Goal: Use online tool/utility: Utilize a website feature to perform a specific function

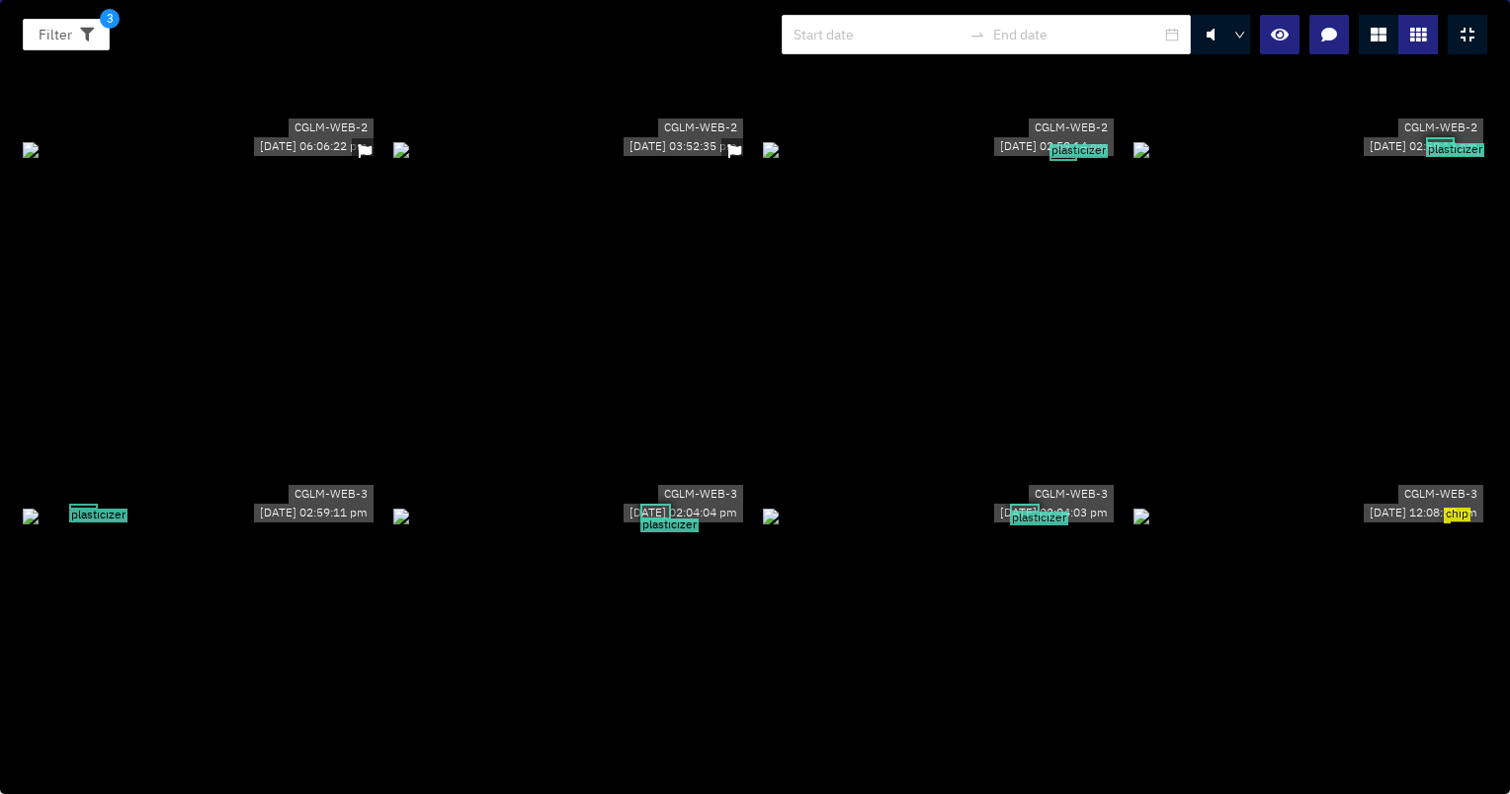
scroll to position [5532, 0]
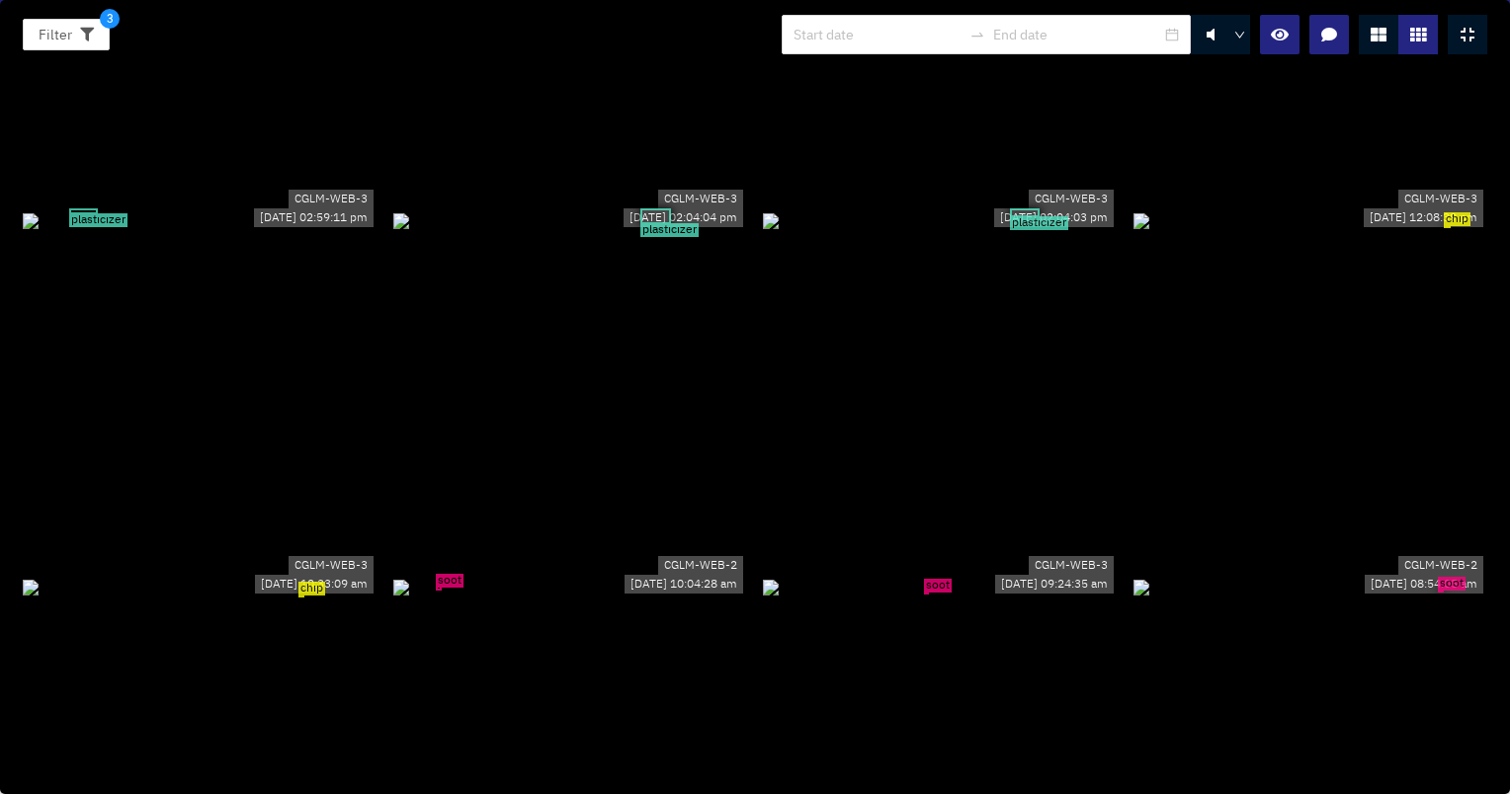
click at [723, 576] on div "soot" at bounding box center [570, 587] width 355 height 22
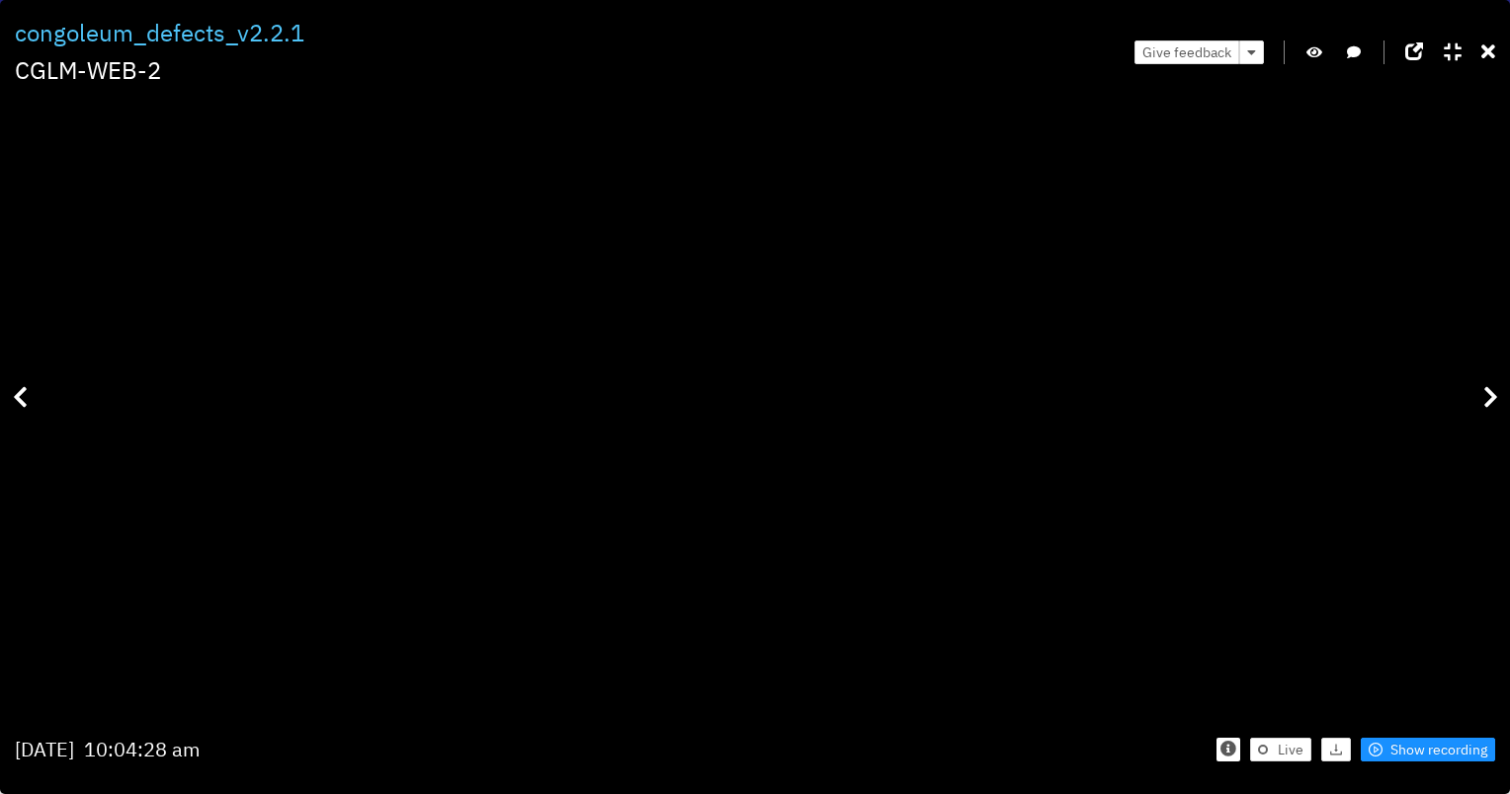
click at [1309, 55] on icon "button" at bounding box center [1314, 52] width 16 height 14
click at [1316, 48] on icon "button" at bounding box center [1314, 52] width 18 height 14
click at [1487, 47] on icon at bounding box center [1488, 52] width 14 height 20
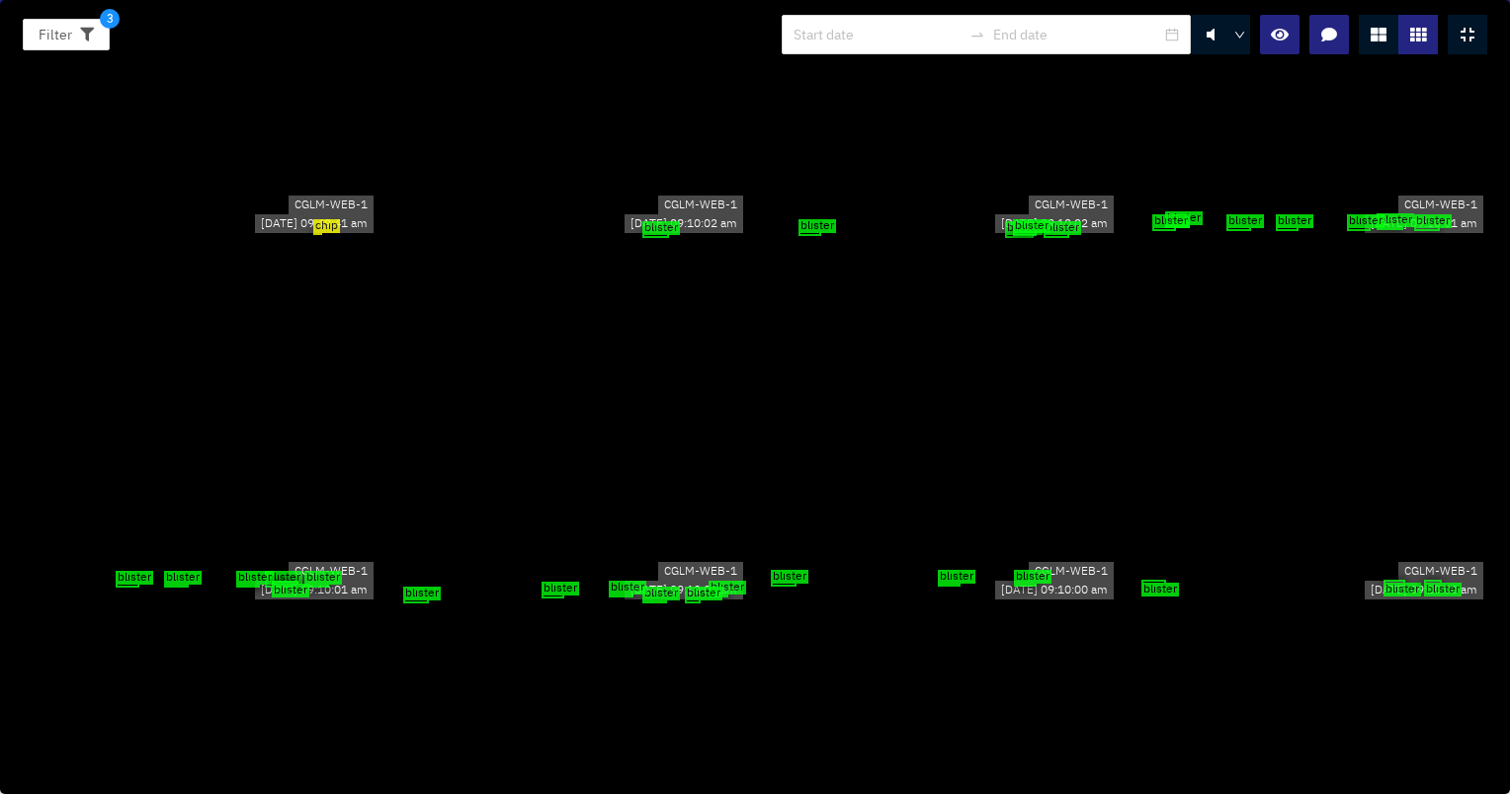
scroll to position [0, 0]
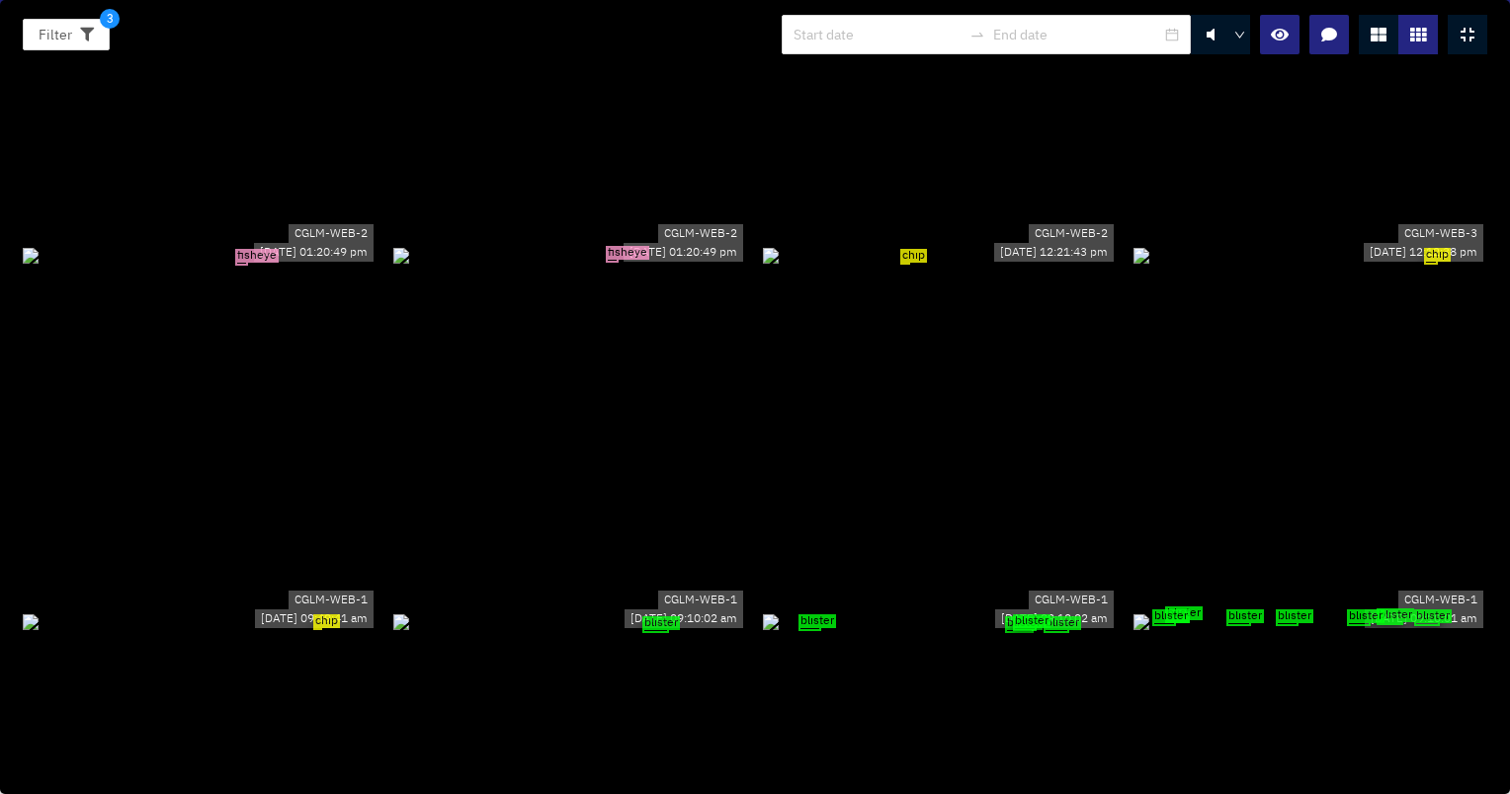
click at [213, 244] on div "fisheye" at bounding box center [200, 255] width 355 height 22
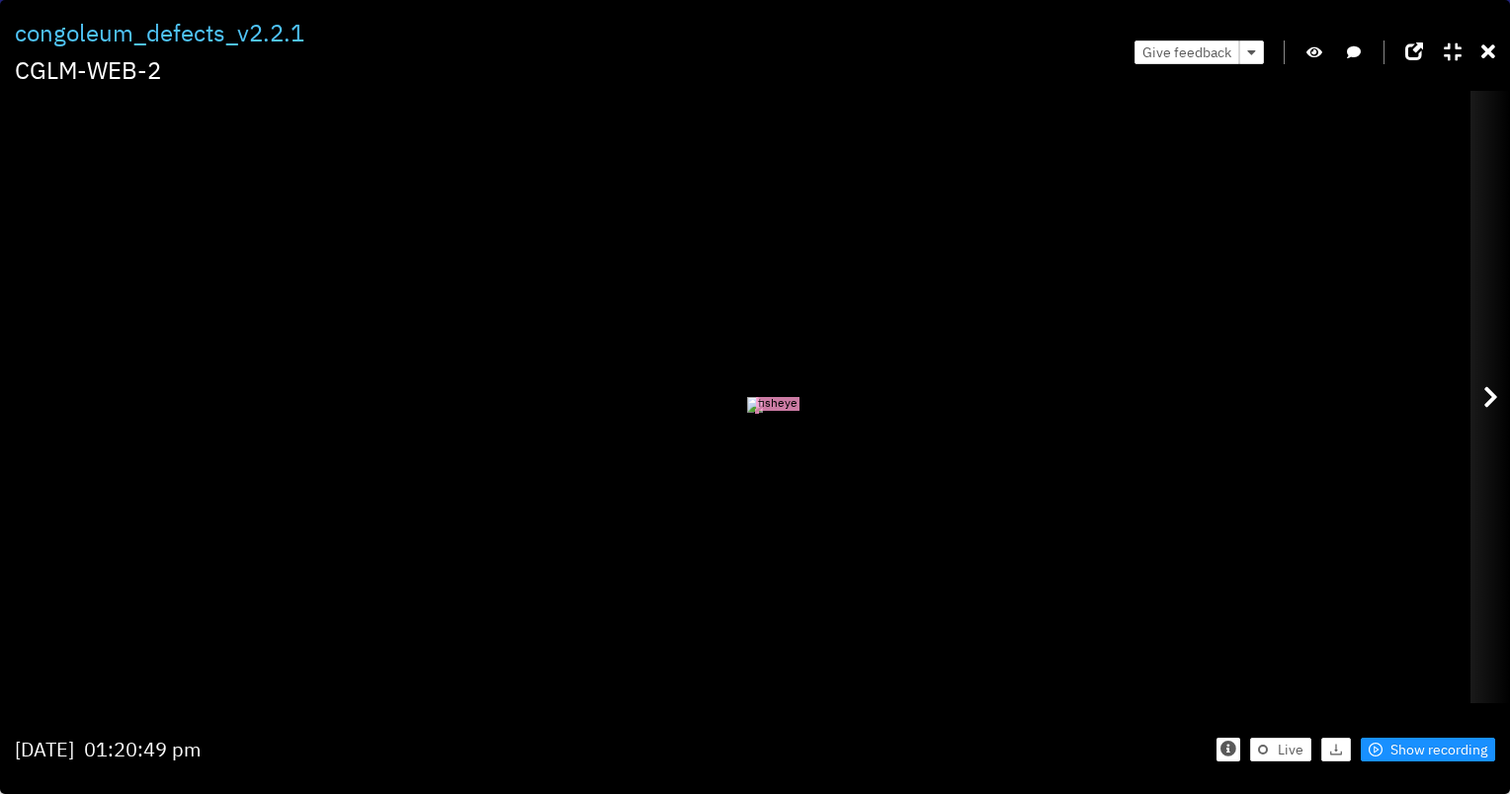
click at [1495, 388] on icon at bounding box center [1490, 397] width 15 height 24
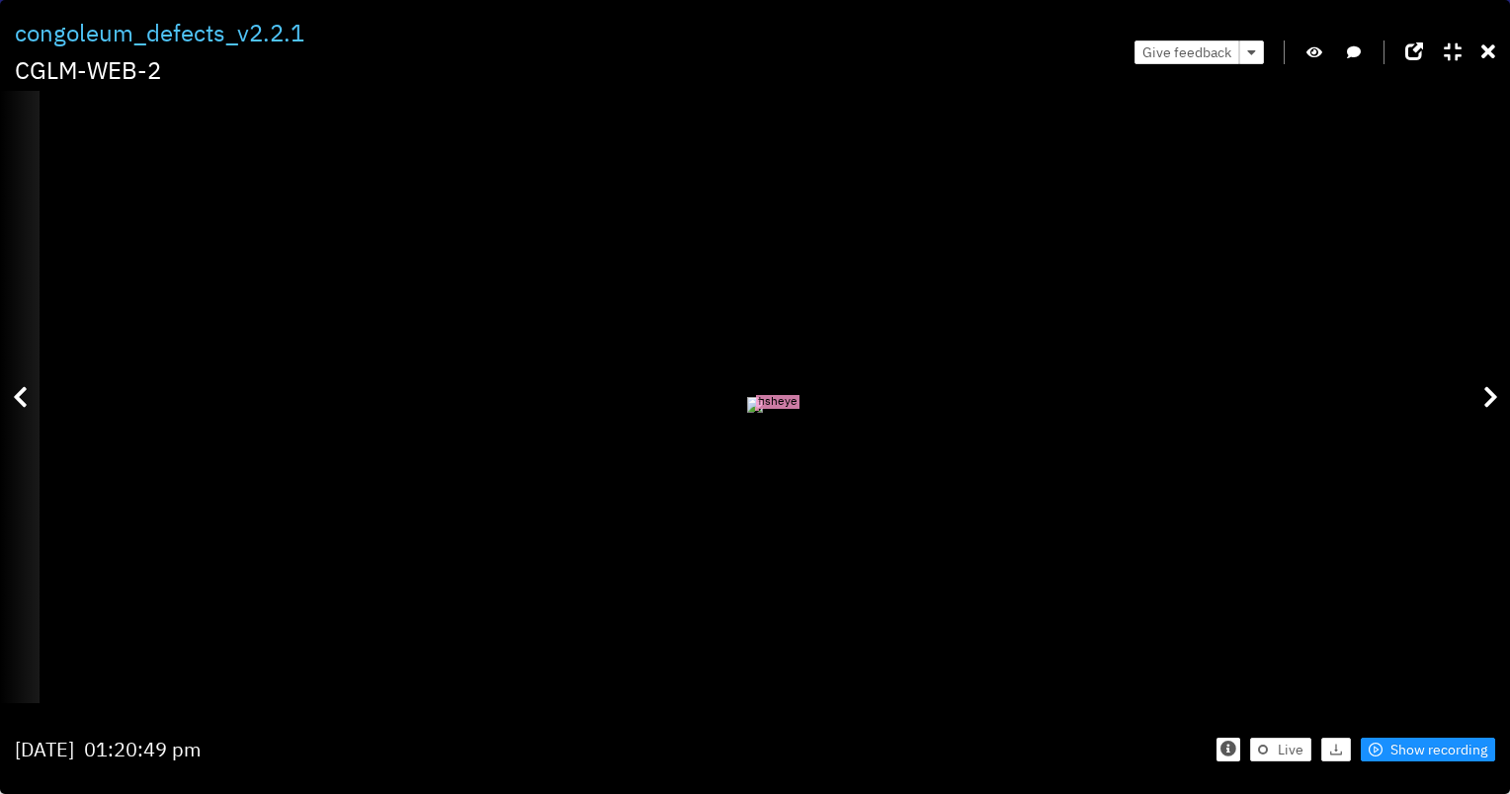
click at [15, 379] on div at bounding box center [20, 397] width 40 height 612
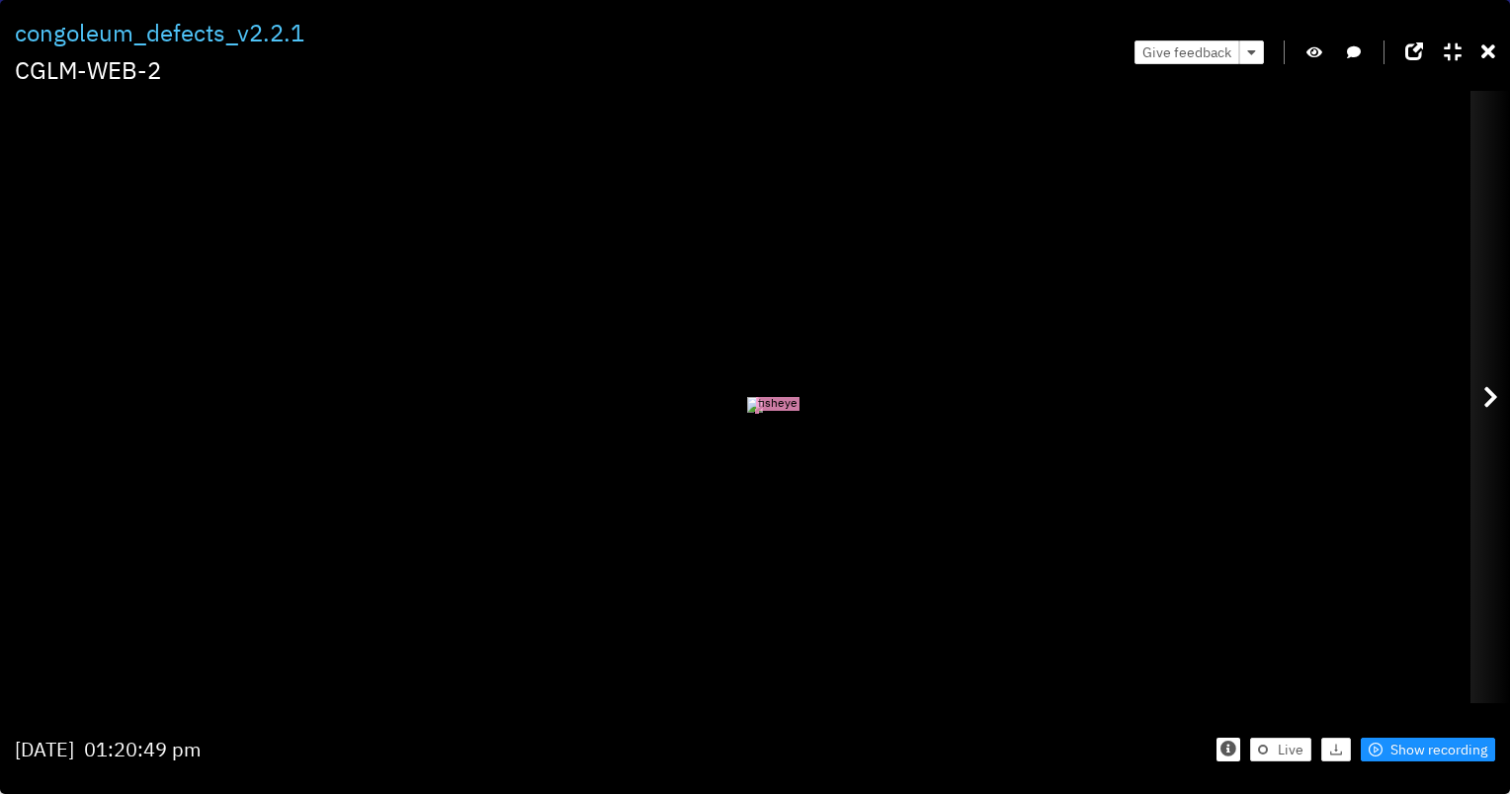
click at [1484, 401] on icon at bounding box center [1490, 397] width 15 height 24
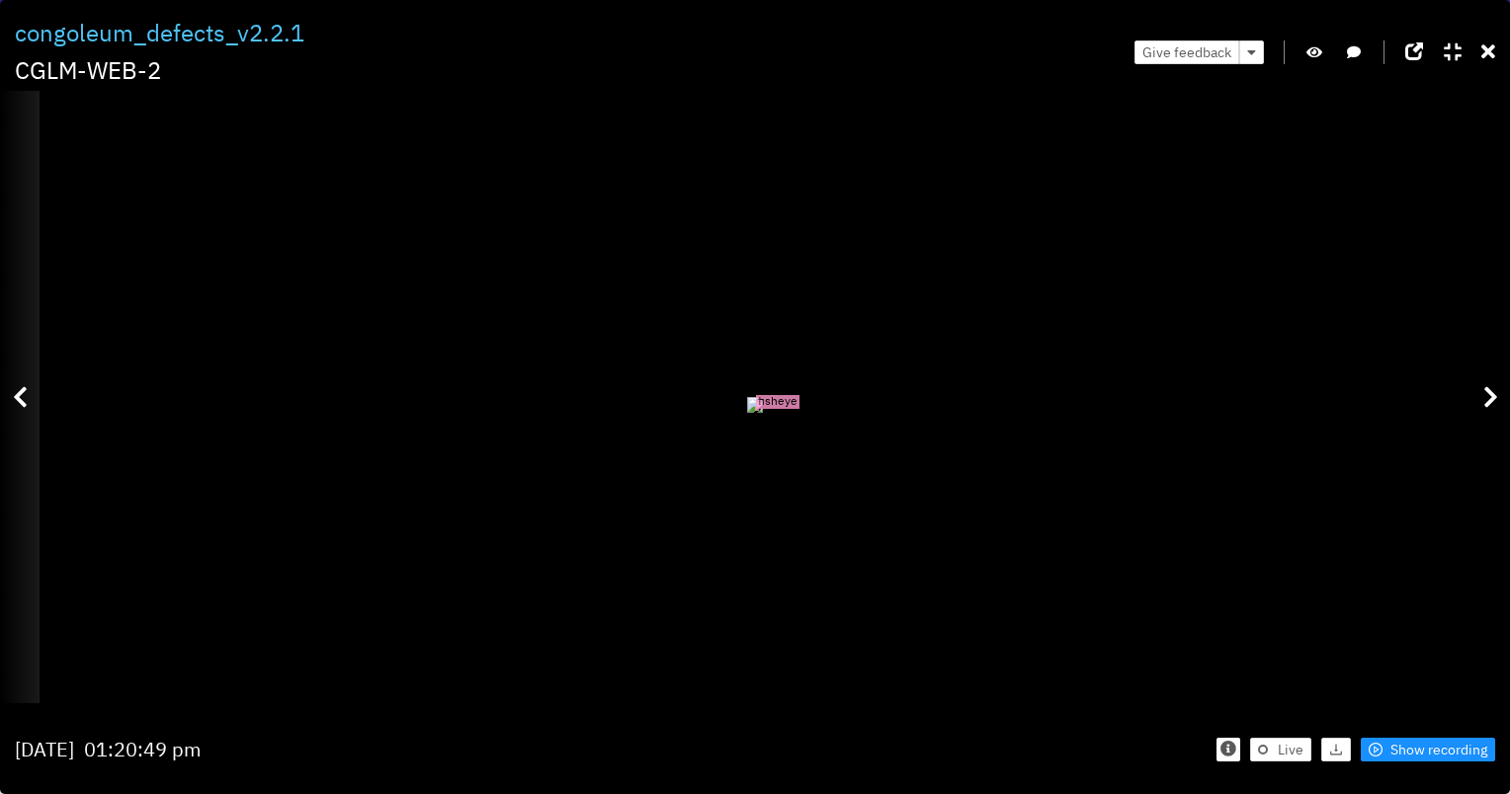
click at [24, 364] on div at bounding box center [20, 397] width 40 height 612
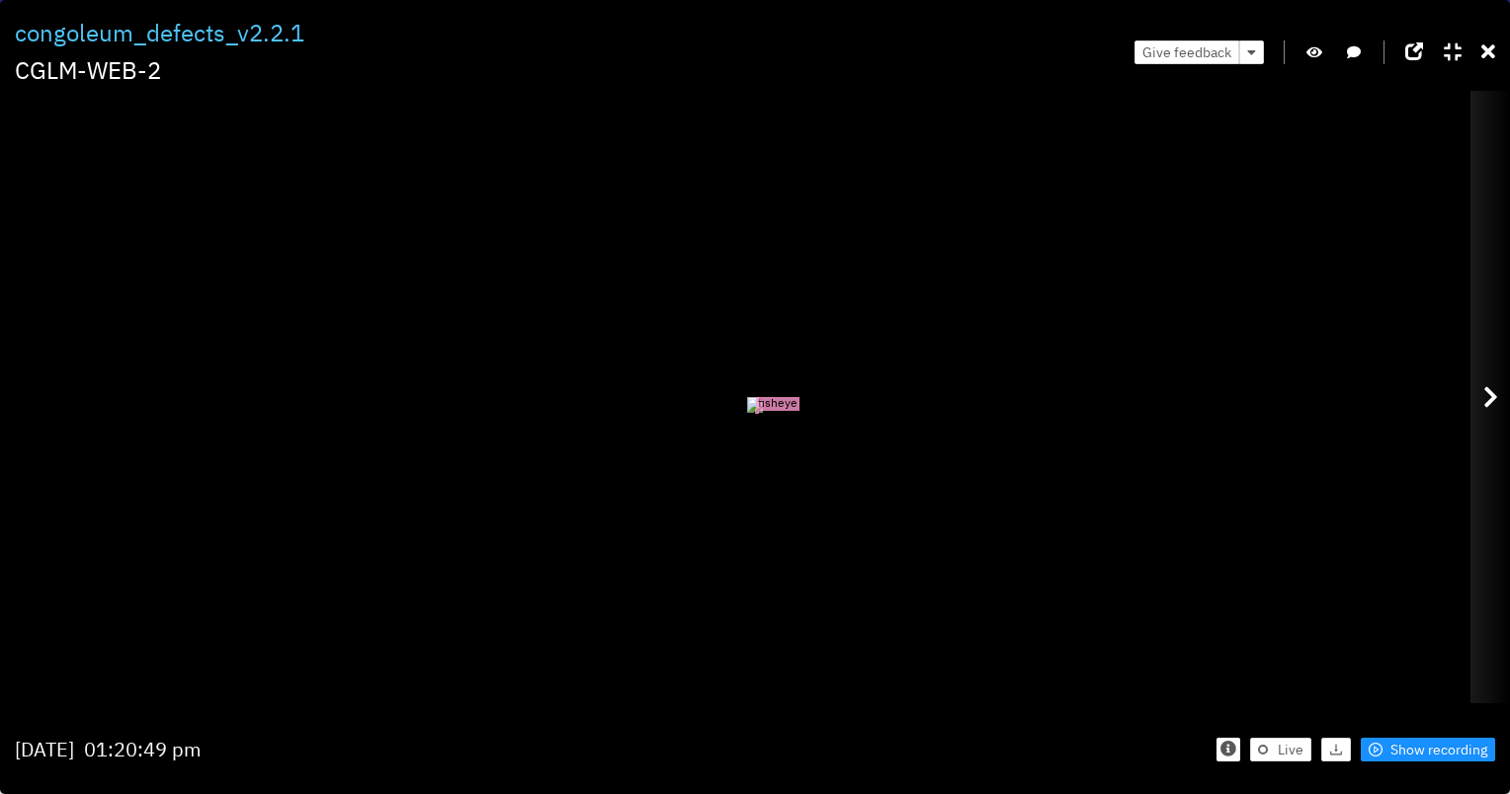
click at [1483, 386] on icon at bounding box center [1490, 397] width 15 height 24
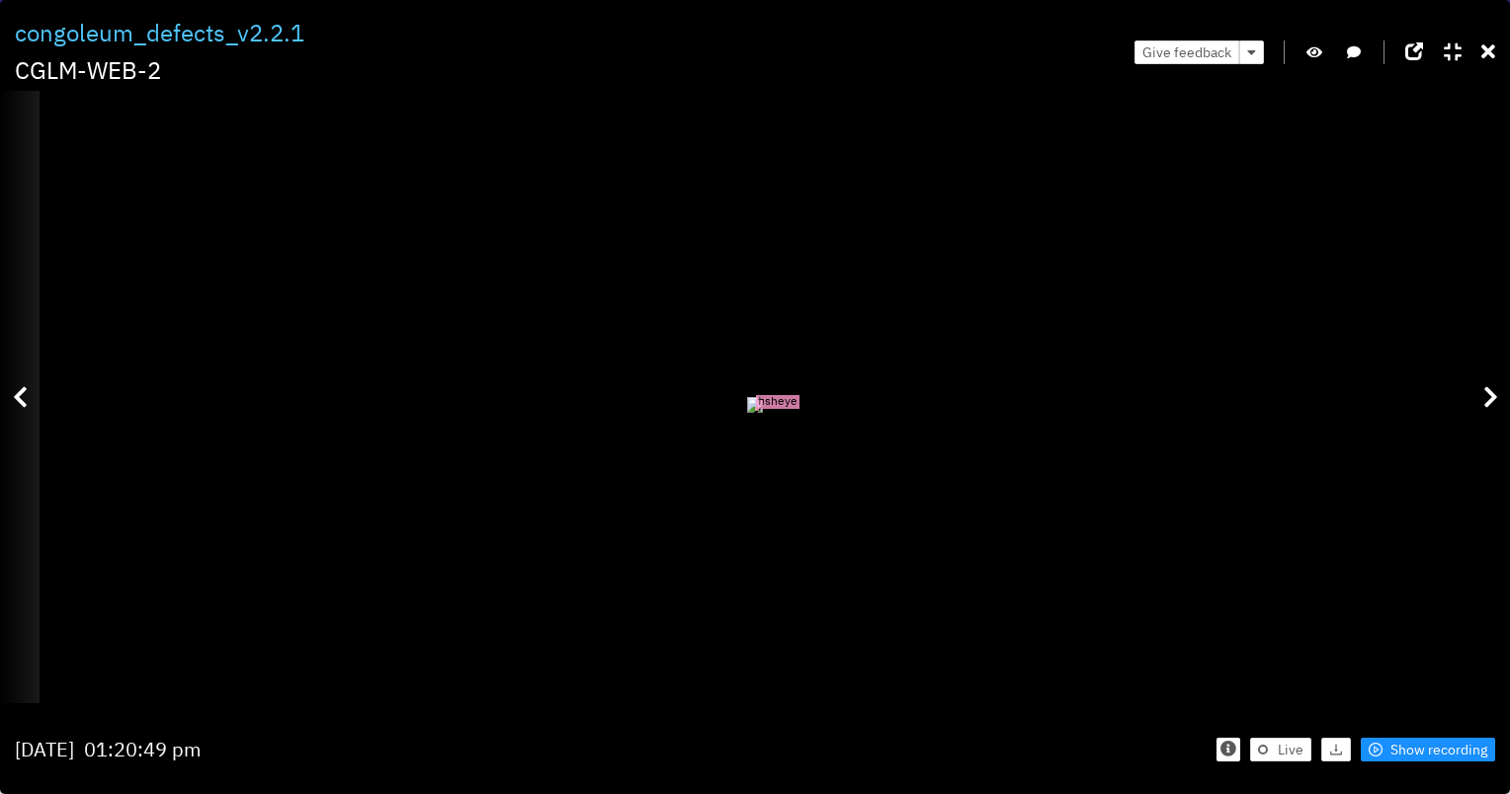
click at [24, 393] on icon at bounding box center [20, 397] width 15 height 24
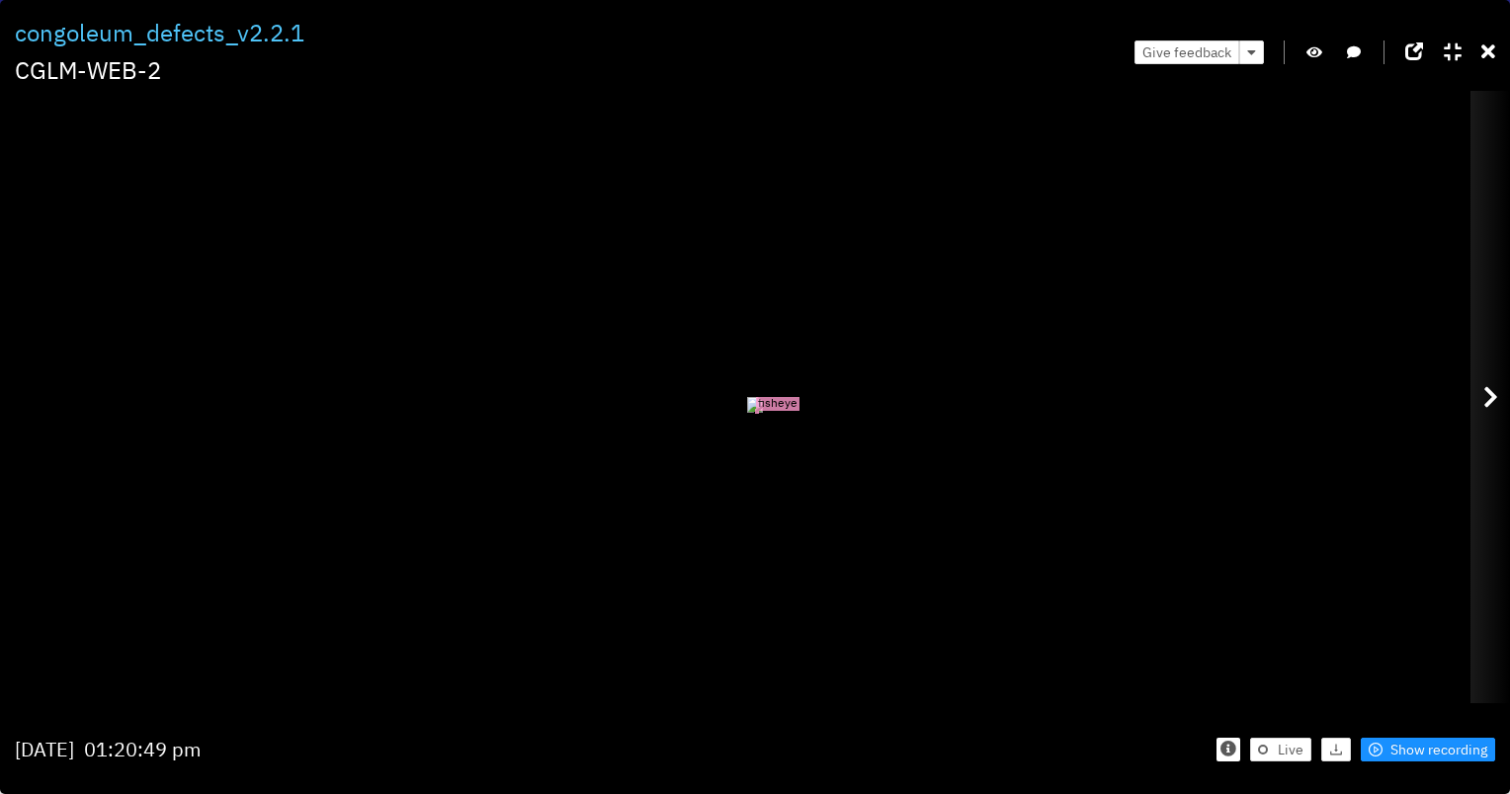
click at [1480, 389] on div at bounding box center [1490, 397] width 40 height 612
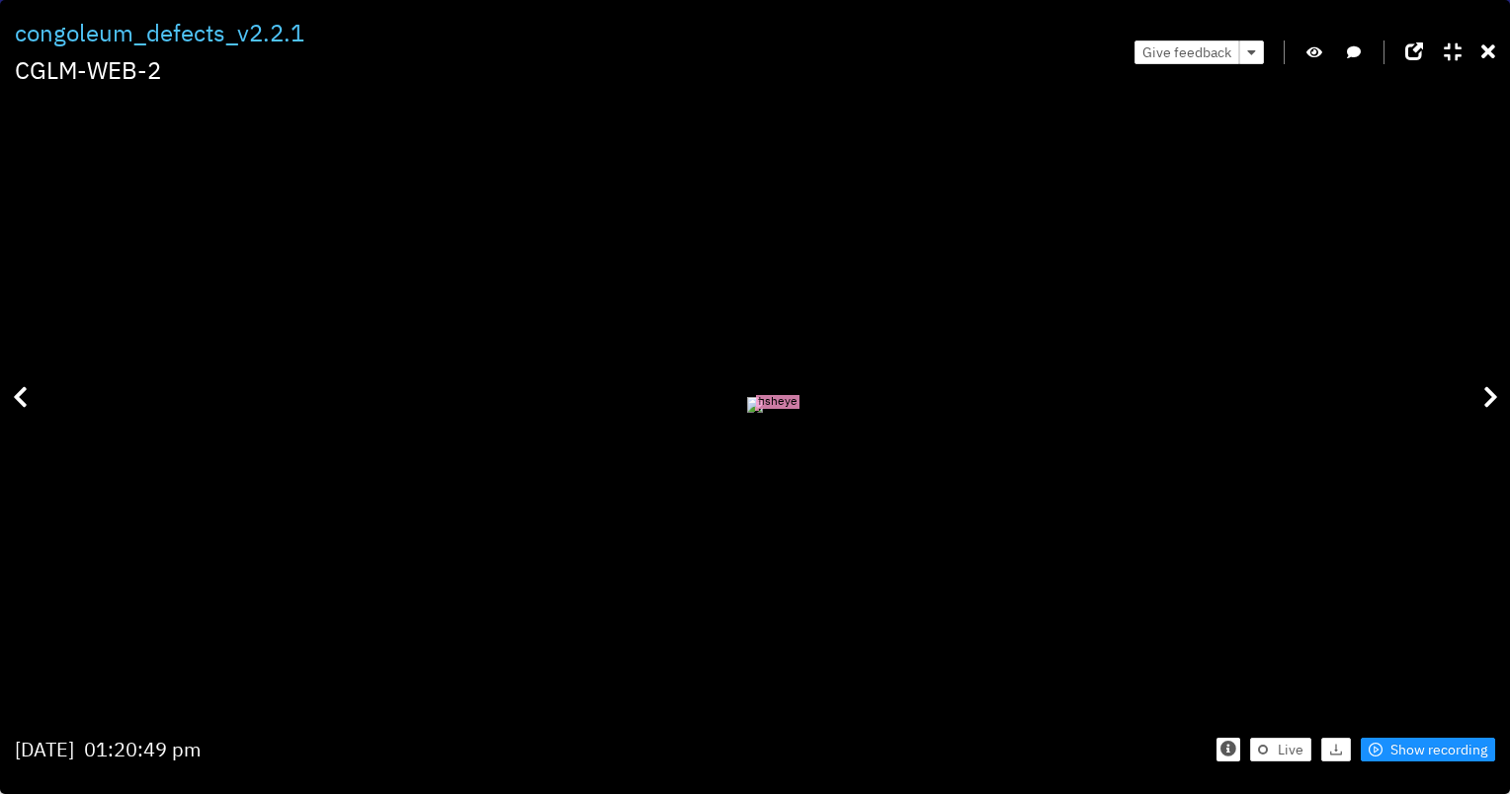
drag, startPoint x: 322, startPoint y: 760, endPoint x: 190, endPoint y: 762, distance: 132.4
click at [190, 762] on div "[DATE] 01:20:49 pm" at bounding box center [384, 749] width 738 height 59
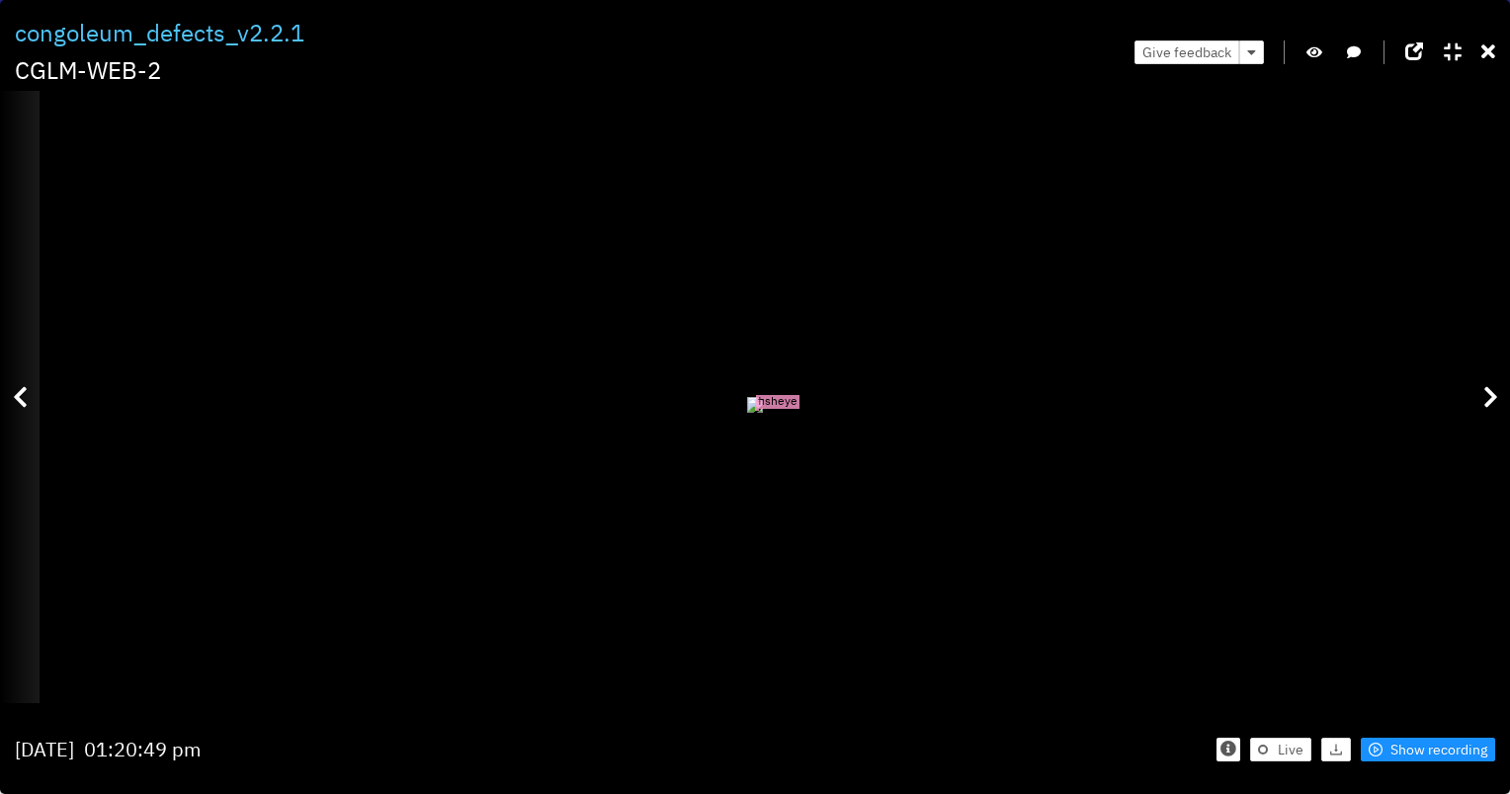
click at [19, 420] on div at bounding box center [20, 397] width 40 height 612
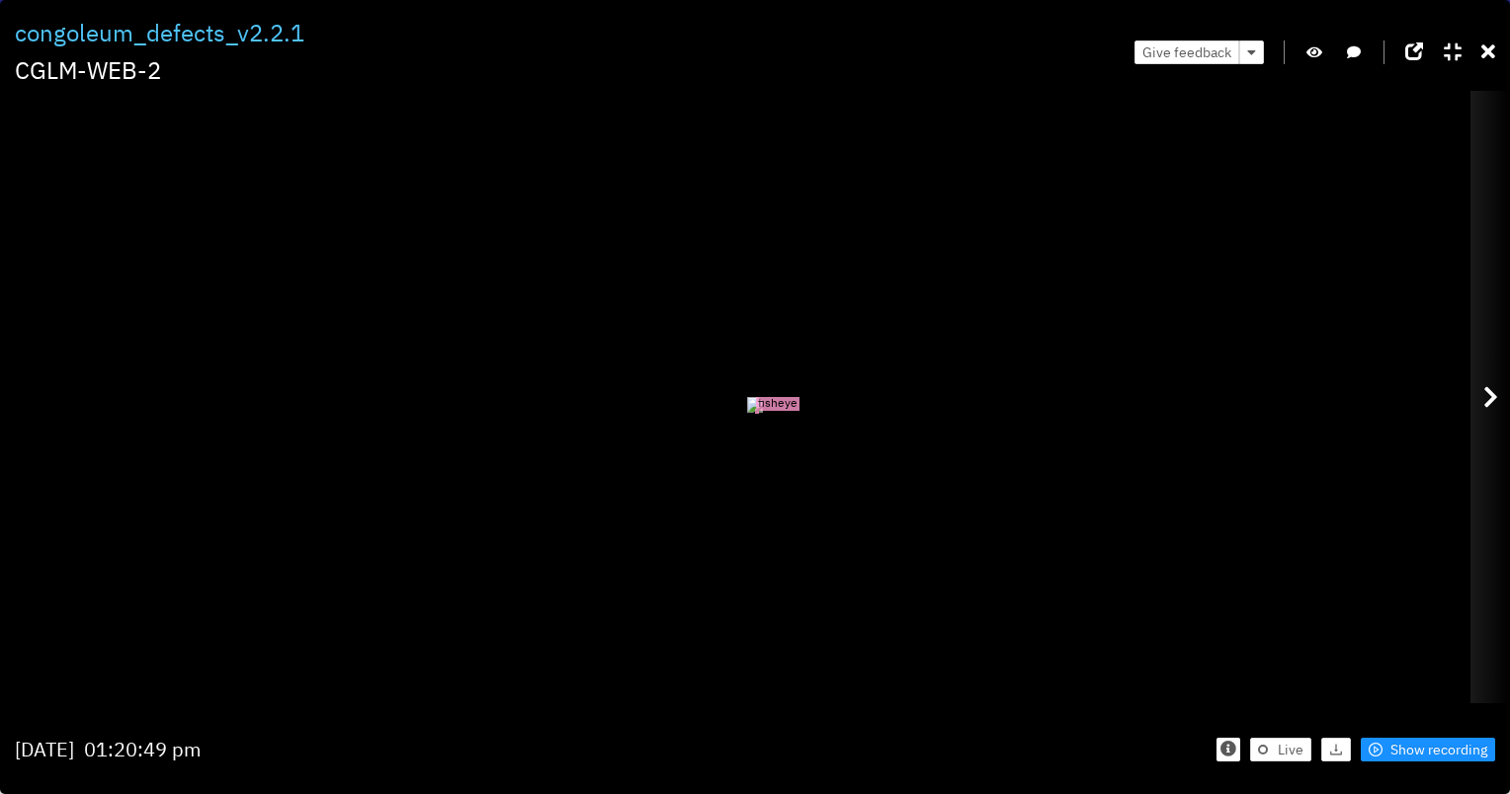
click at [1499, 387] on div at bounding box center [1490, 397] width 40 height 612
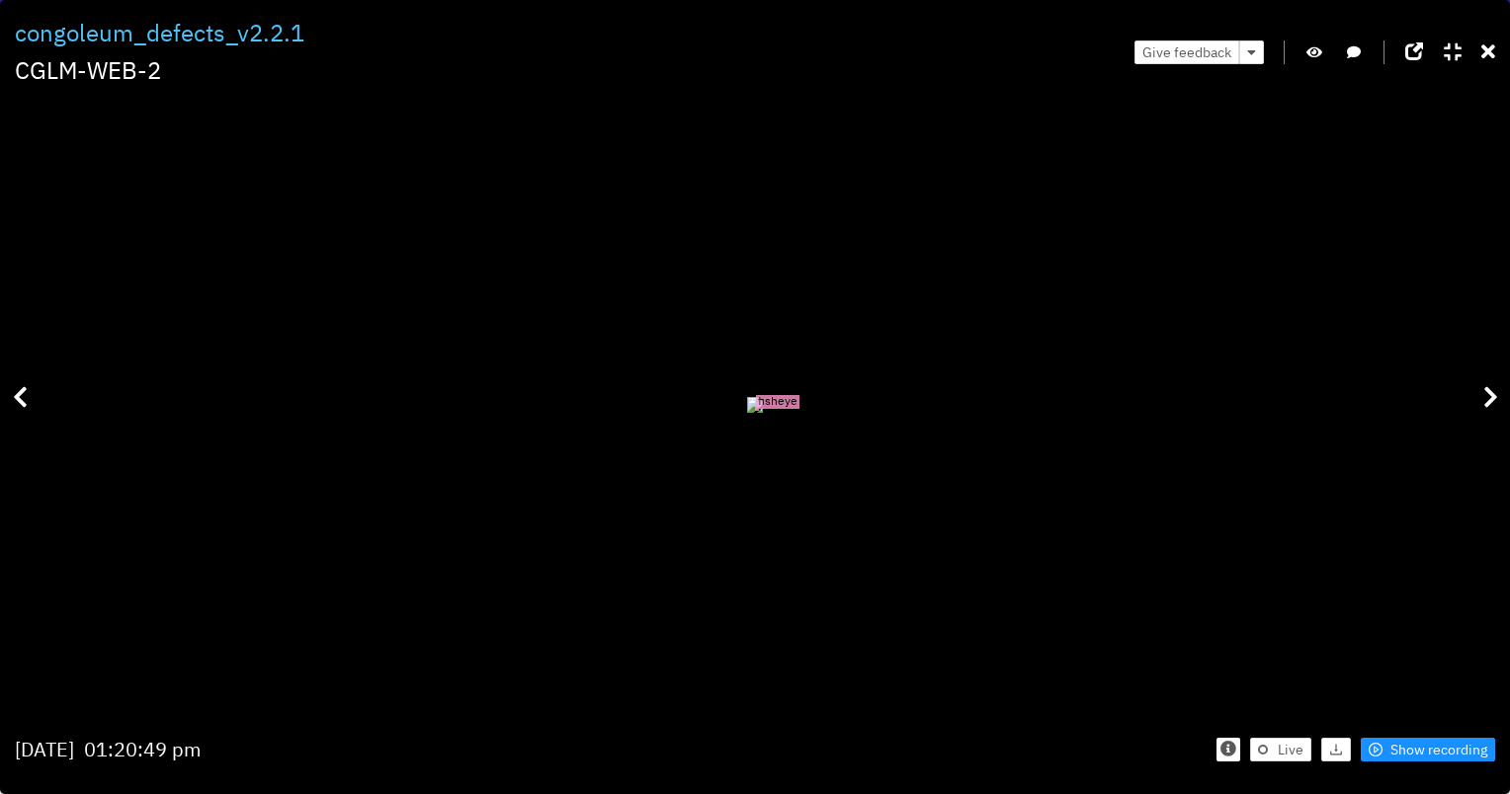
click at [1315, 47] on icon "button" at bounding box center [1314, 52] width 16 height 14
click at [1315, 53] on icon "button" at bounding box center [1314, 52] width 18 height 14
click at [1488, 46] on icon at bounding box center [1488, 52] width 14 height 20
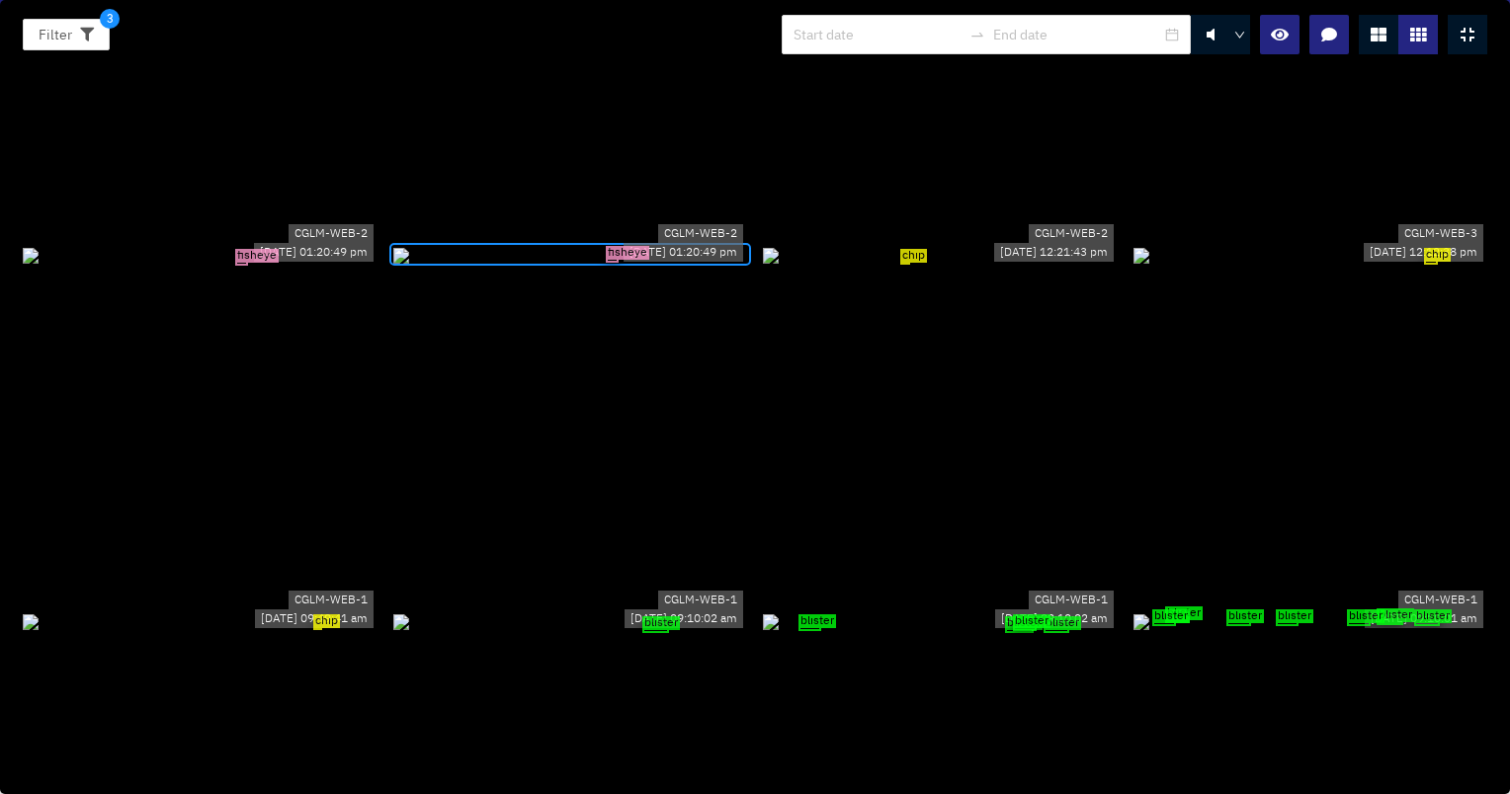
click at [971, 266] on div "chip" at bounding box center [940, 255] width 355 height 22
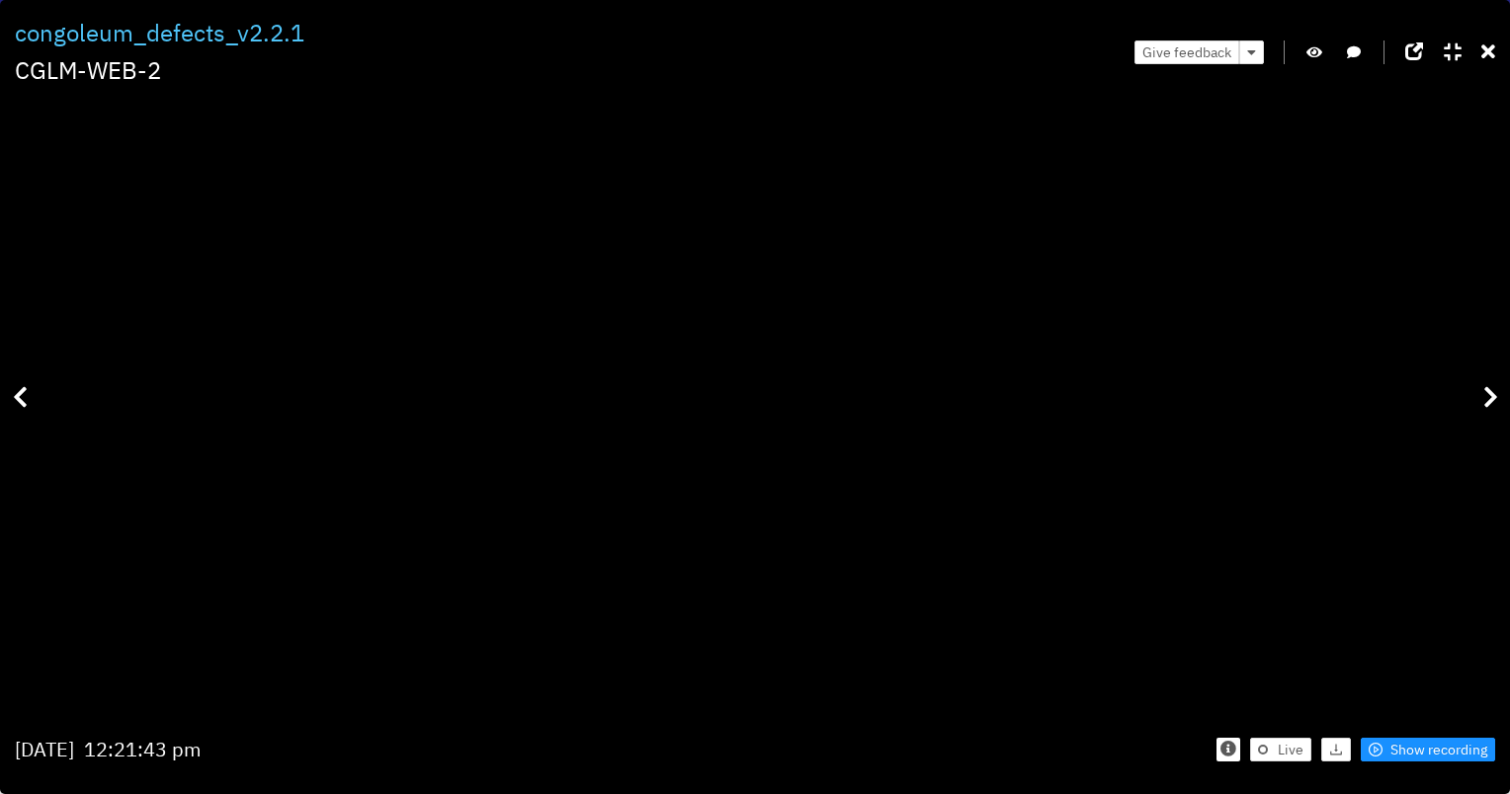
click at [1320, 55] on icon "button" at bounding box center [1314, 52] width 16 height 14
click at [1316, 57] on icon "button" at bounding box center [1314, 52] width 18 height 14
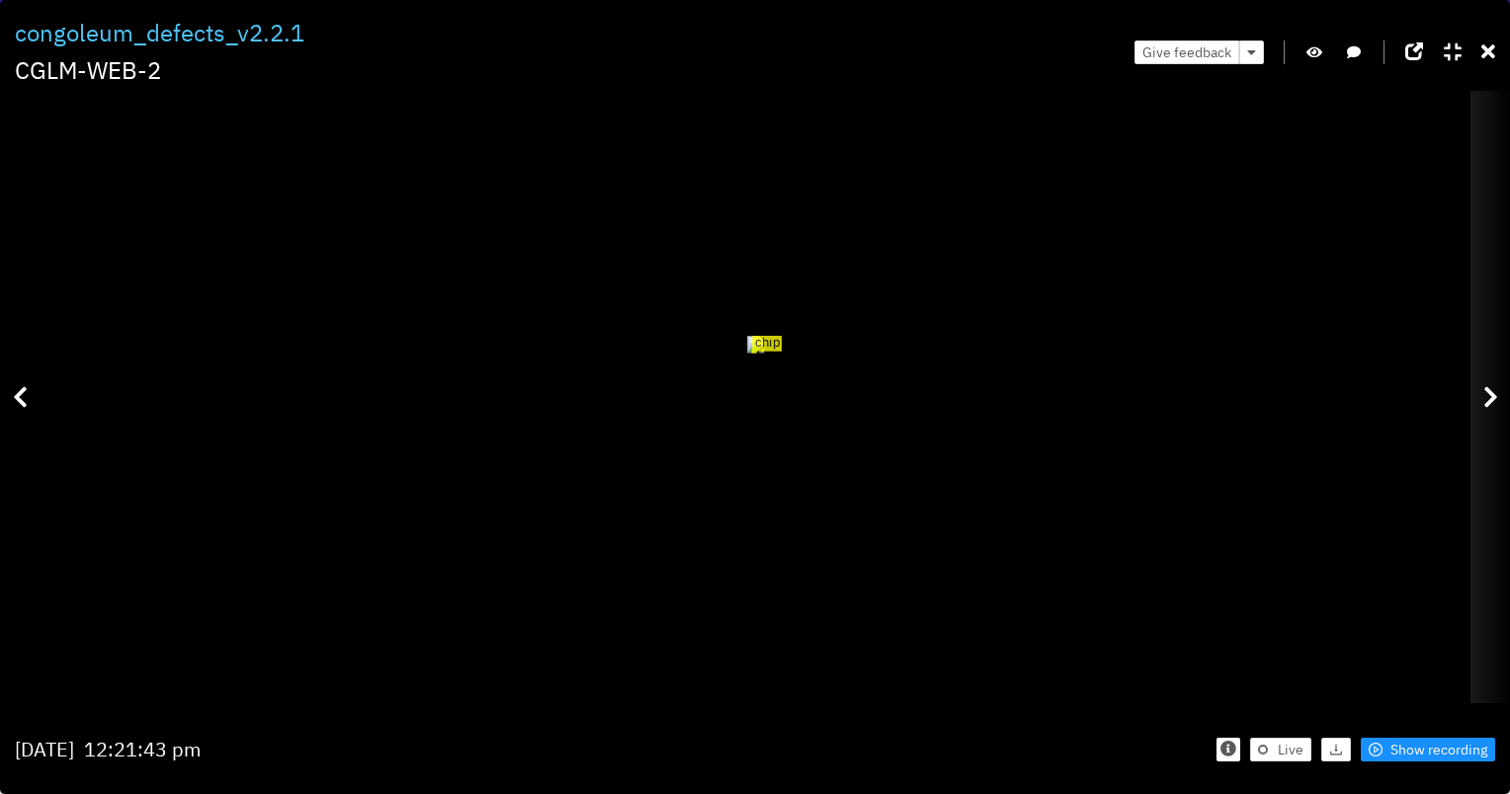
click at [1488, 399] on icon at bounding box center [1490, 397] width 15 height 24
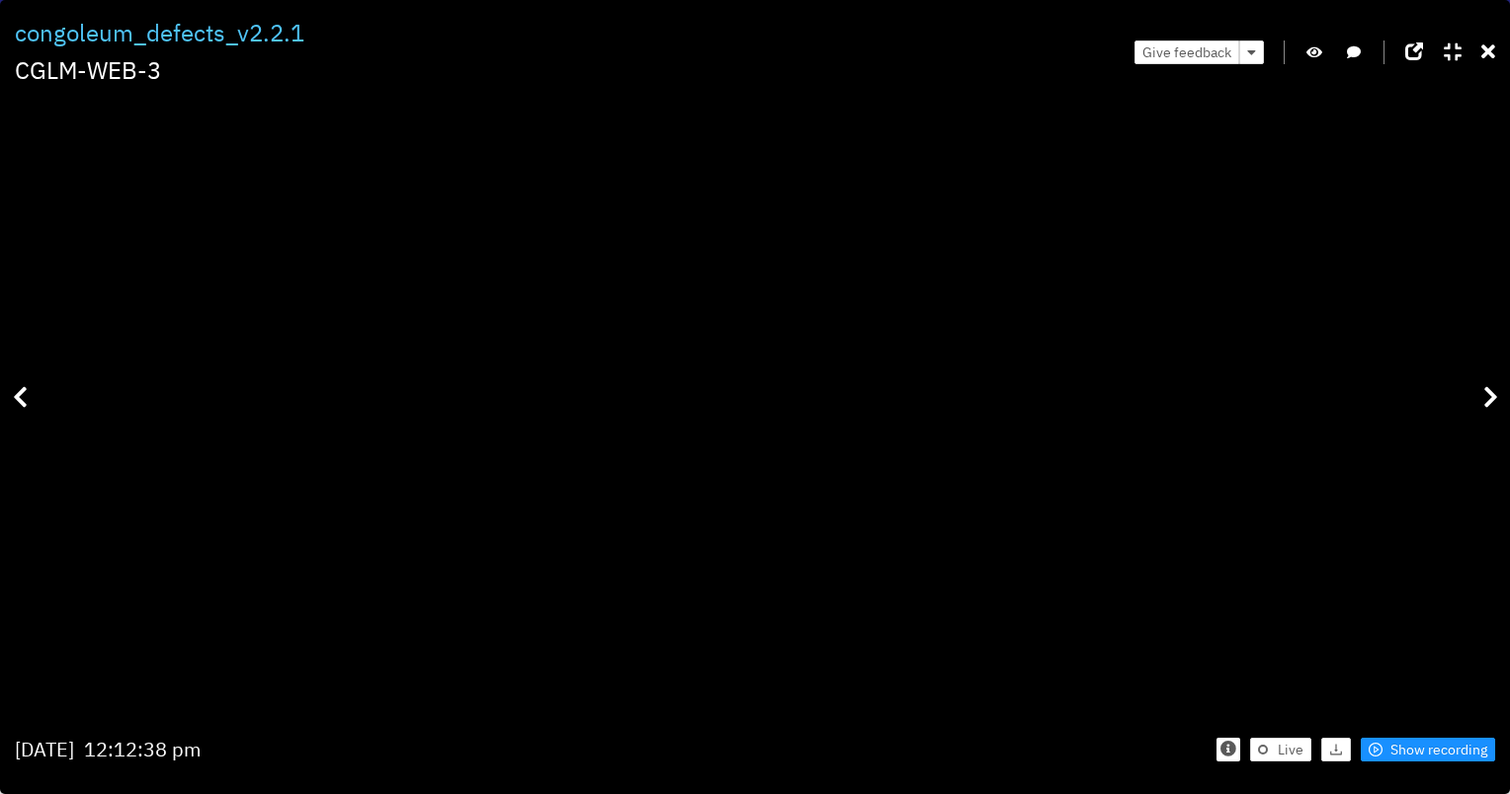
click at [1305, 55] on button "button" at bounding box center [1314, 53] width 20 height 24
click at [1312, 61] on button "button" at bounding box center [1314, 53] width 20 height 24
click at [1484, 46] on icon at bounding box center [1488, 52] width 14 height 20
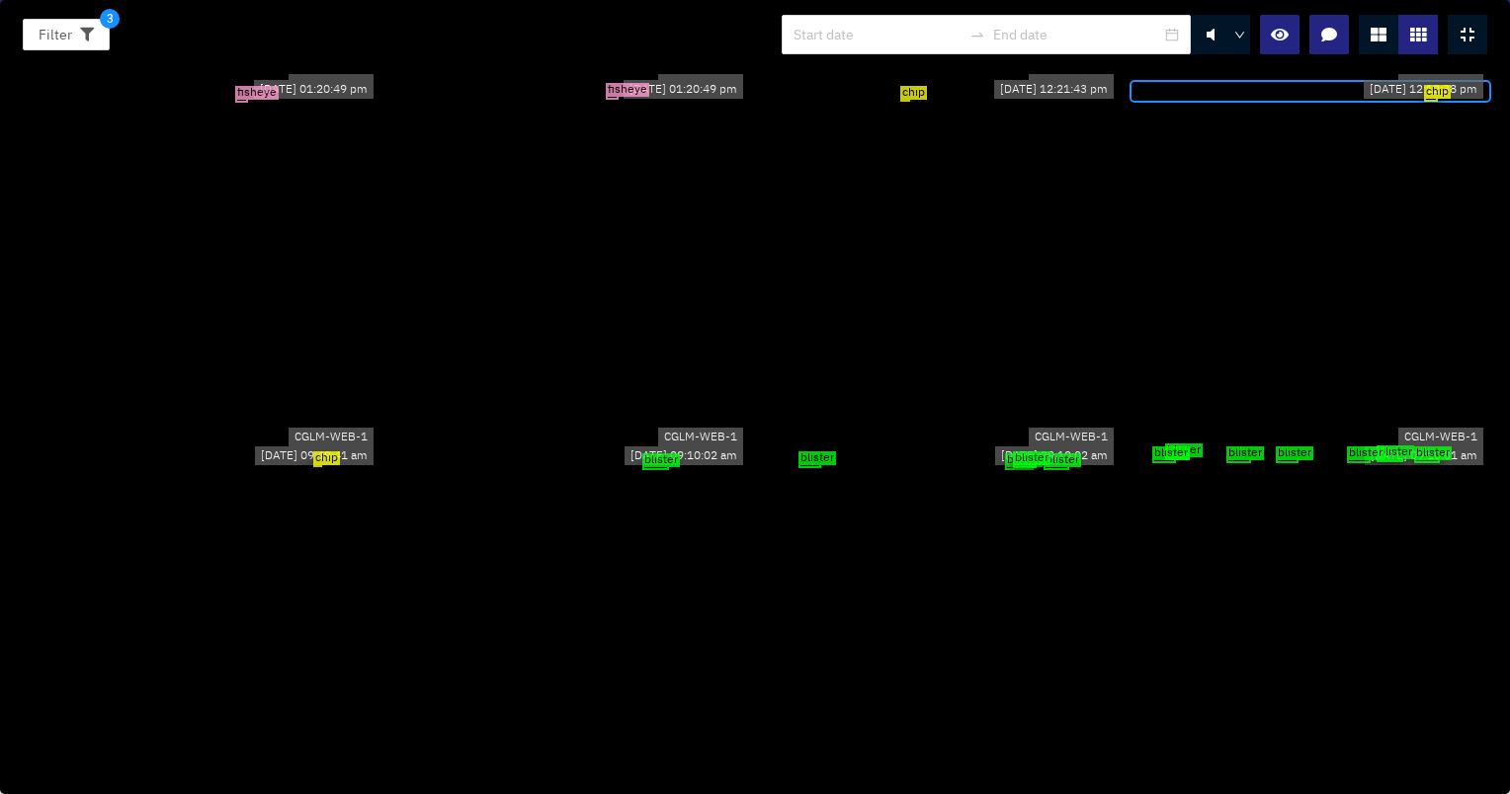
scroll to position [198, 0]
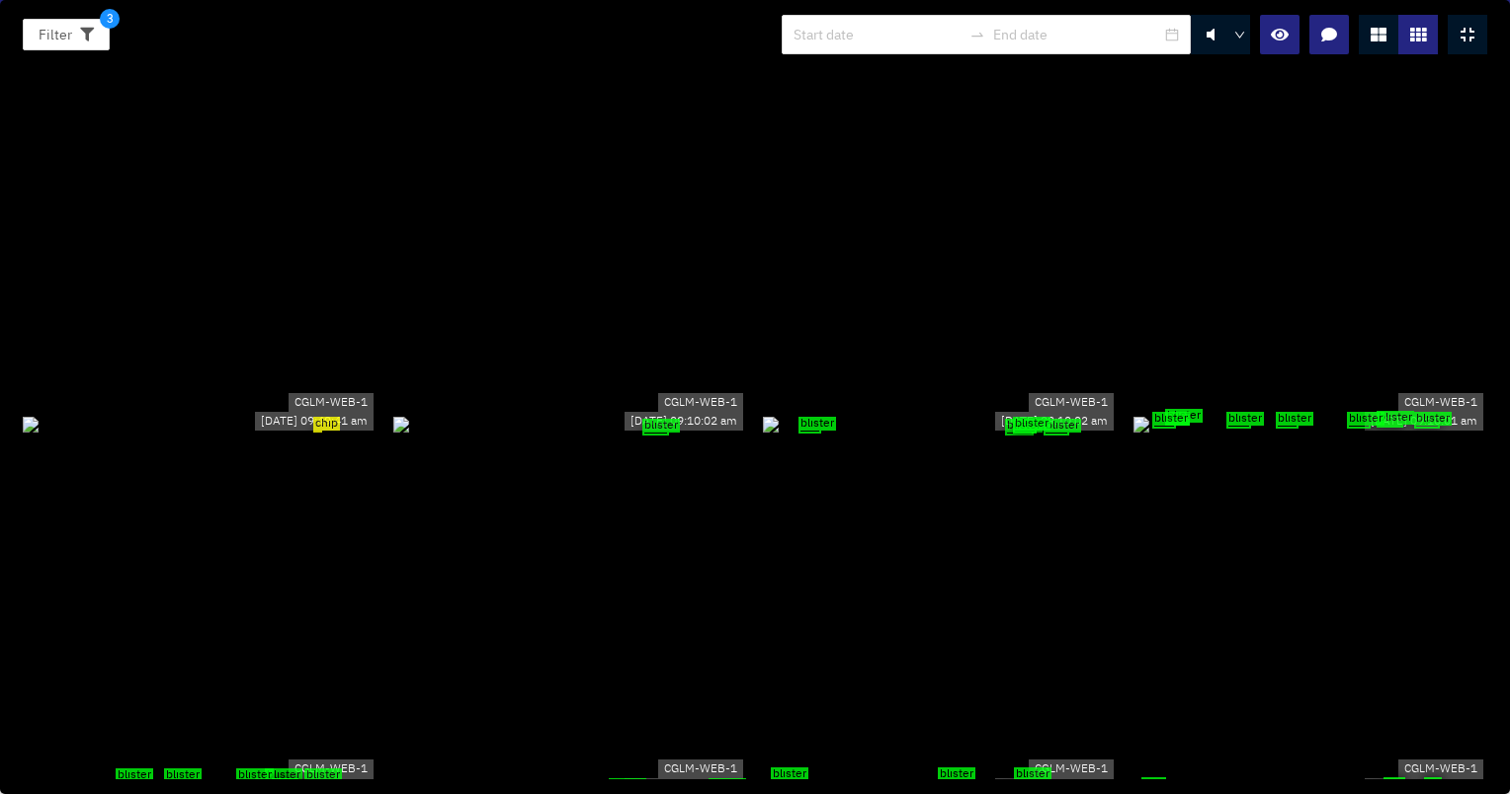
click at [356, 413] on div "chip" at bounding box center [200, 424] width 355 height 22
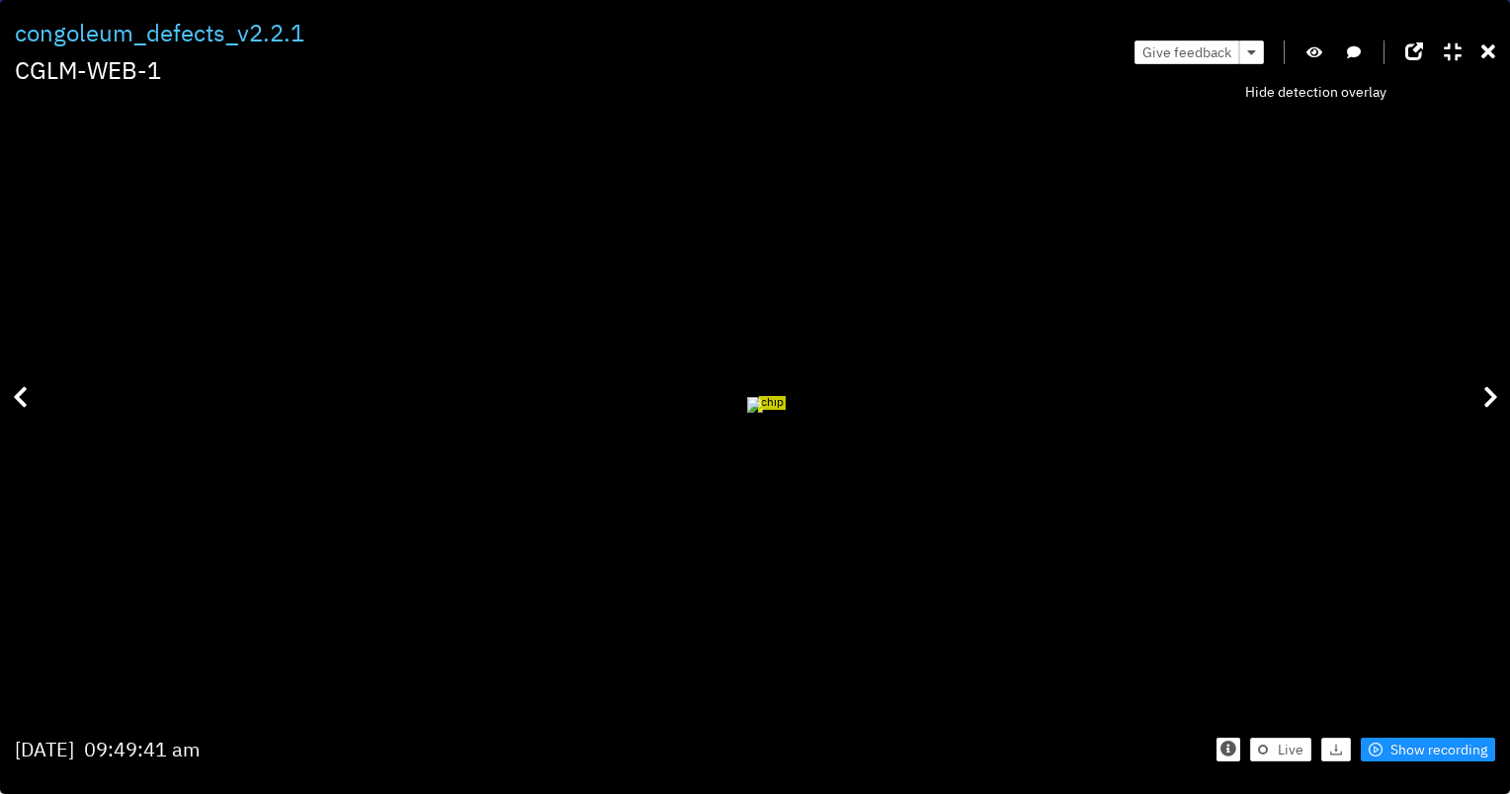
click at [1312, 58] on icon "button" at bounding box center [1314, 52] width 16 height 14
click at [1311, 47] on icon "button" at bounding box center [1314, 52] width 18 height 14
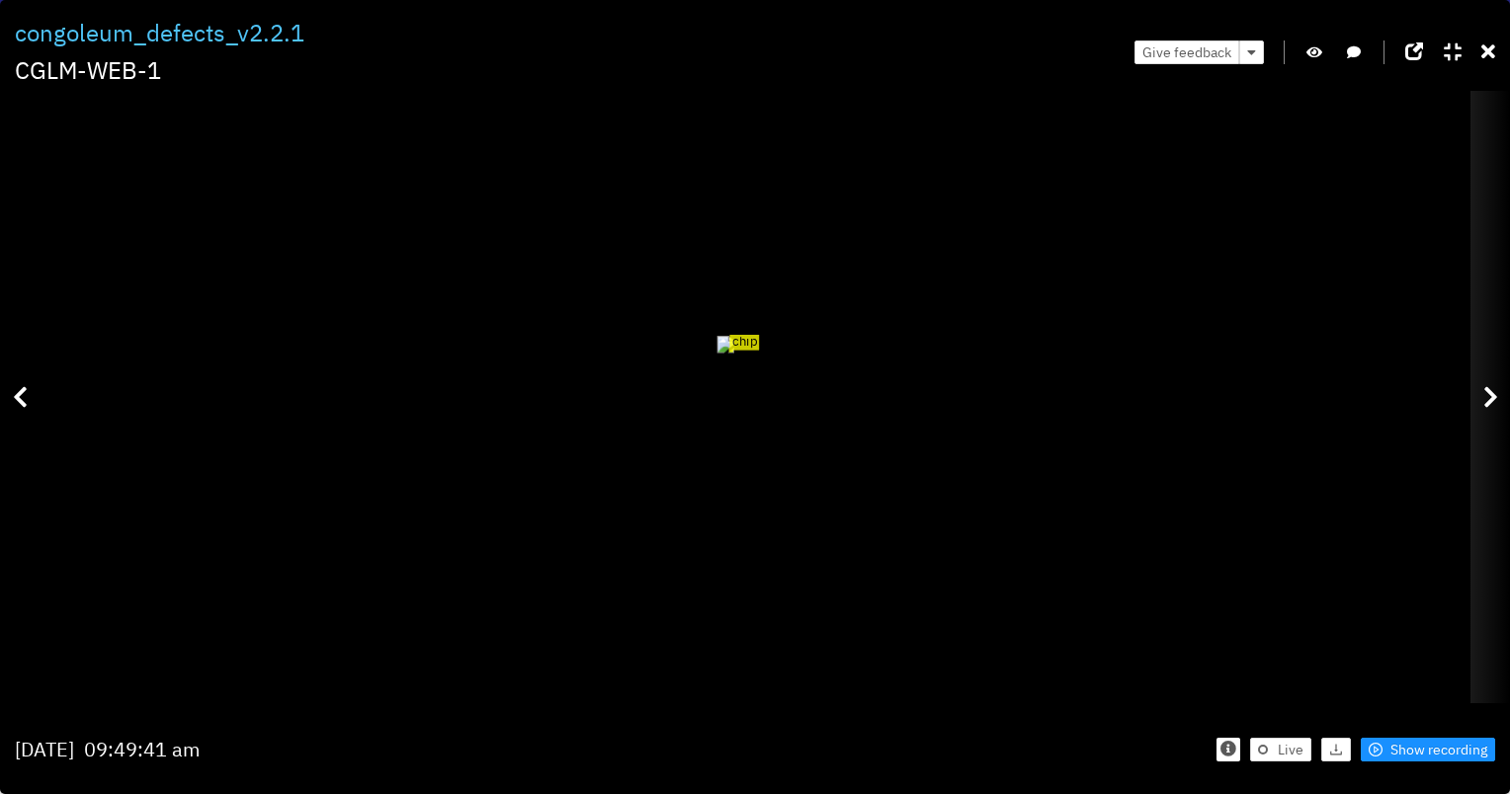
click at [1494, 395] on icon at bounding box center [1490, 397] width 15 height 24
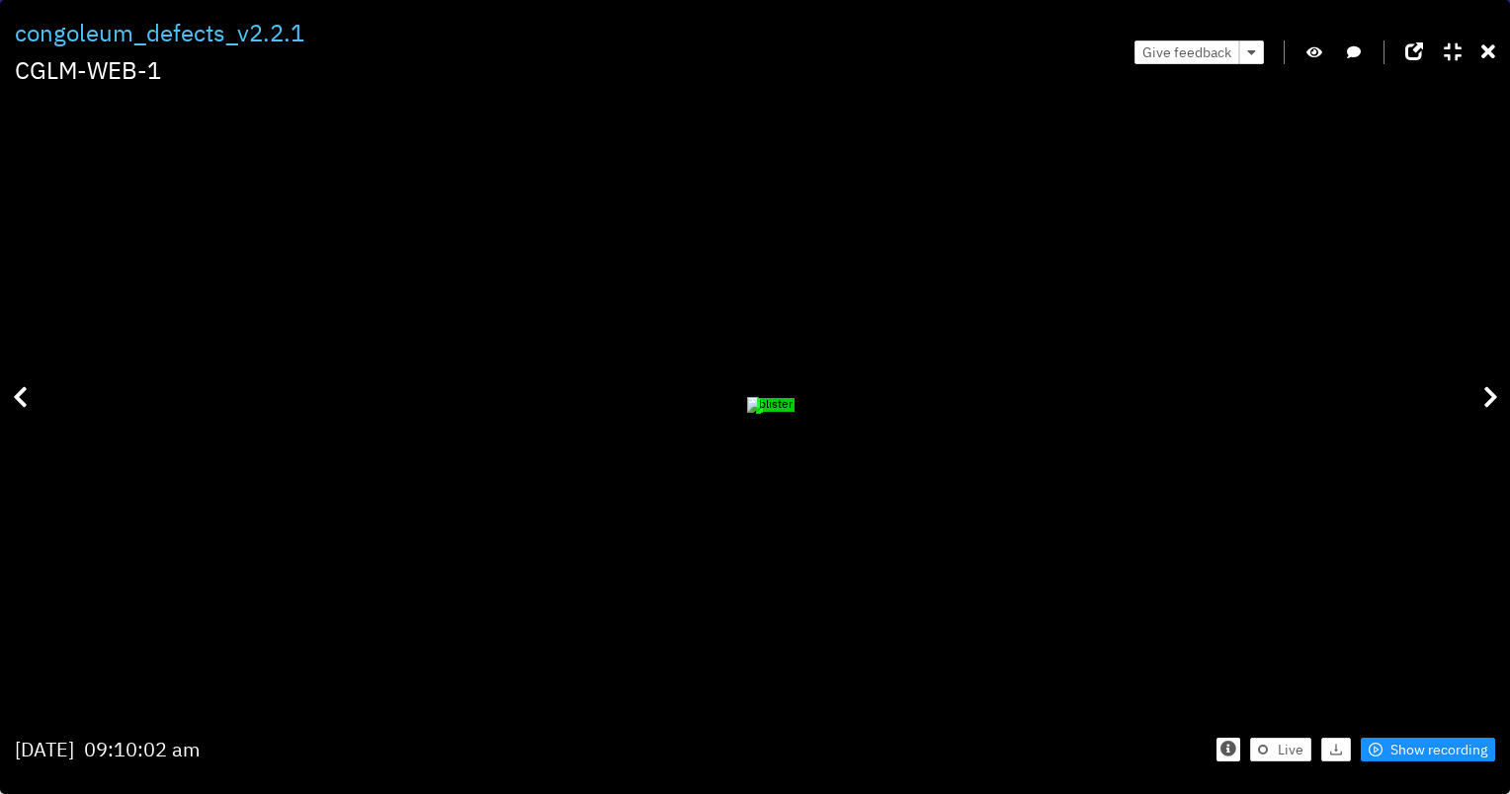
click at [1449, 59] on icon at bounding box center [1452, 52] width 18 height 20
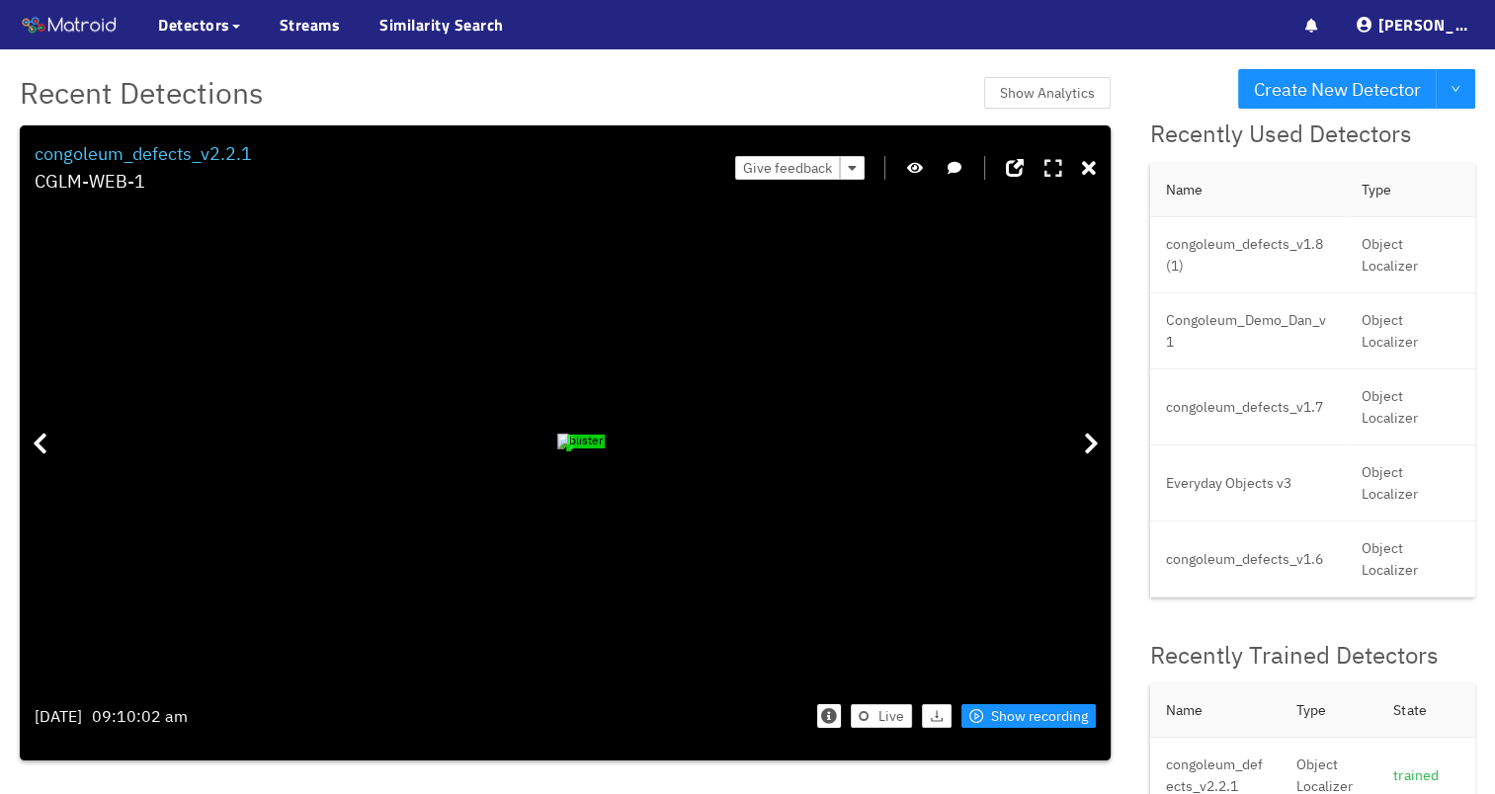
click at [1060, 170] on icon at bounding box center [1053, 169] width 18 height 20
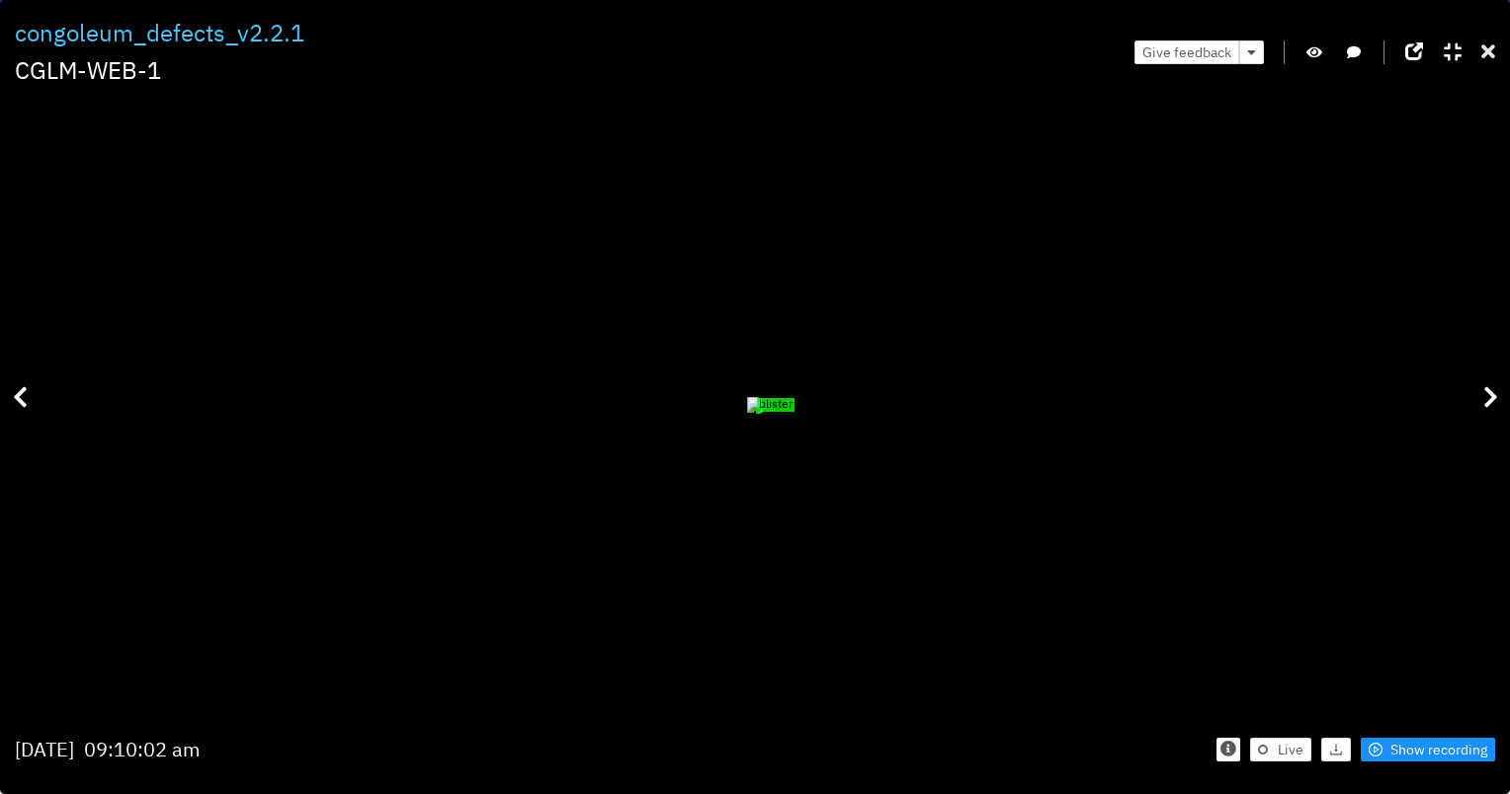
click at [1482, 49] on icon at bounding box center [1488, 52] width 14 height 20
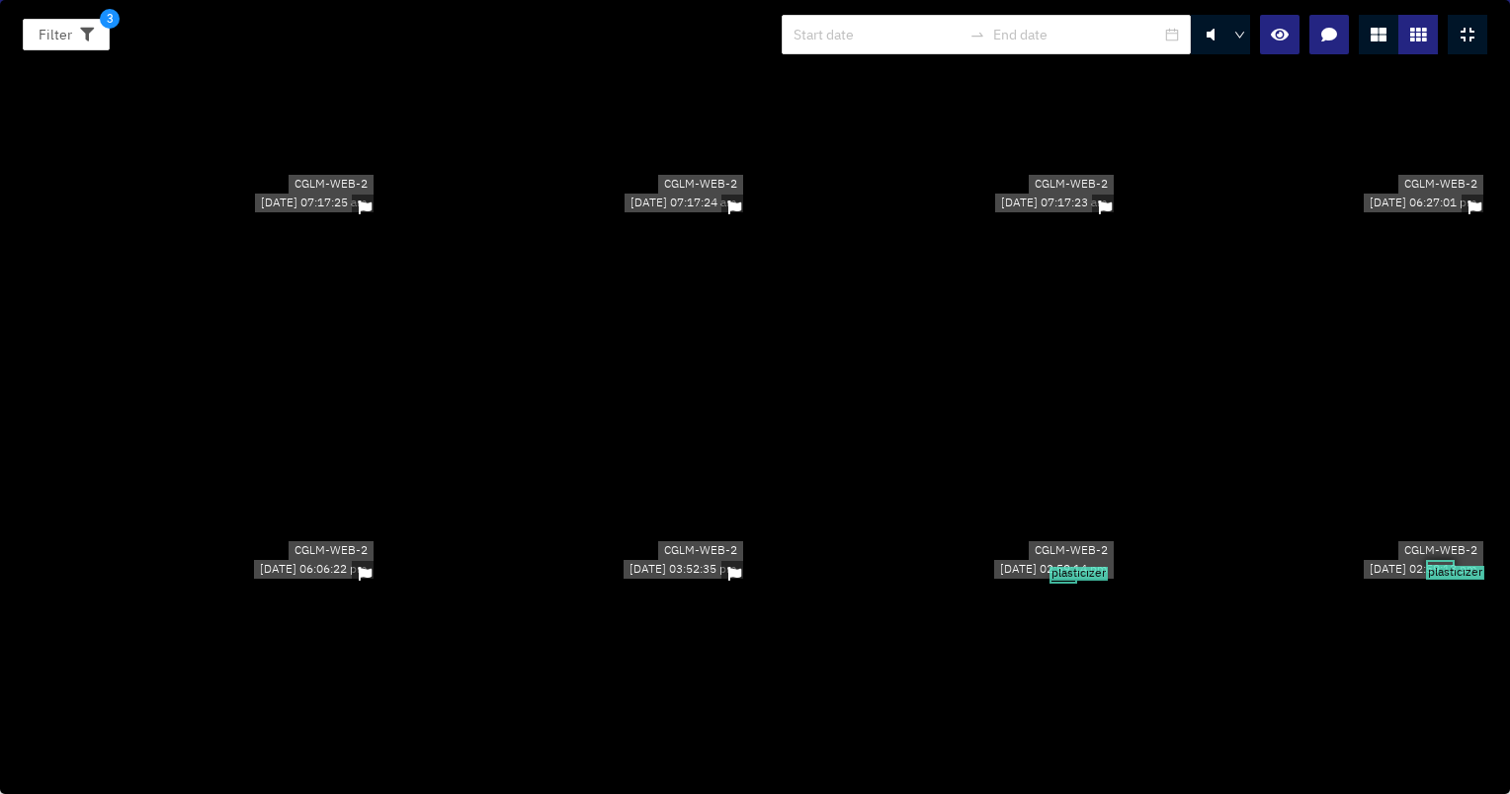
scroll to position [5038, 0]
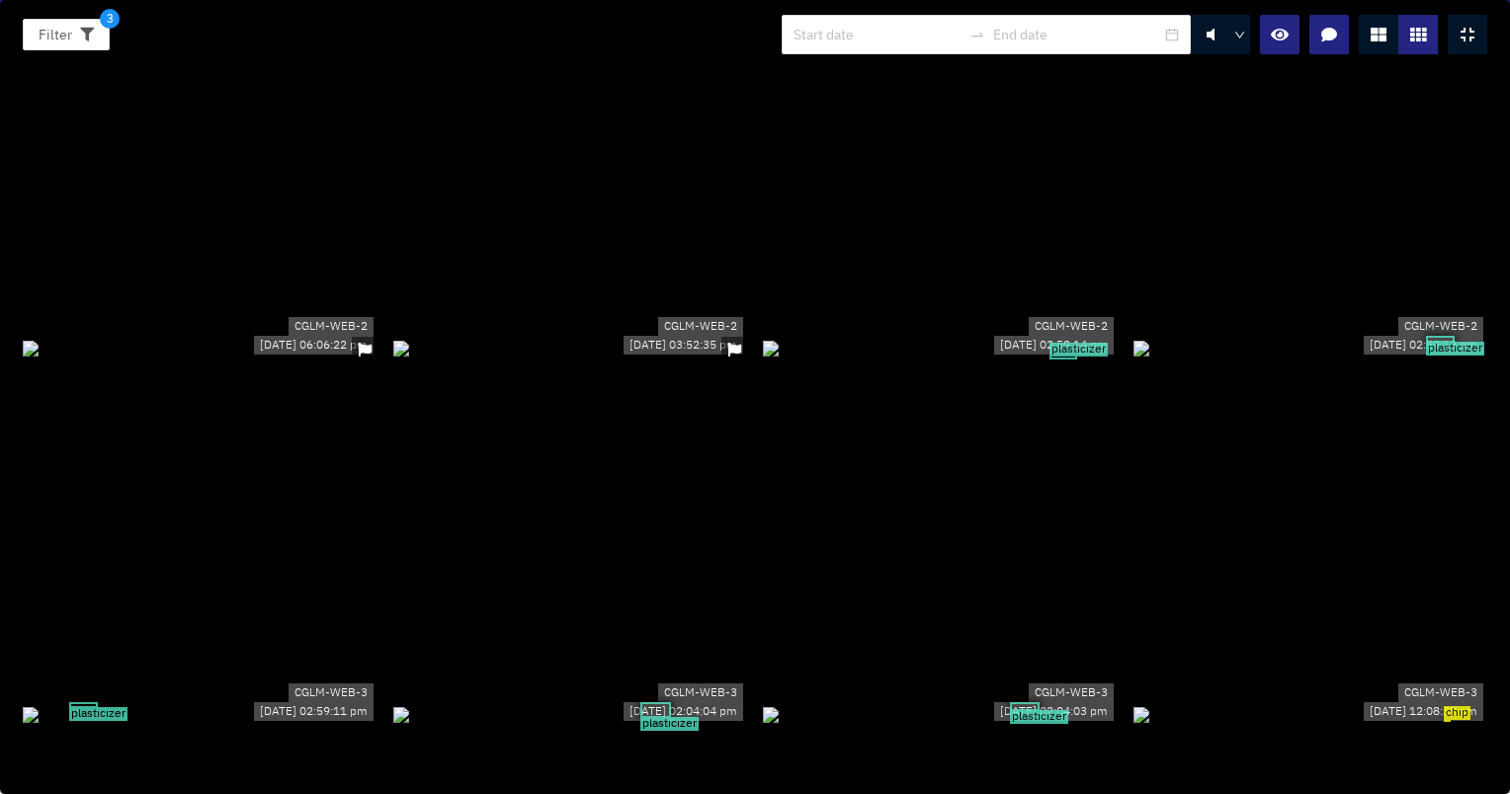
click at [1359, 337] on div "plasticizer" at bounding box center [1310, 348] width 355 height 22
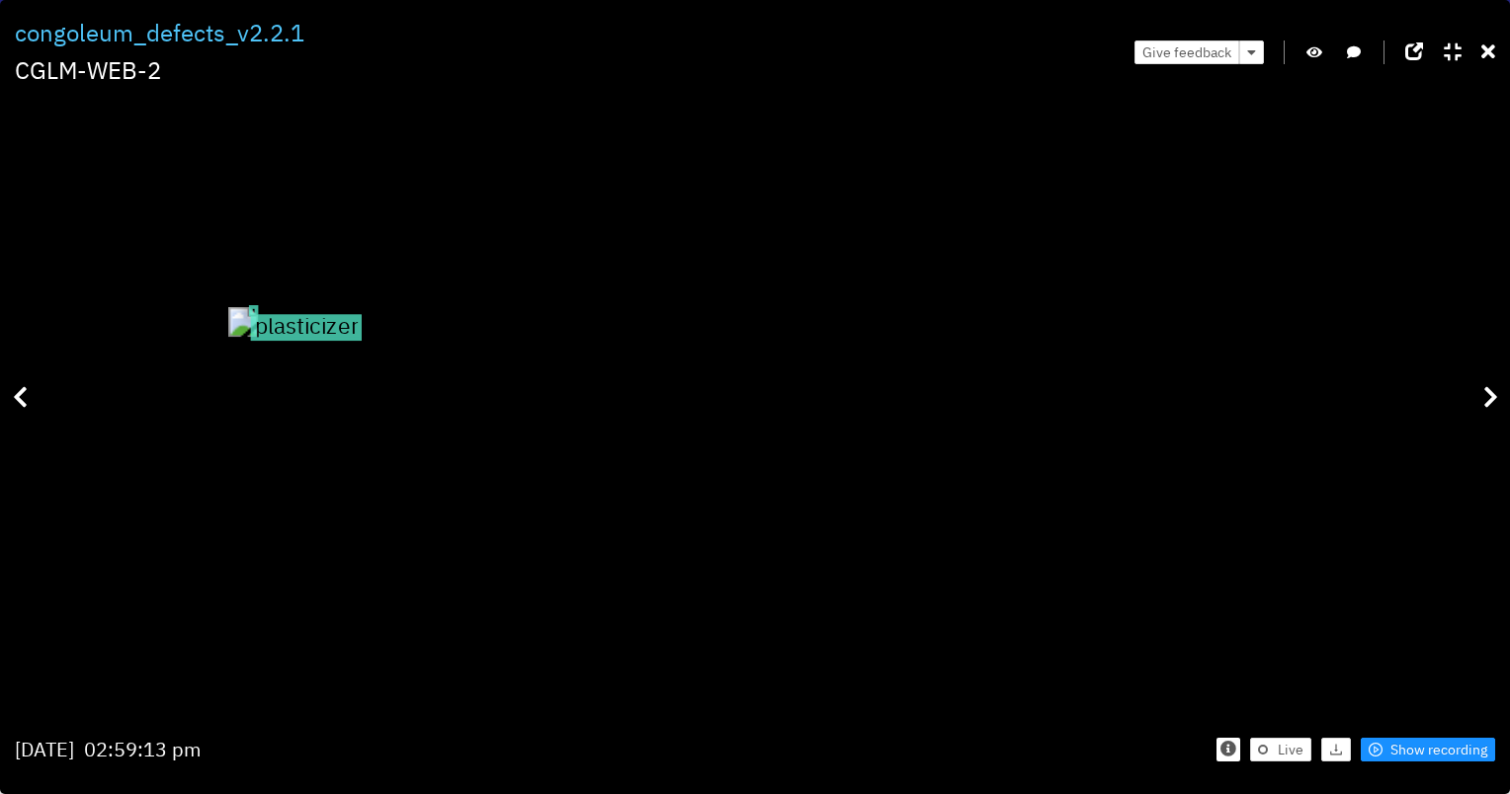
click at [1319, 56] on icon "button" at bounding box center [1314, 52] width 16 height 14
drag, startPoint x: 1020, startPoint y: 299, endPoint x: 1000, endPoint y: 648, distance: 349.3
click at [238, 526] on div at bounding box center [223, 511] width 30 height 30
click at [1485, 58] on icon at bounding box center [1488, 52] width 14 height 20
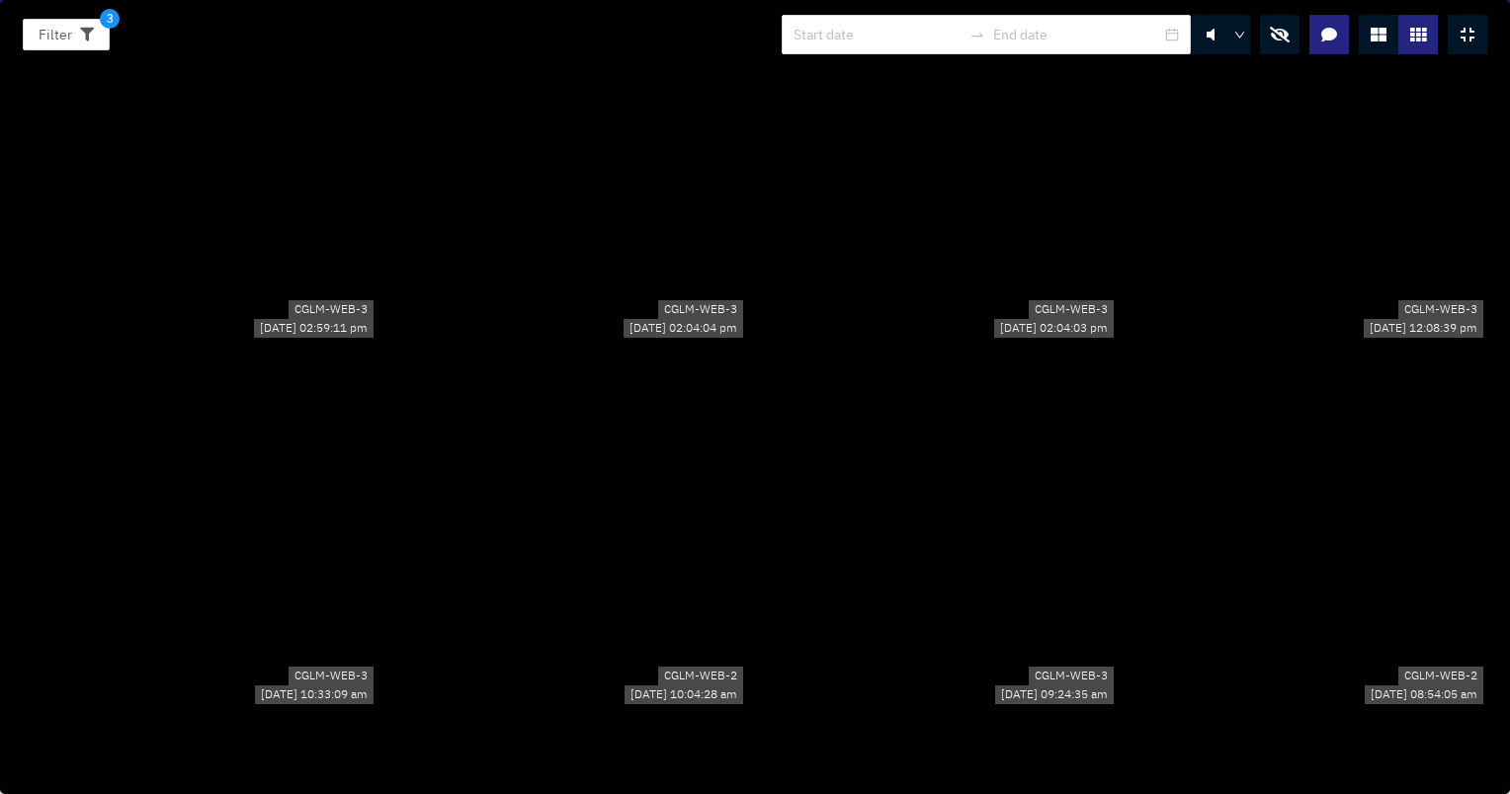
scroll to position [5434, 0]
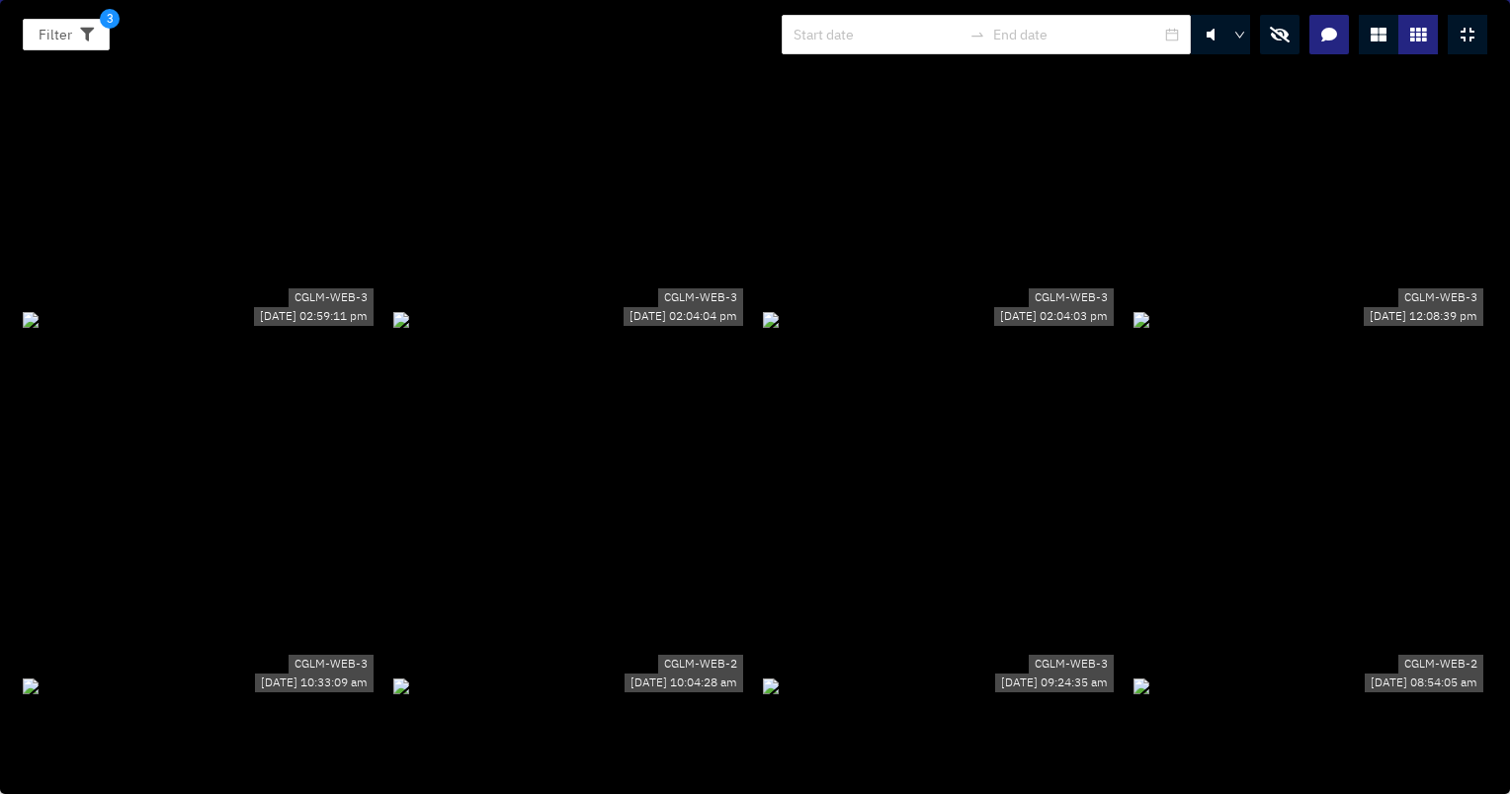
click at [668, 330] on div at bounding box center [570, 319] width 355 height 22
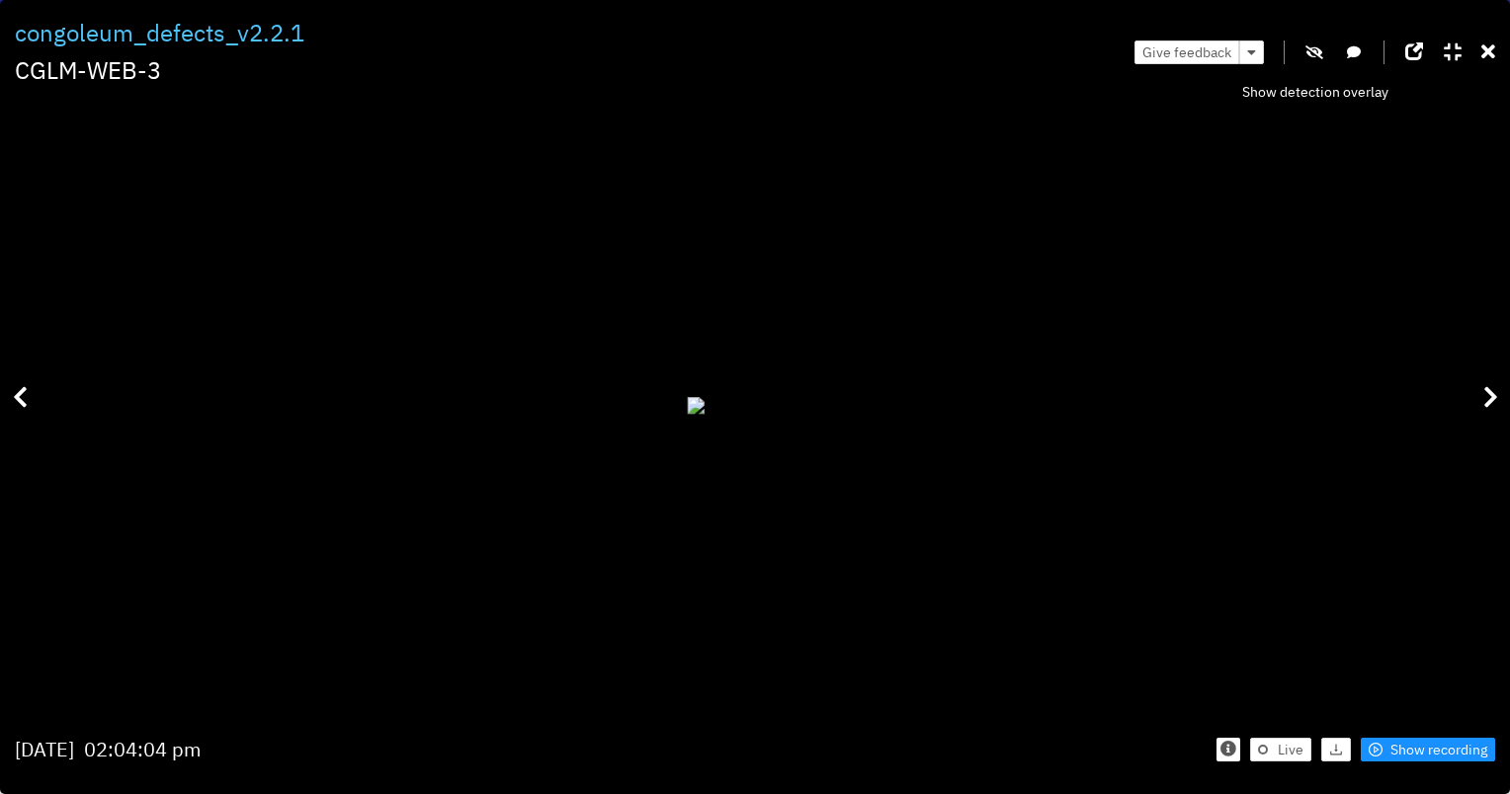
click at [1311, 47] on icon "button" at bounding box center [1314, 52] width 18 height 14
click at [1483, 50] on icon at bounding box center [1488, 52] width 14 height 20
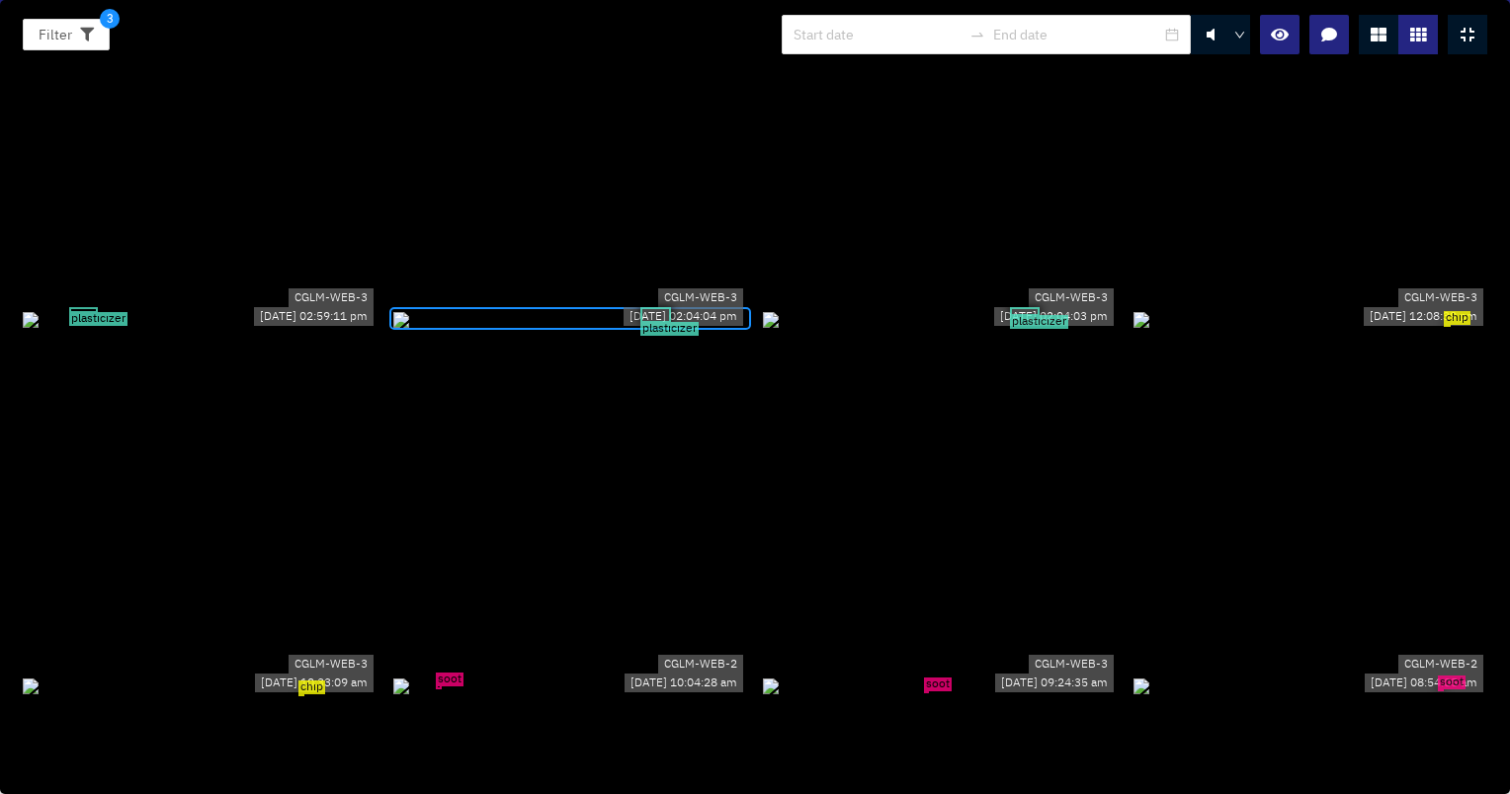
click at [727, 308] on div "plasticizer" at bounding box center [570, 319] width 355 height 22
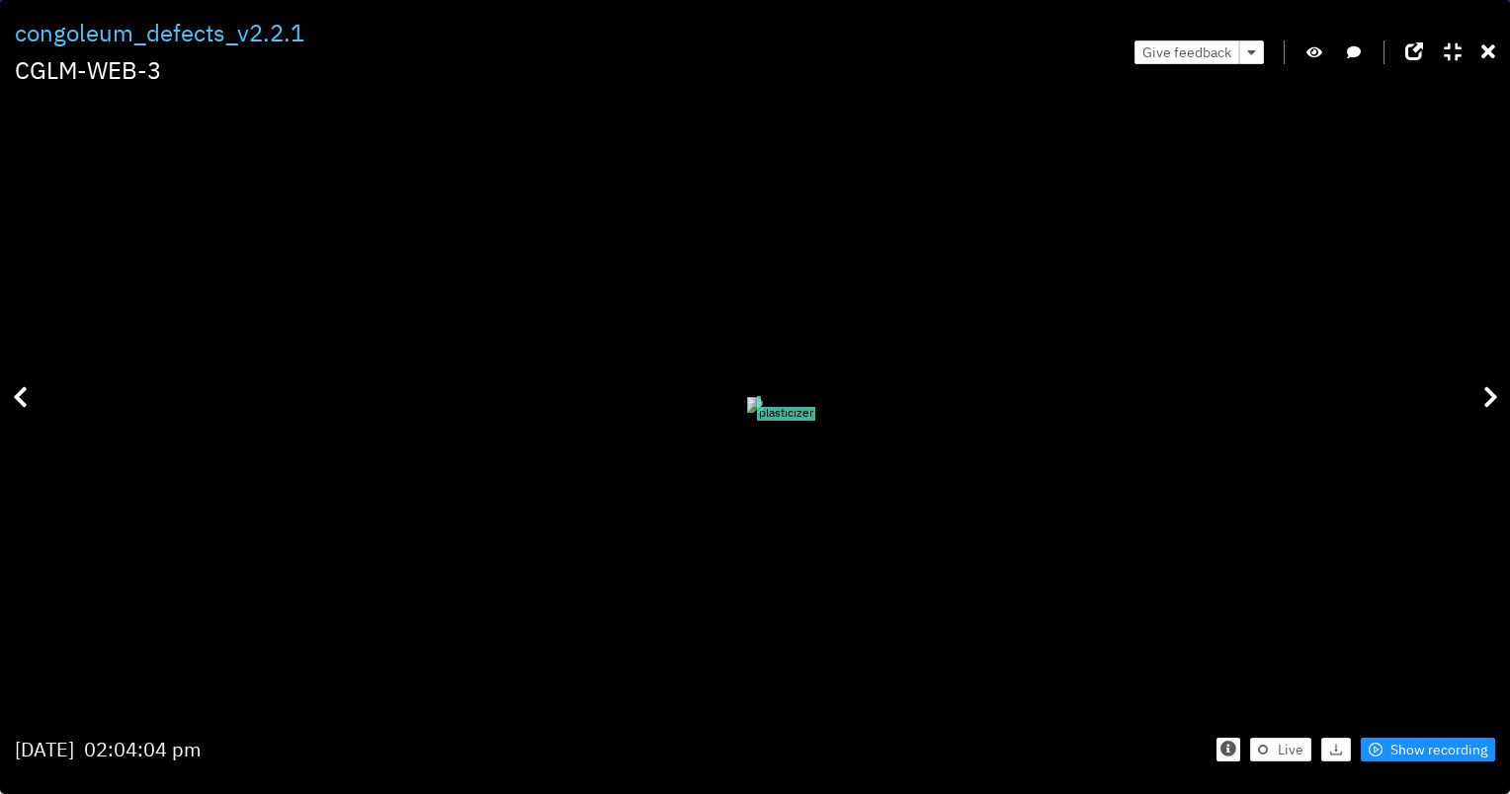
click at [74, 138] on div "plasticizer" at bounding box center [755, 405] width 1480 height 612
click at [1486, 47] on icon at bounding box center [1488, 52] width 14 height 20
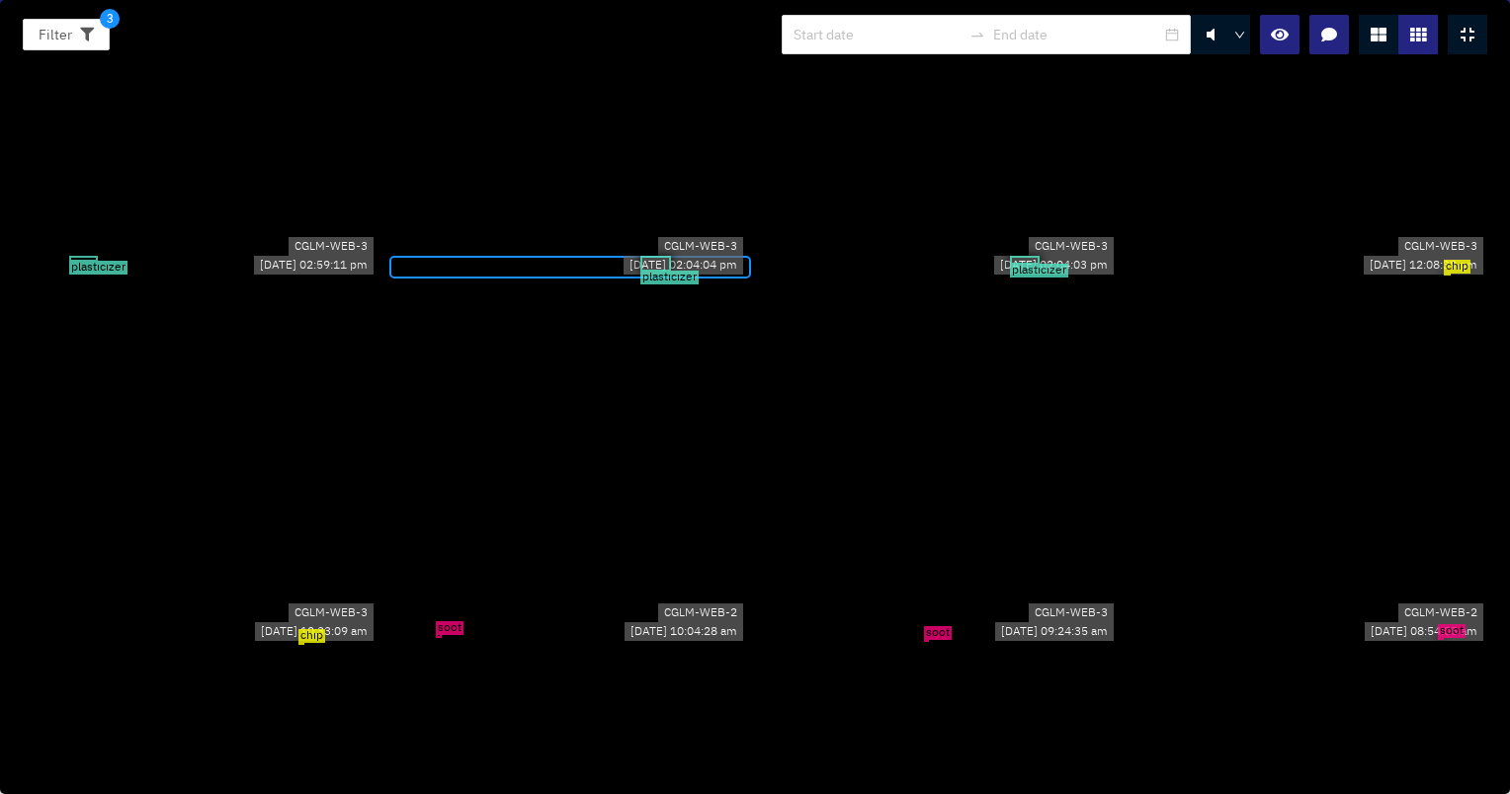
scroll to position [5532, 0]
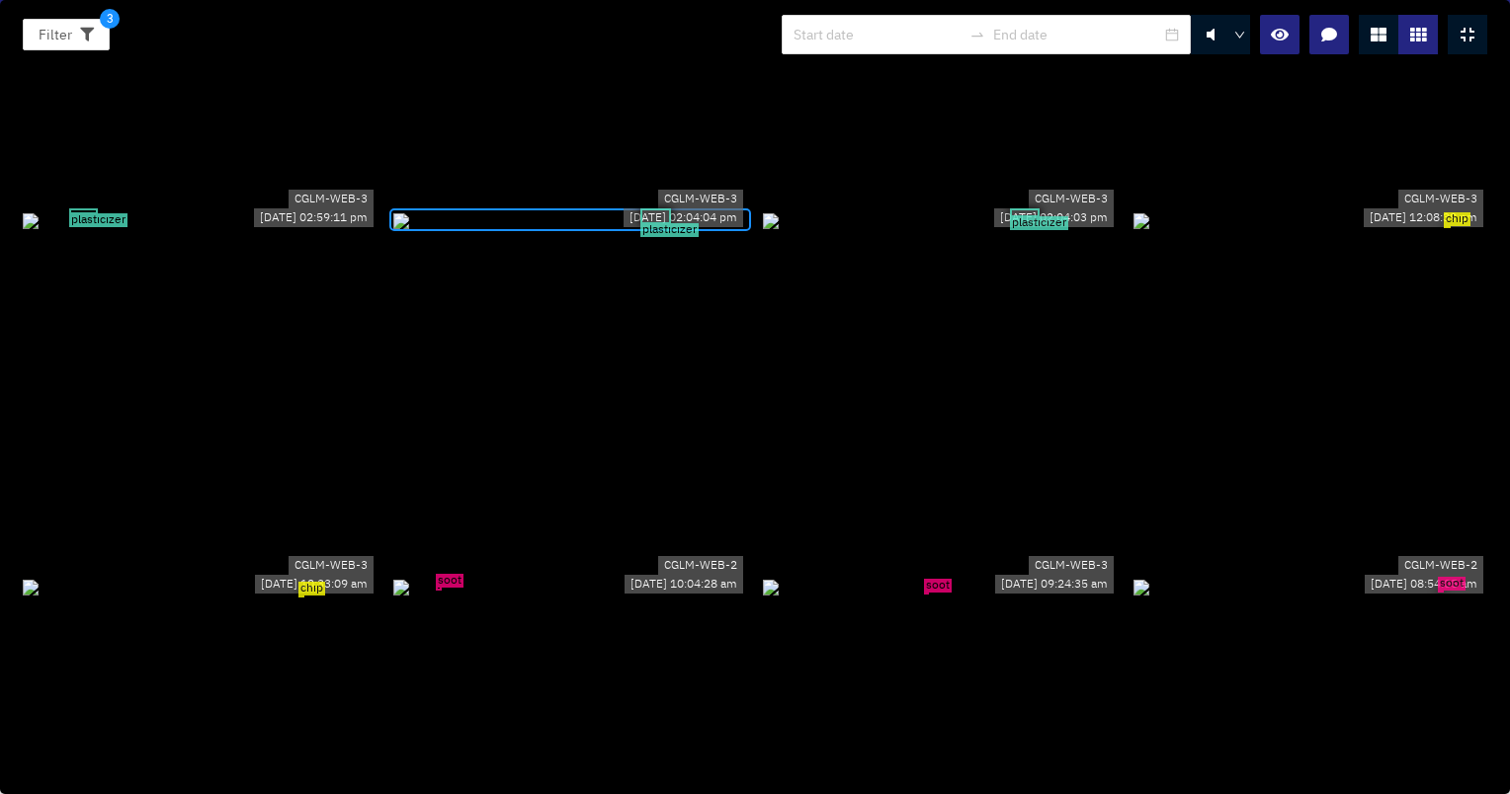
click at [1361, 231] on div "chip" at bounding box center [1310, 220] width 355 height 22
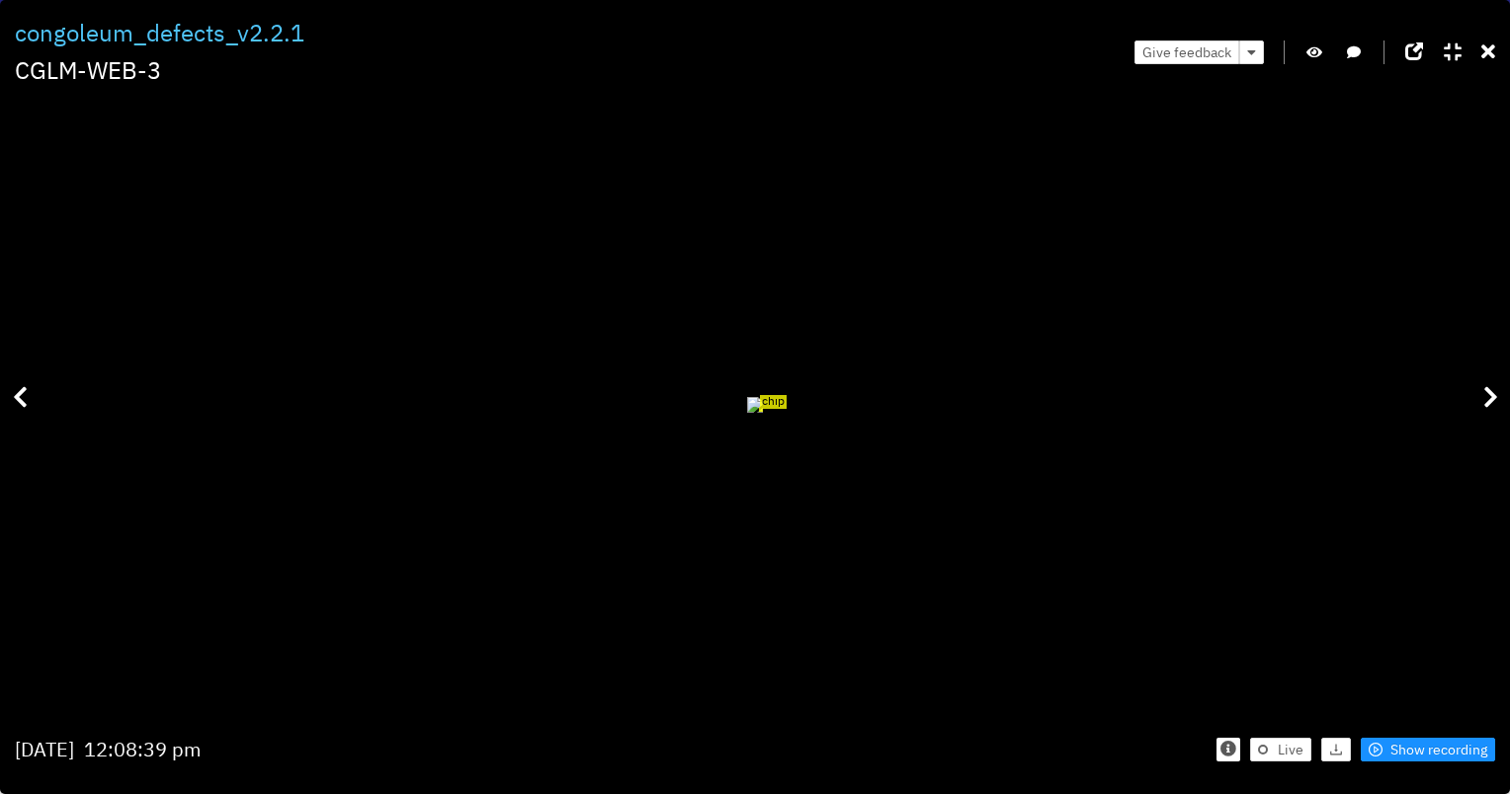
click at [1315, 59] on button "button" at bounding box center [1314, 53] width 20 height 24
click at [1311, 41] on button "button" at bounding box center [1314, 53] width 20 height 24
click at [1494, 40] on div at bounding box center [1488, 52] width 14 height 31
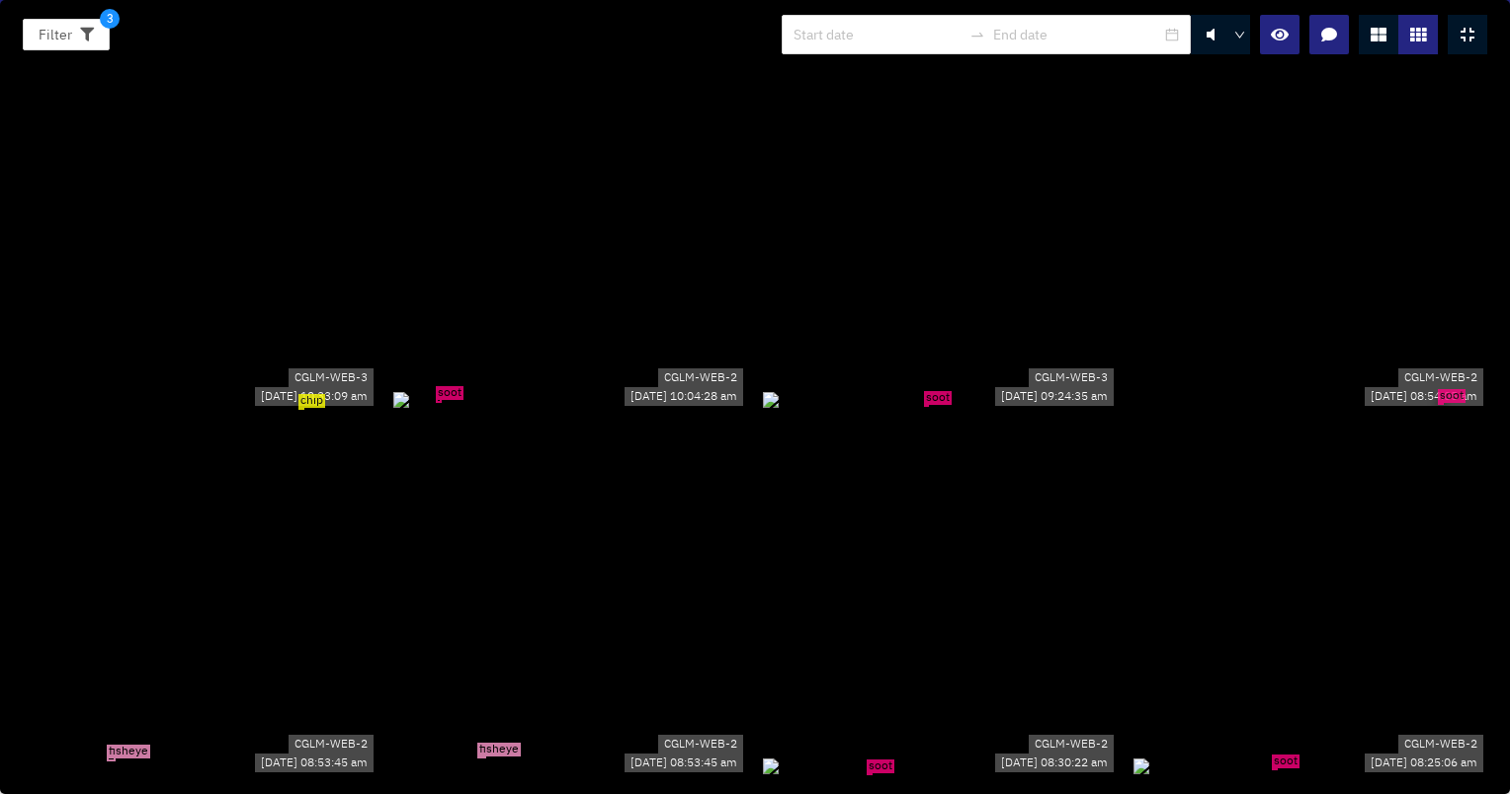
scroll to position [5730, 0]
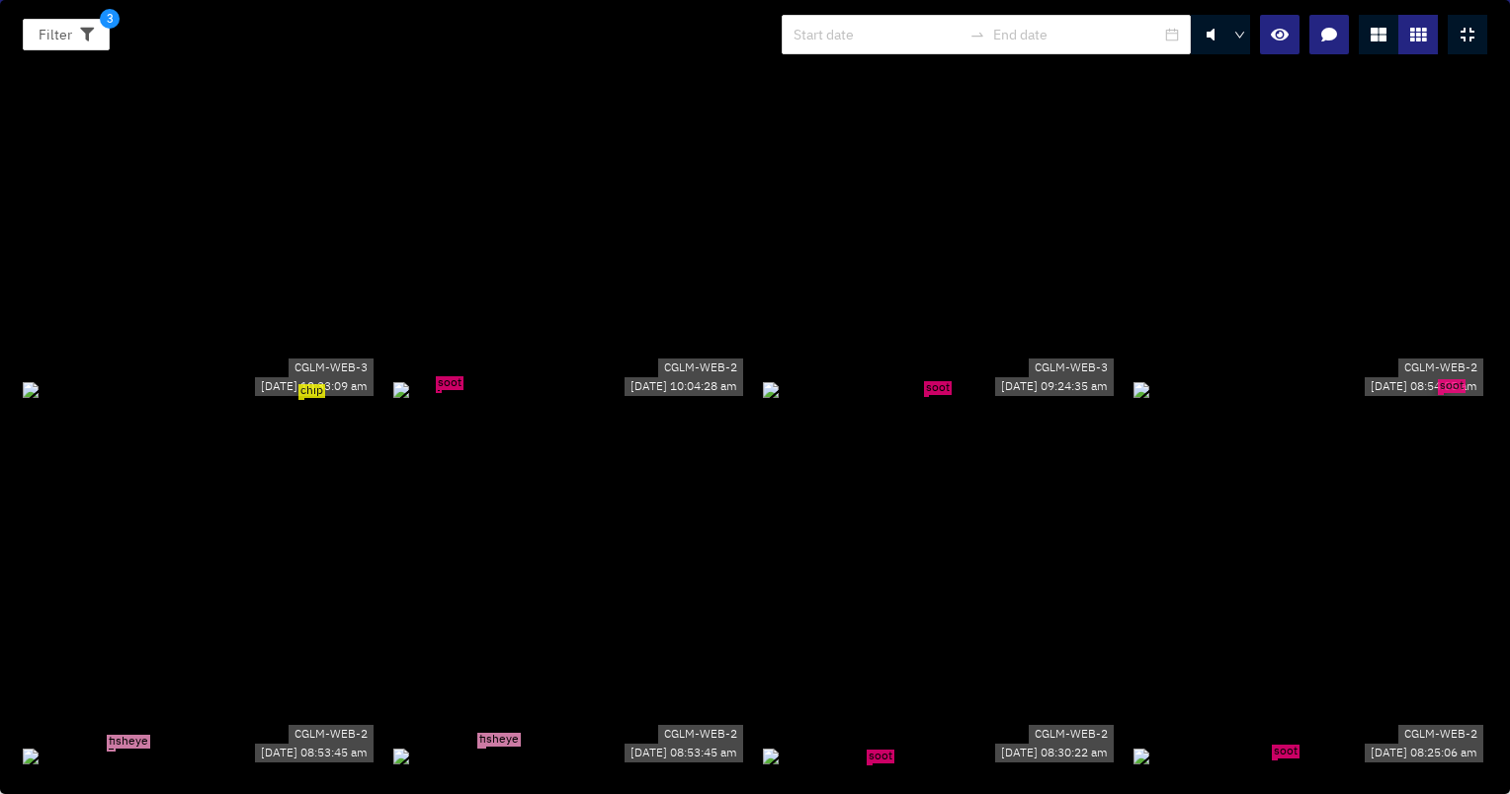
click at [367, 378] on div "chip" at bounding box center [200, 389] width 355 height 22
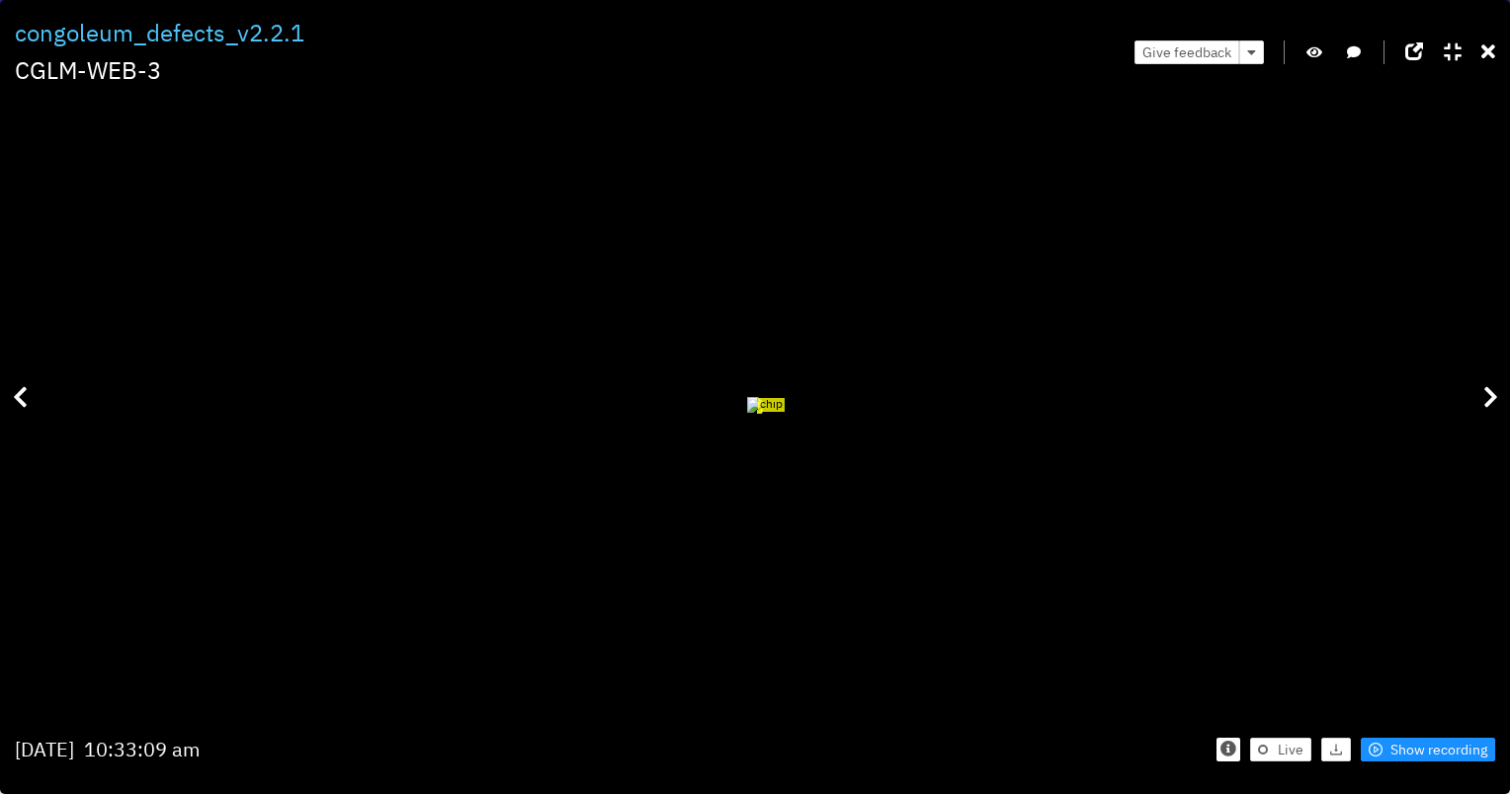
click at [1320, 56] on icon "button" at bounding box center [1314, 52] width 16 height 14
drag, startPoint x: 1011, startPoint y: 635, endPoint x: 912, endPoint y: 476, distance: 187.2
click at [1320, 46] on icon "button" at bounding box center [1314, 52] width 18 height 14
click at [1492, 43] on icon at bounding box center [1488, 52] width 14 height 20
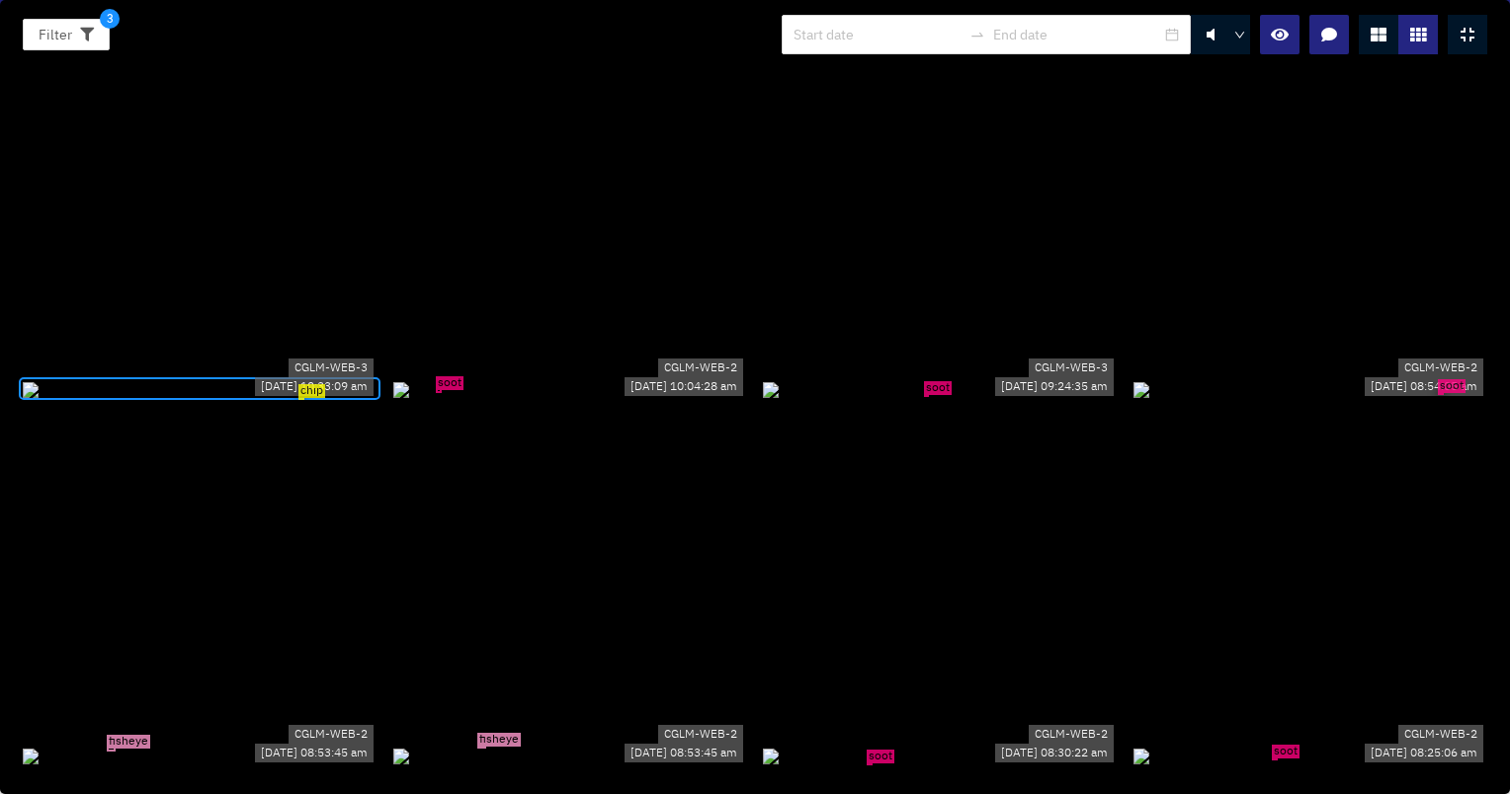
click at [567, 400] on div "soot" at bounding box center [570, 389] width 355 height 22
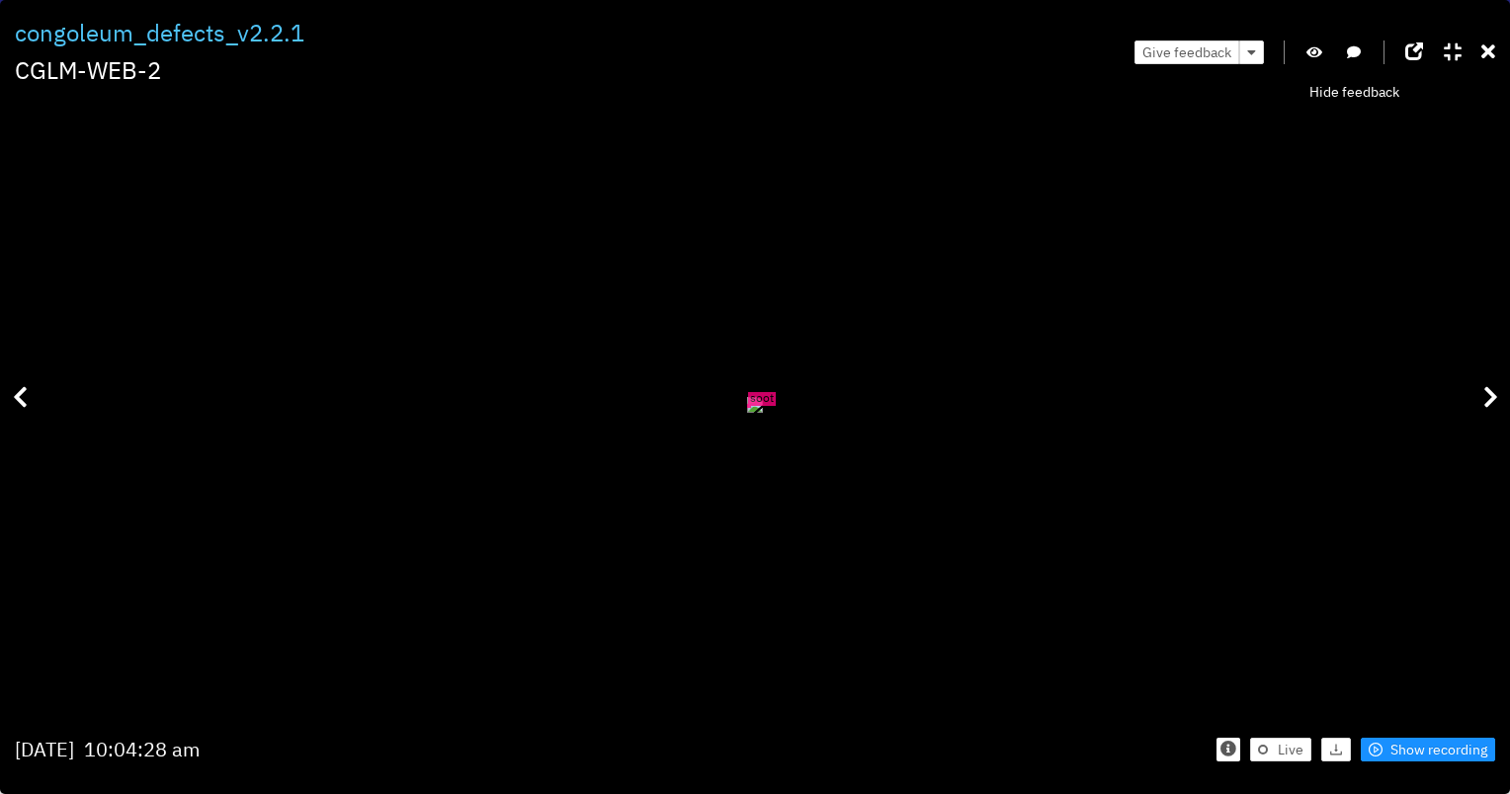
click at [1316, 46] on icon "button" at bounding box center [1314, 52] width 16 height 14
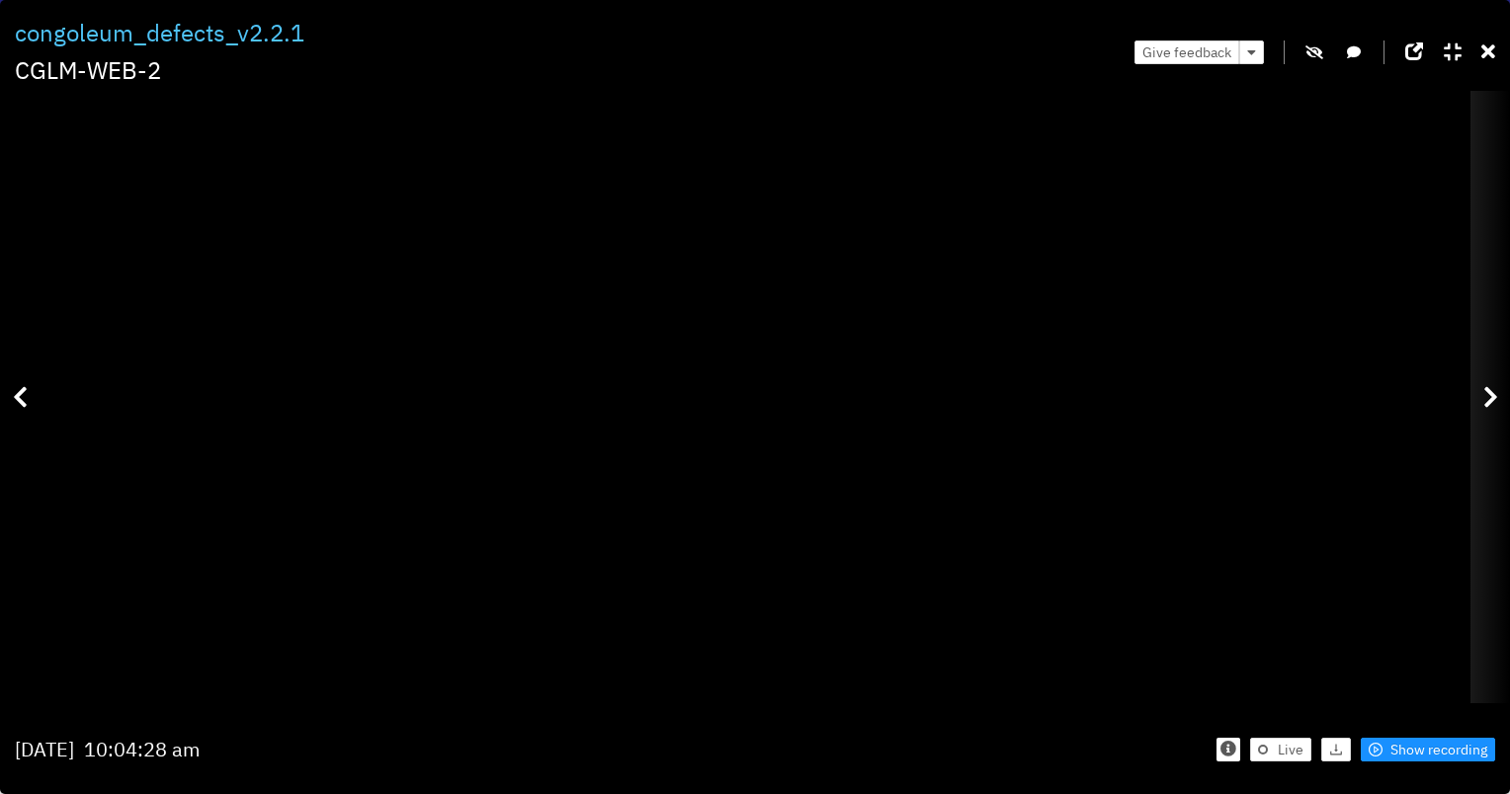
click at [1489, 385] on icon at bounding box center [1490, 397] width 15 height 24
click at [1483, 411] on div at bounding box center [1490, 397] width 40 height 612
click at [1475, 404] on div at bounding box center [1490, 397] width 40 height 612
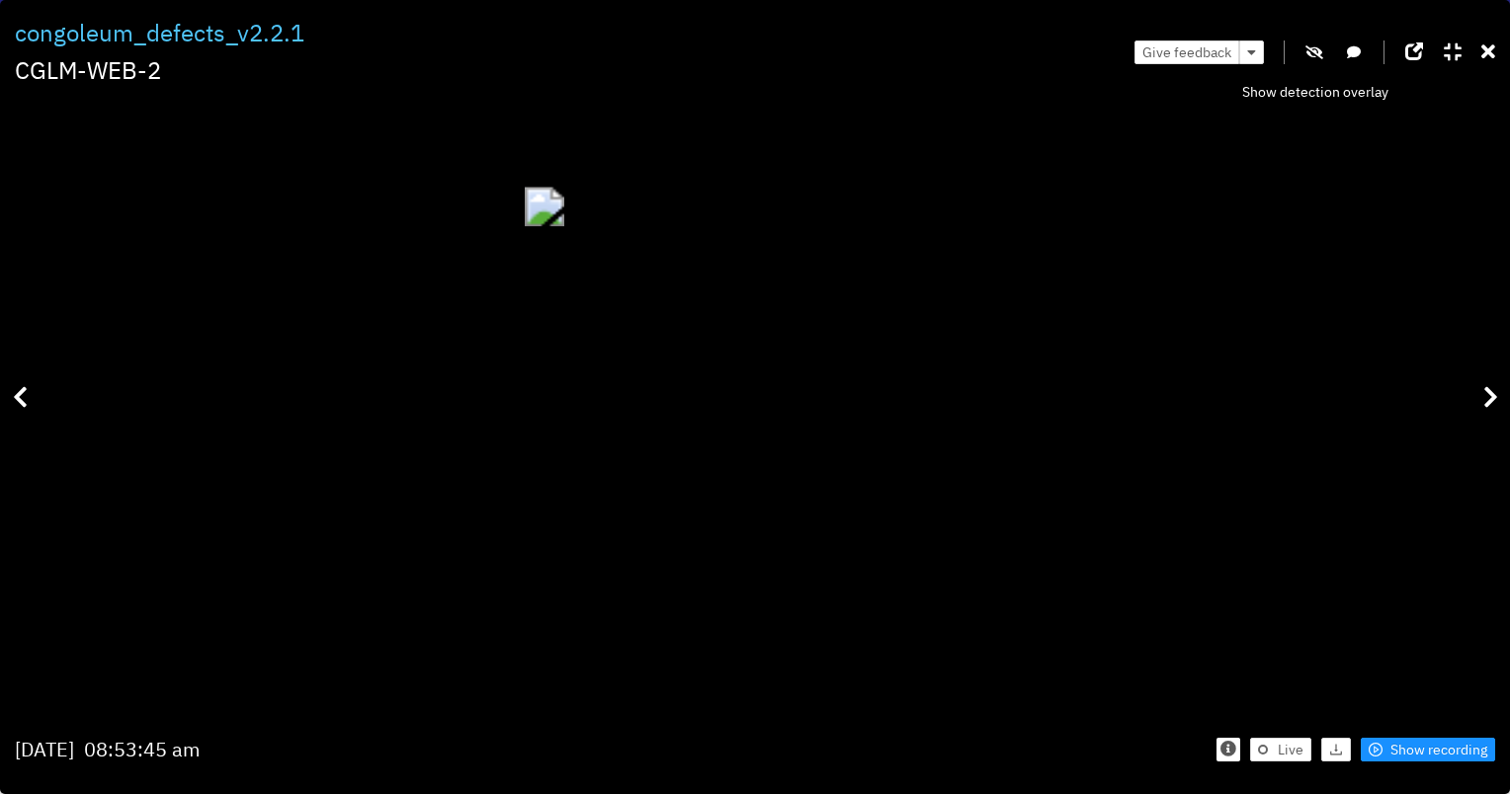
click at [1314, 49] on icon "button" at bounding box center [1314, 52] width 18 height 14
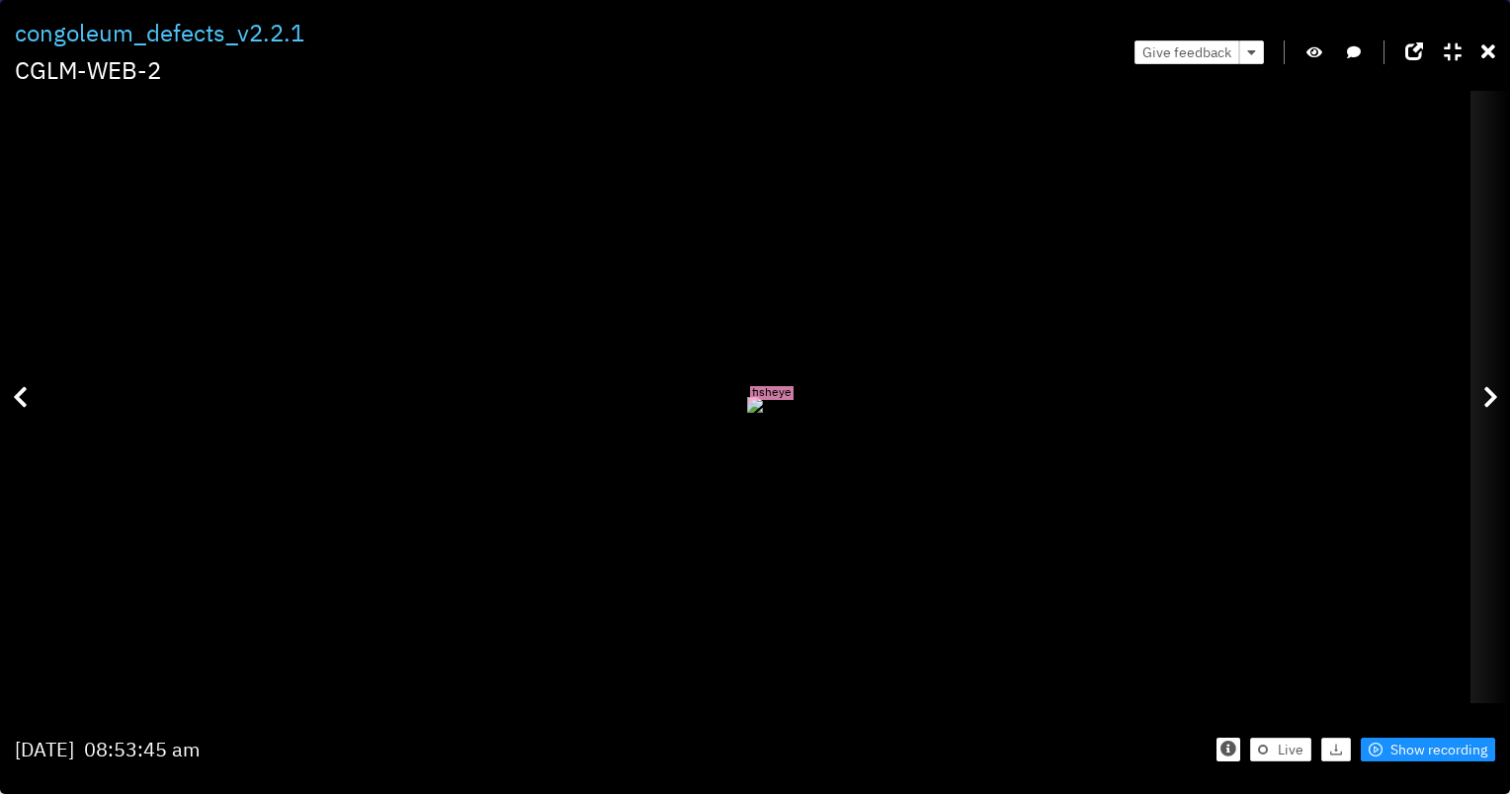
click at [1480, 407] on div at bounding box center [1490, 397] width 40 height 612
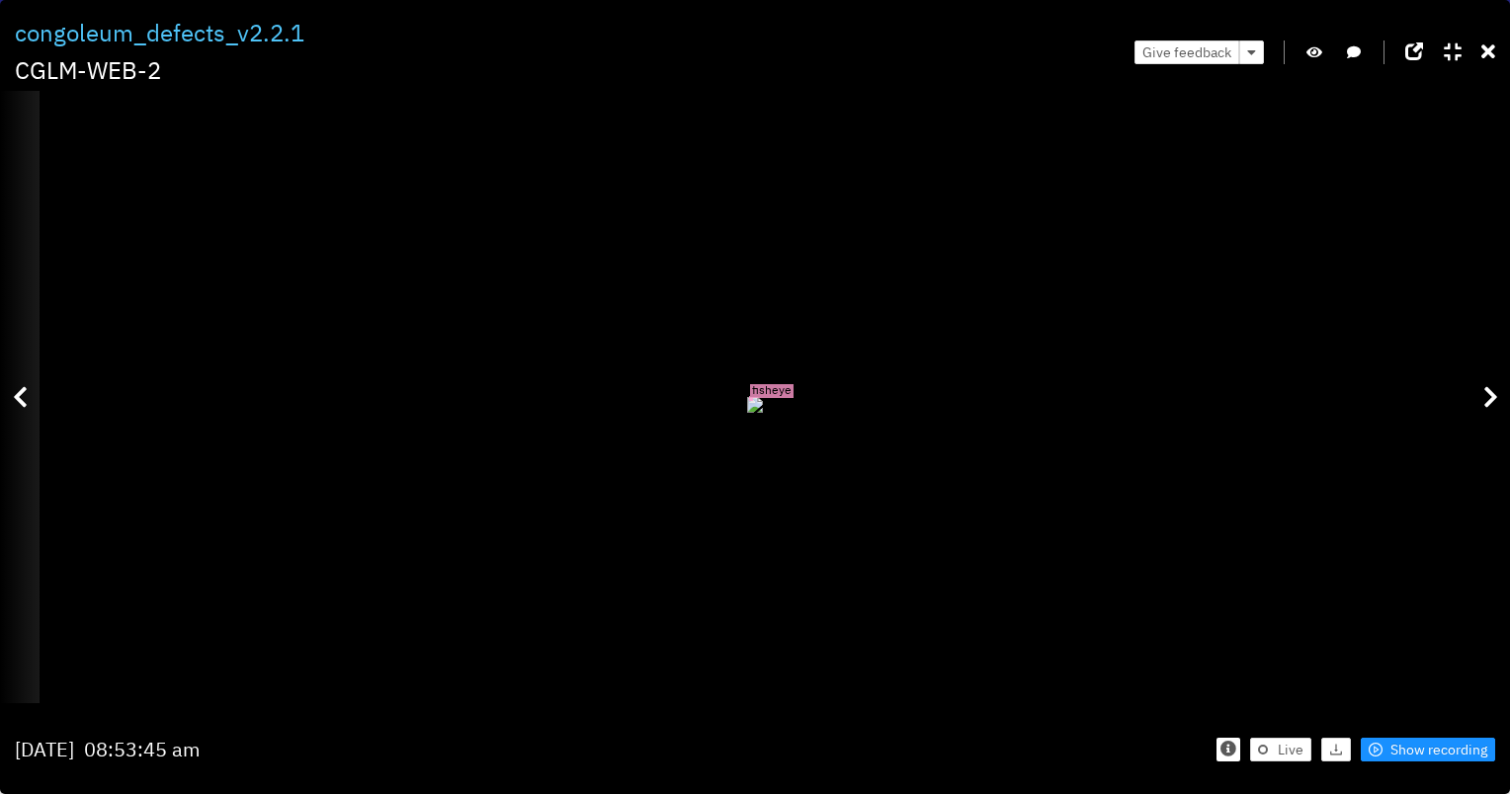
click at [24, 421] on div at bounding box center [20, 397] width 40 height 612
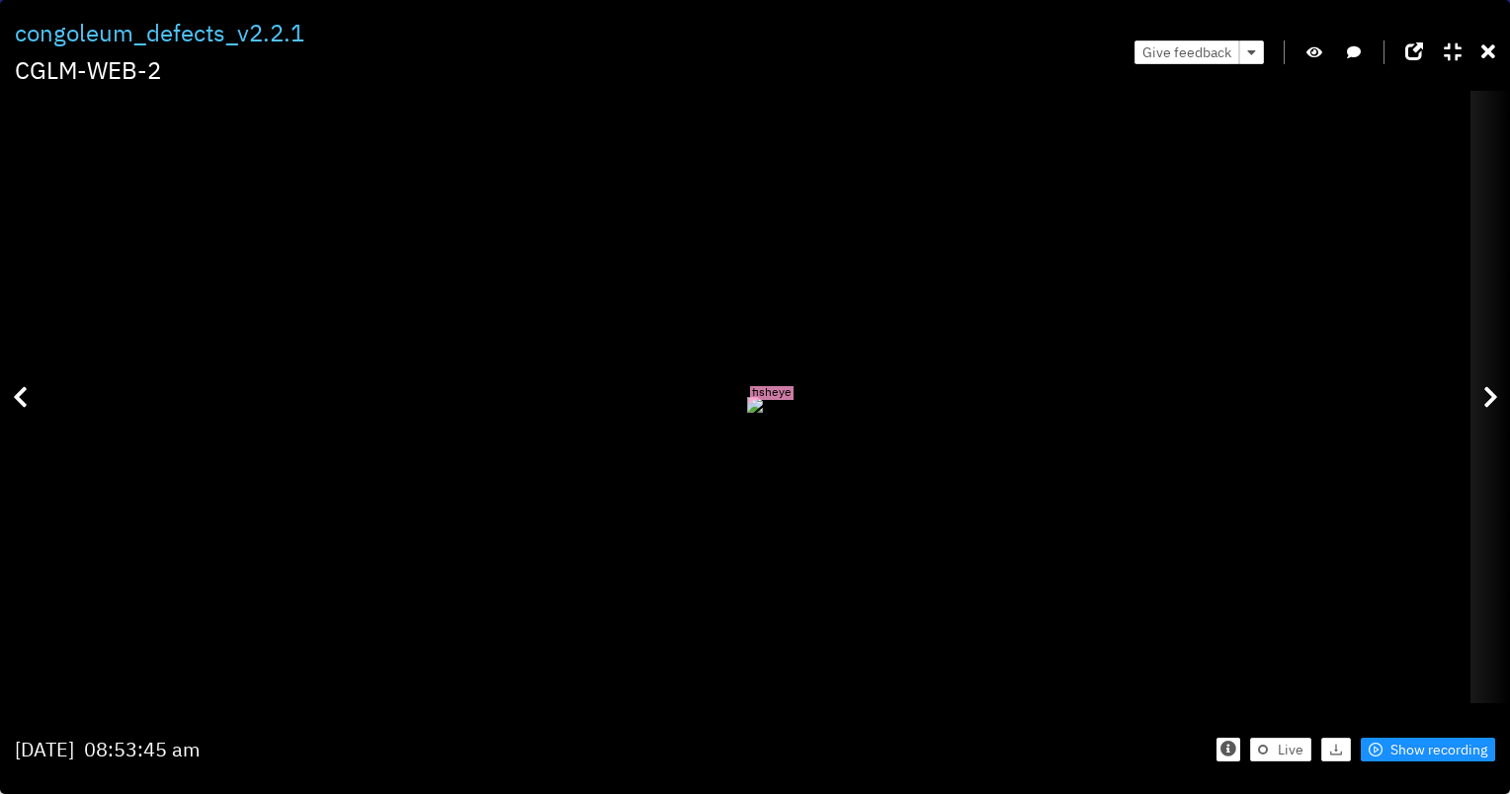
click at [1483, 397] on icon at bounding box center [1490, 397] width 15 height 24
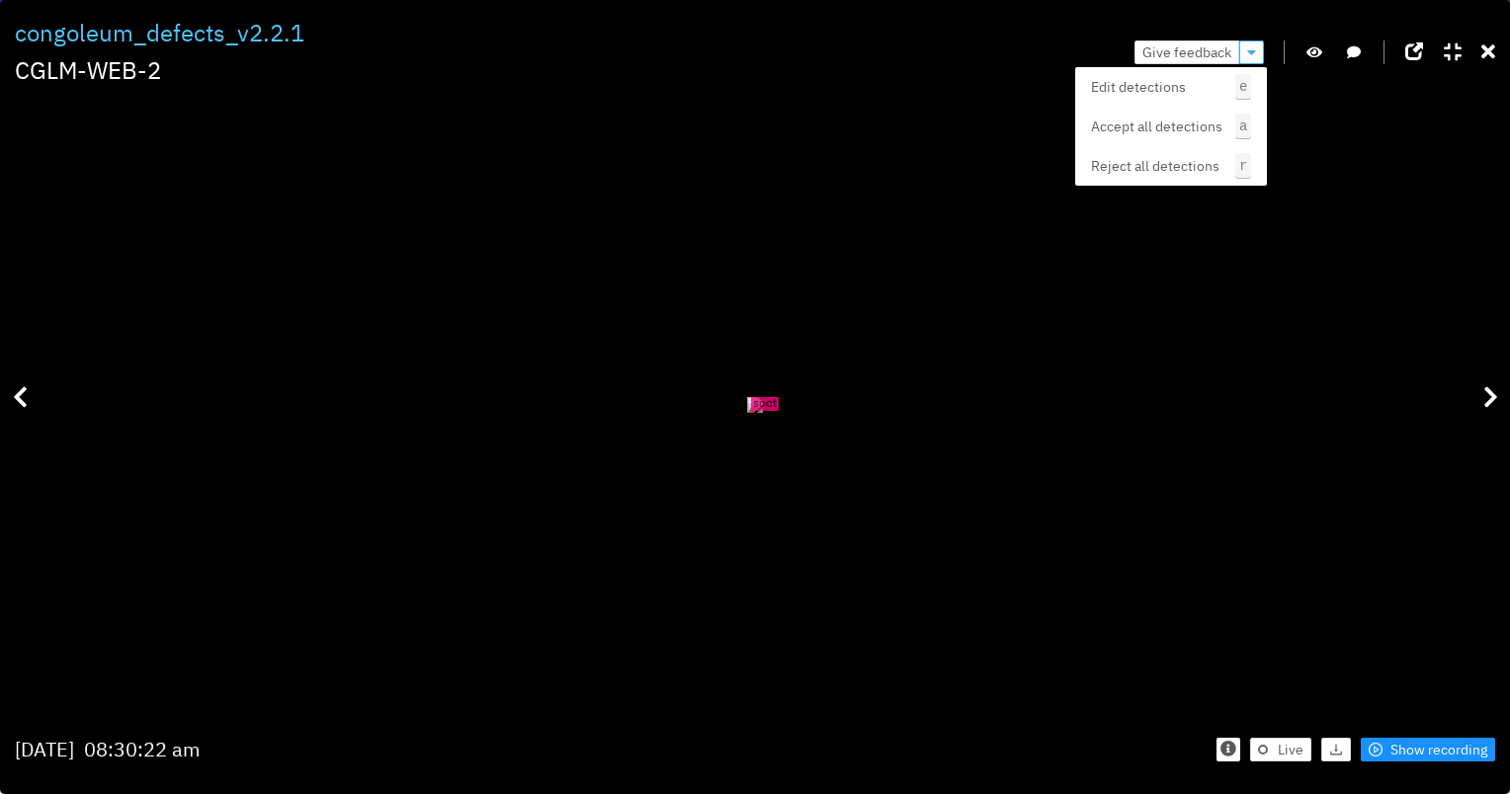
click at [1253, 54] on icon "button" at bounding box center [1251, 52] width 9 height 14
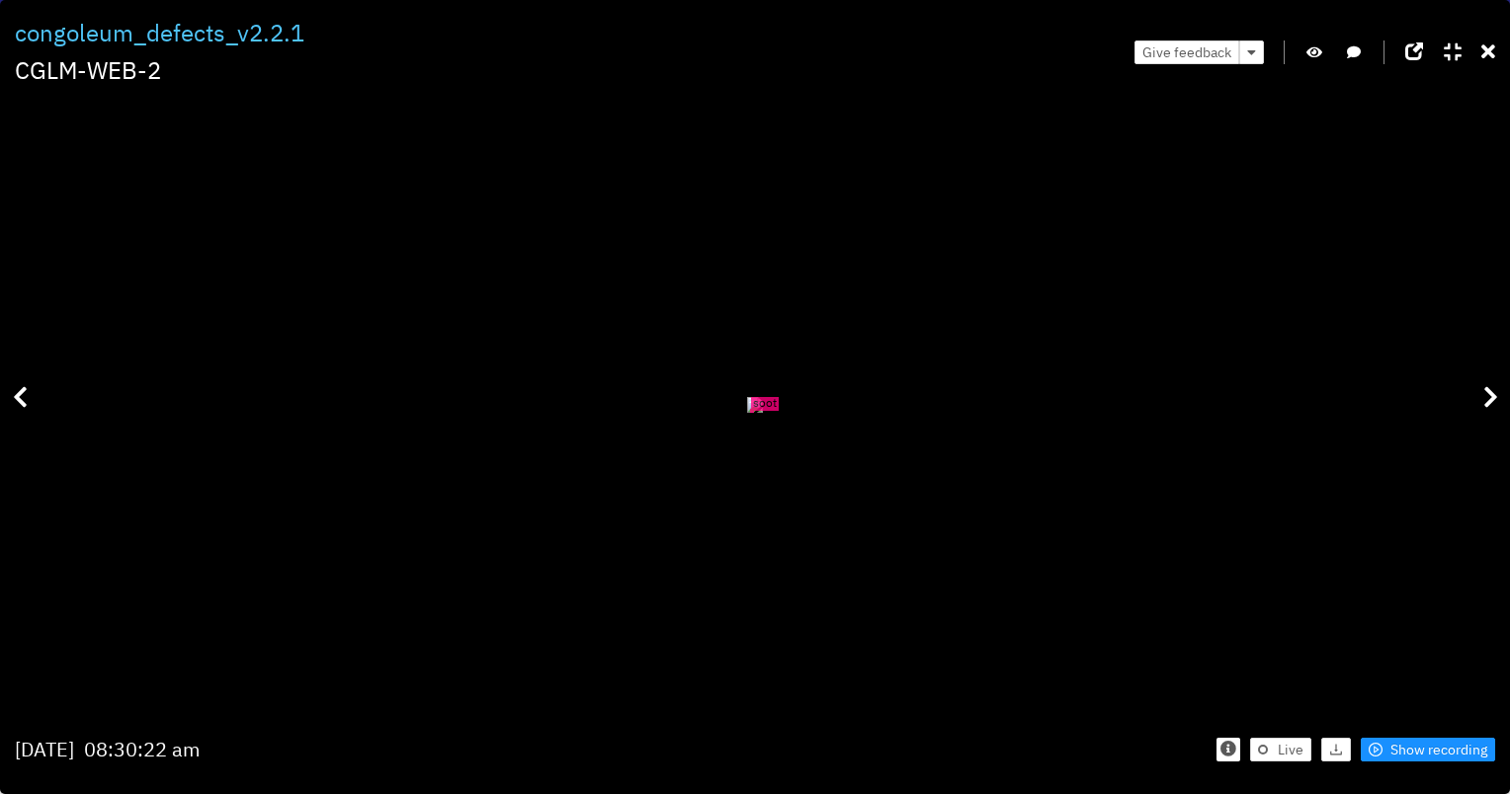
click at [1262, 64] on div "Give feedback" at bounding box center [1314, 52] width 361 height 74
click at [1258, 54] on button "button" at bounding box center [1251, 53] width 25 height 24
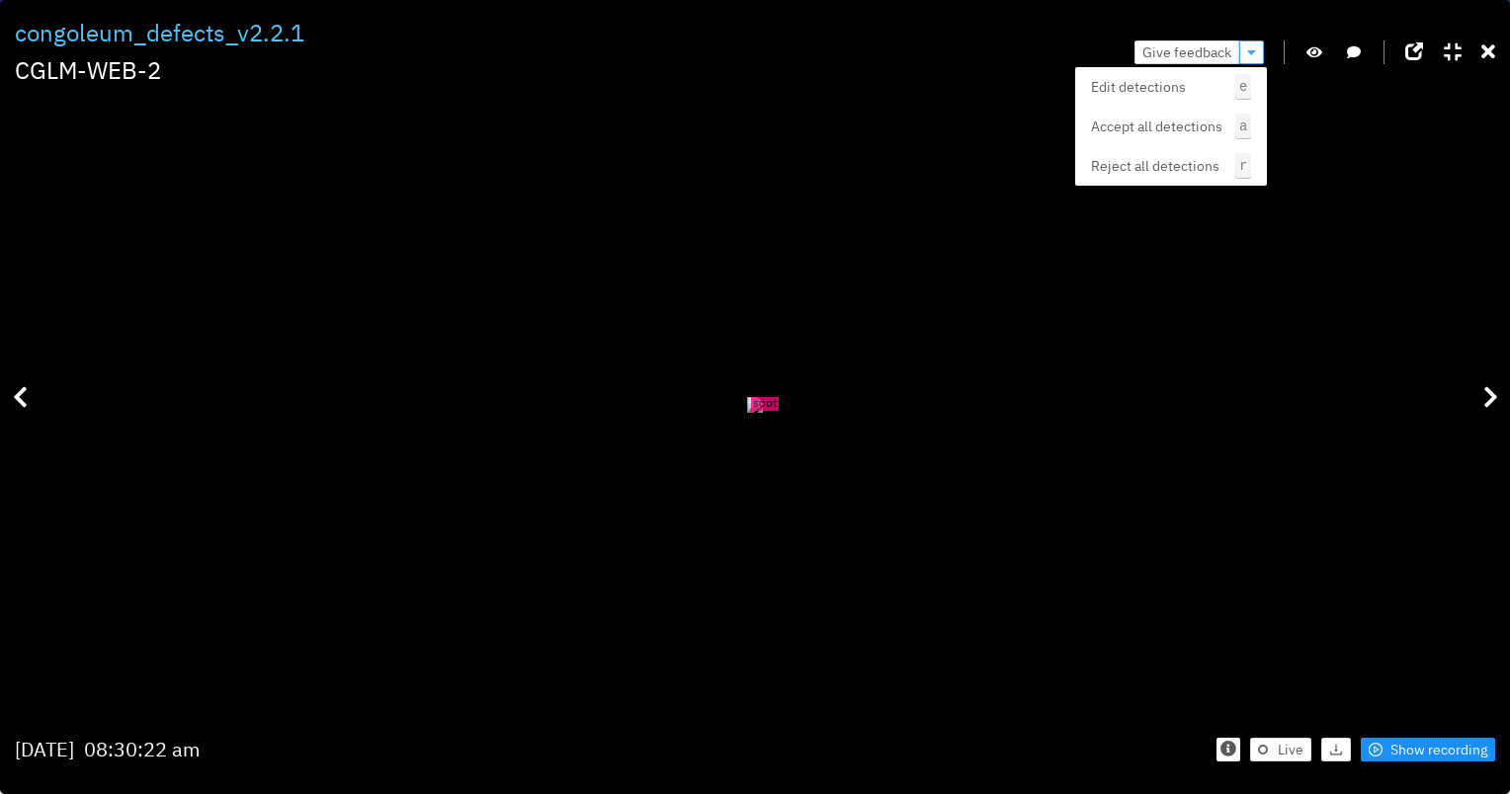
click at [1241, 51] on button "button" at bounding box center [1251, 53] width 25 height 24
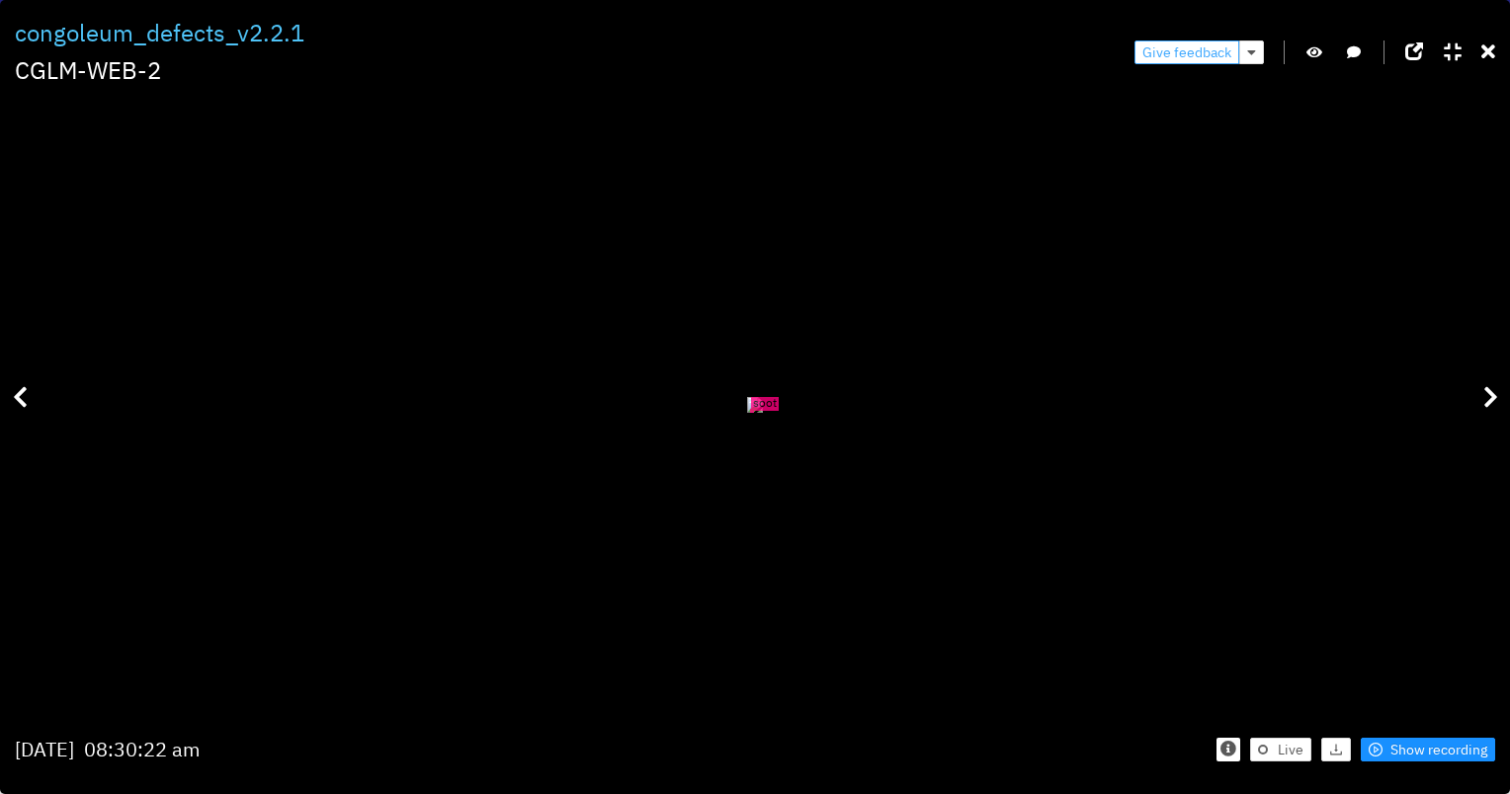
click at [1203, 51] on span "Give feedback" at bounding box center [1186, 52] width 89 height 22
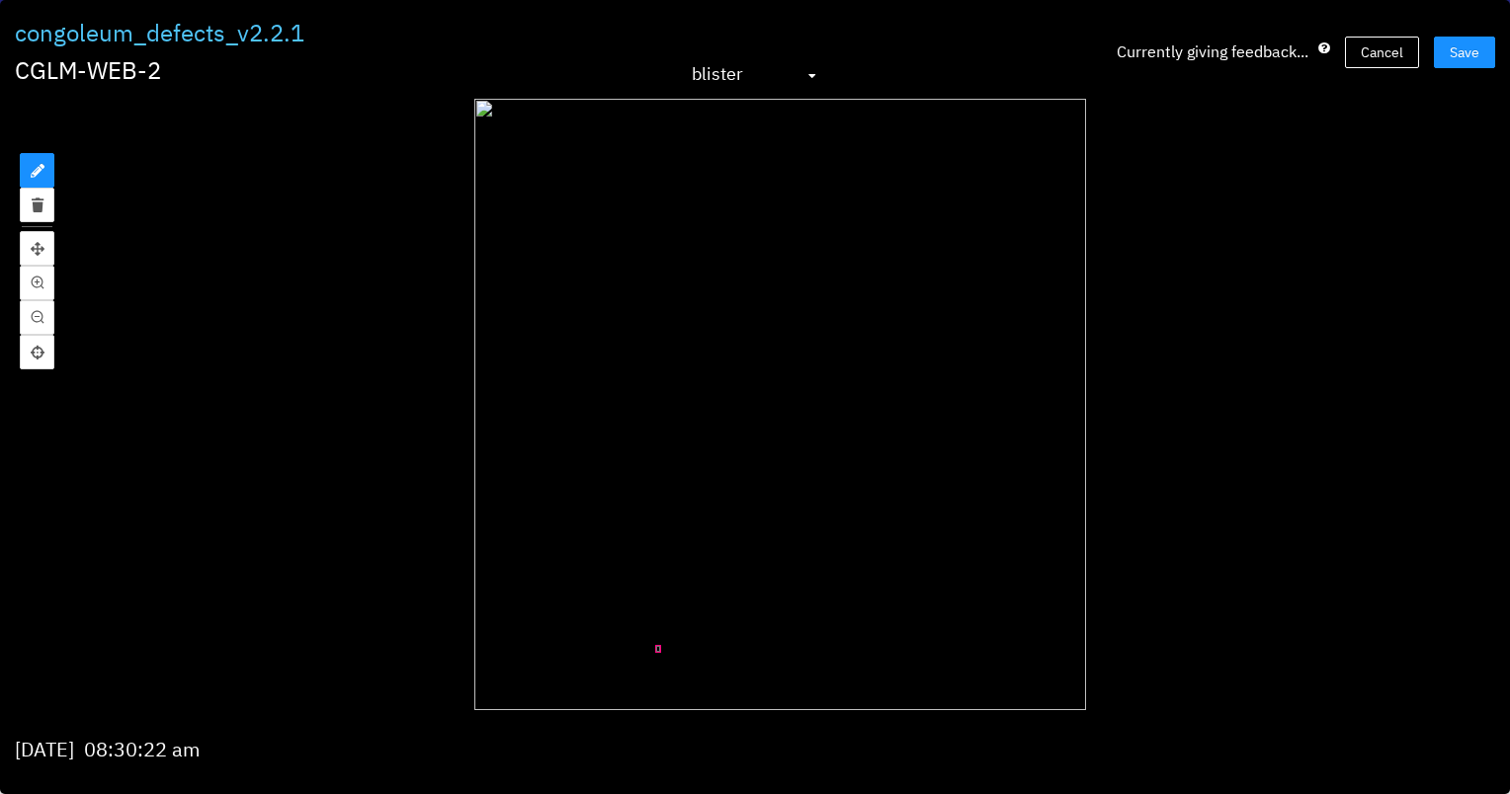
click at [804, 79] on span "blister" at bounding box center [755, 75] width 126 height 32
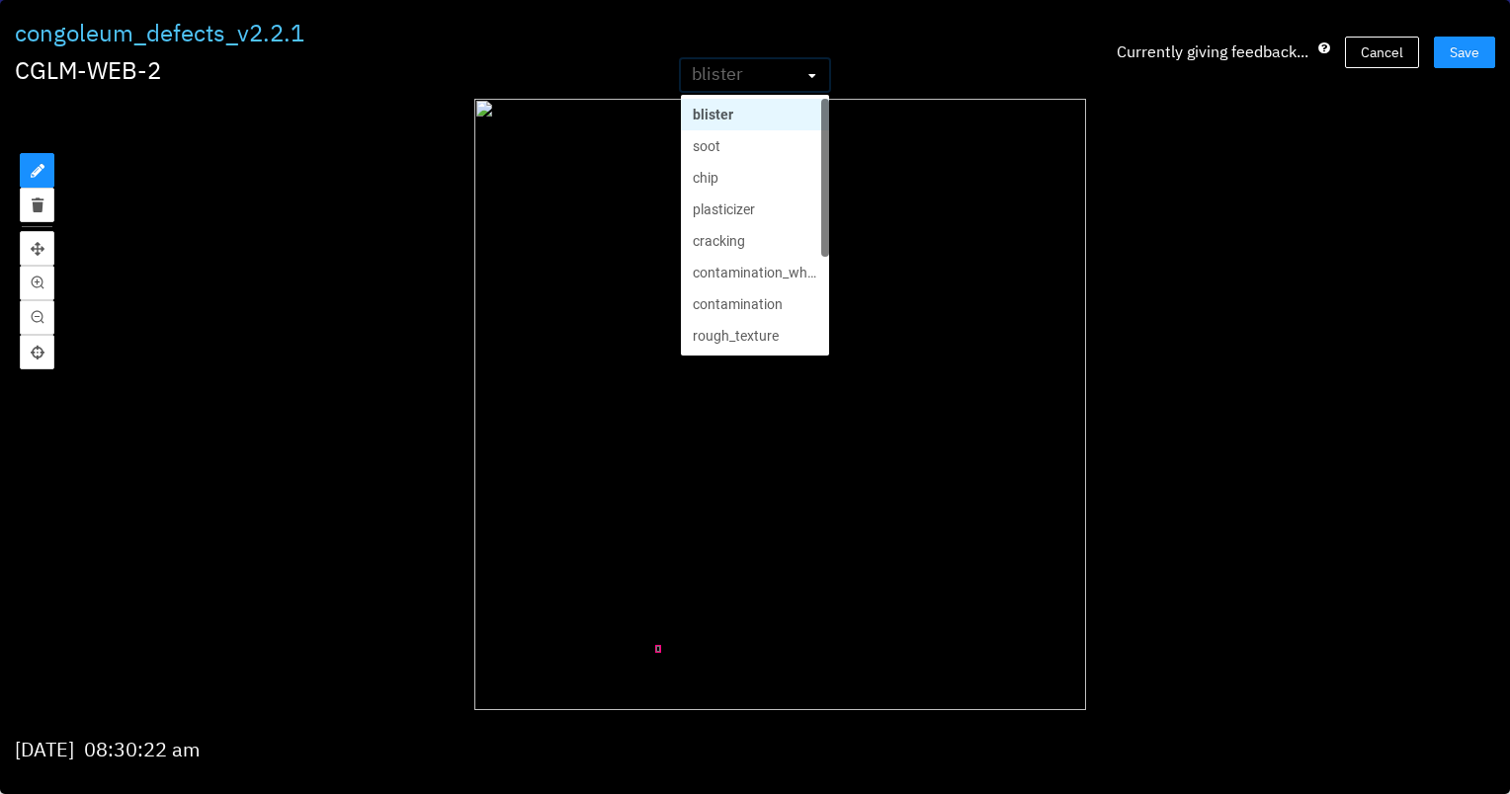
click at [793, 146] on div "soot" at bounding box center [755, 146] width 124 height 22
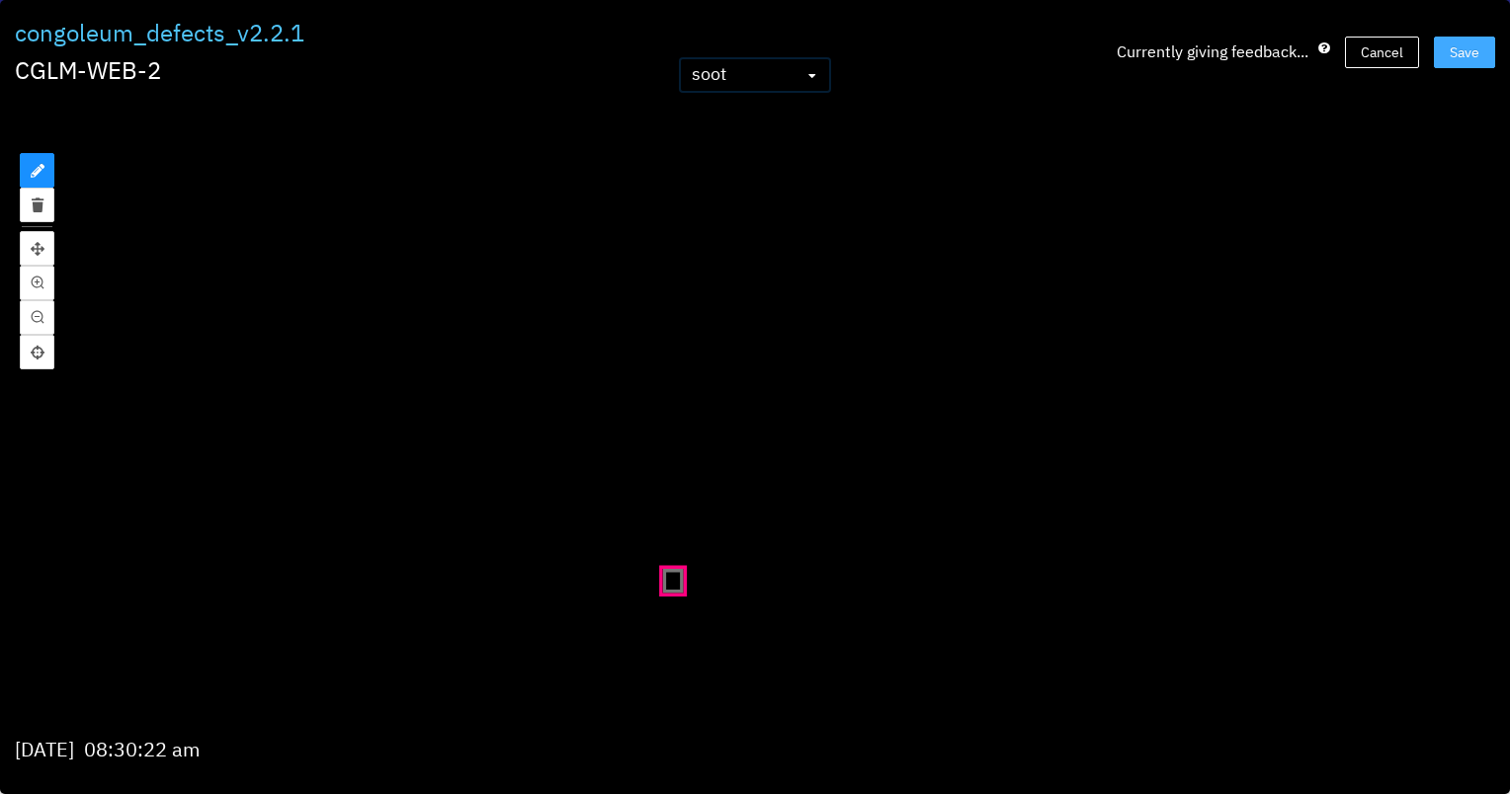
click at [1485, 41] on button "Save" at bounding box center [1463, 53] width 61 height 32
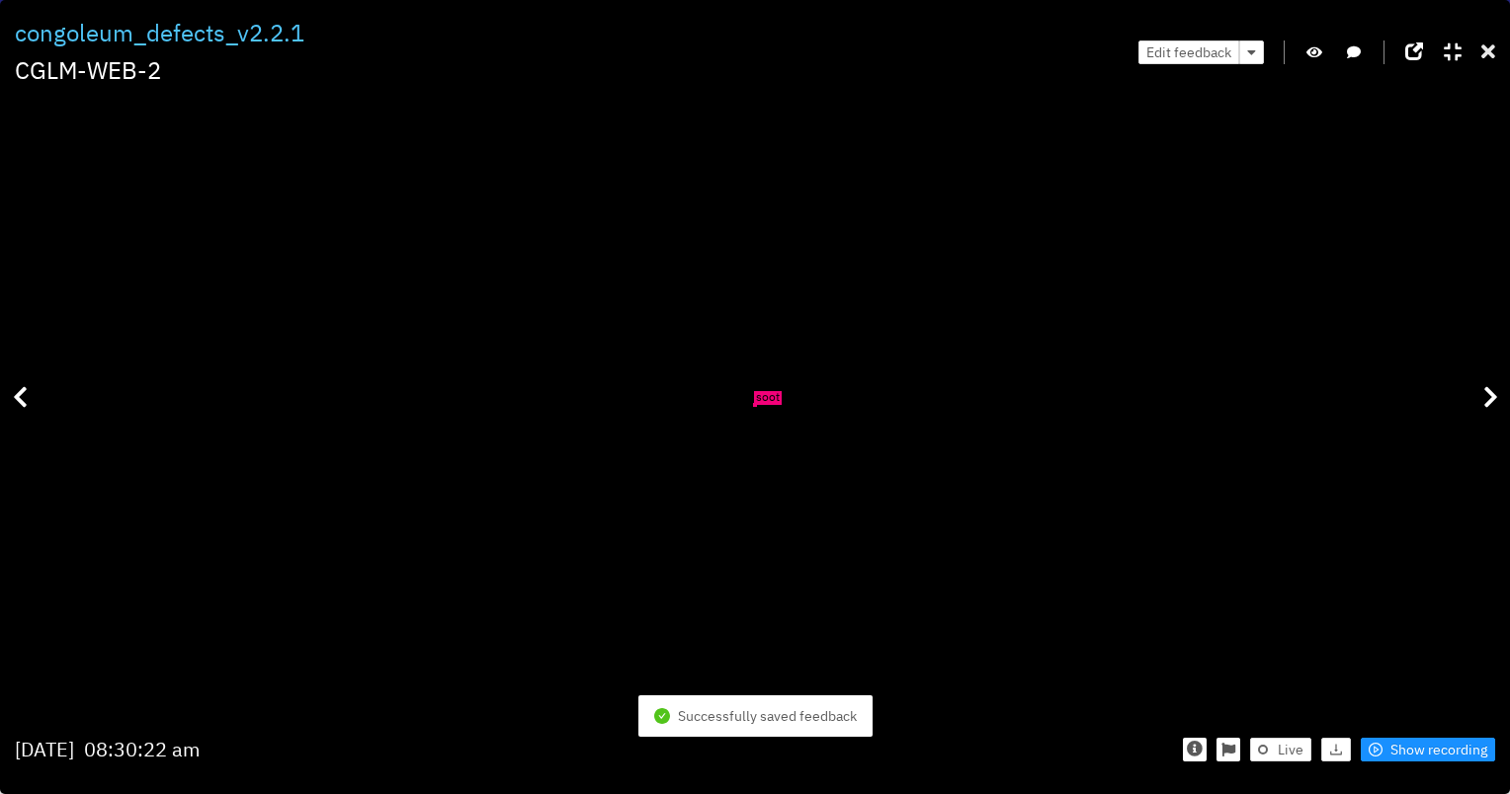
click at [1491, 54] on icon at bounding box center [1488, 52] width 14 height 20
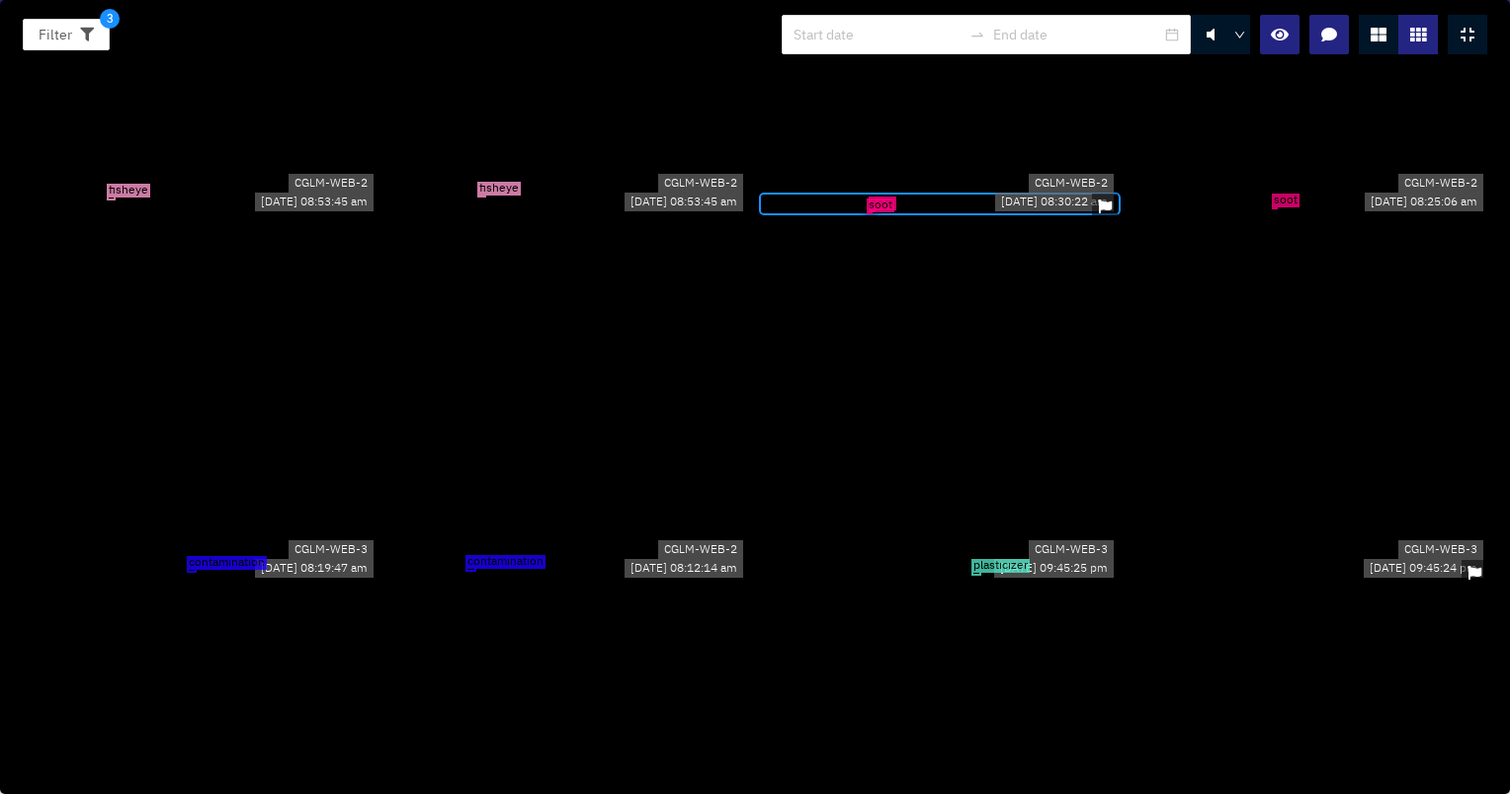
scroll to position [6422, 0]
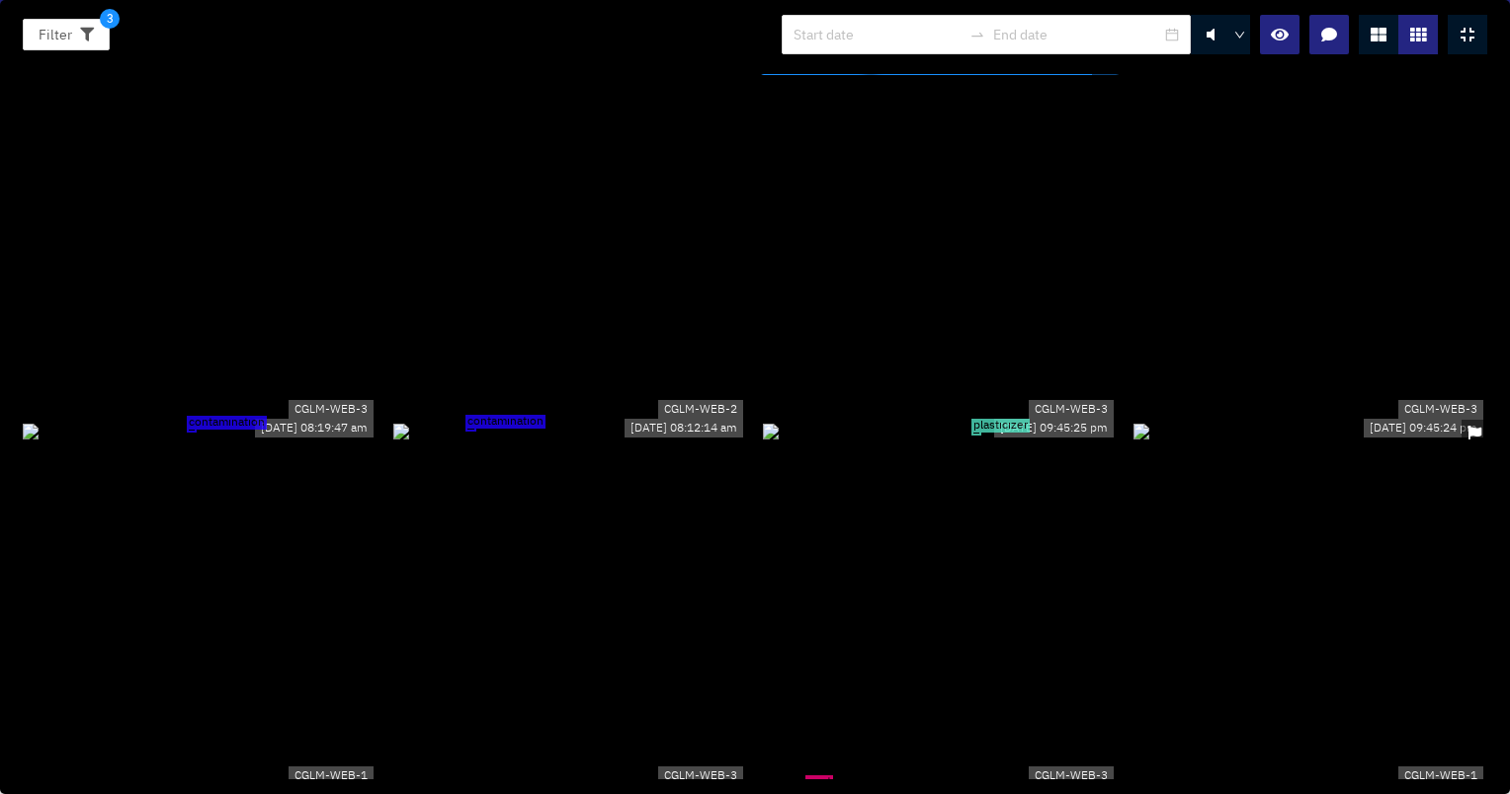
click at [1377, 75] on div "soot" at bounding box center [1310, 64] width 355 height 22
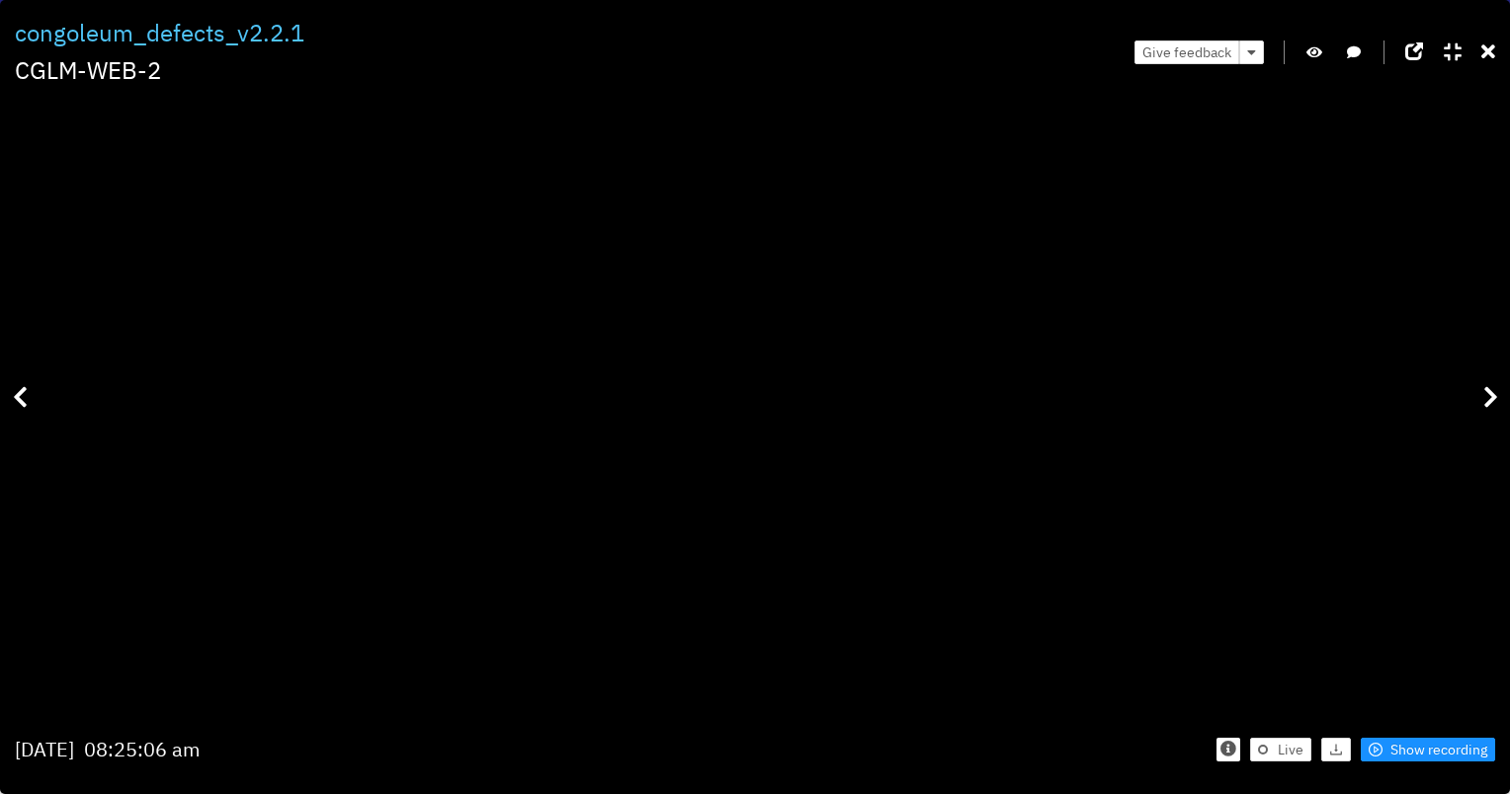
click at [1320, 47] on icon "button" at bounding box center [1314, 52] width 16 height 14
click at [1320, 47] on icon "button" at bounding box center [1314, 52] width 18 height 14
click at [1478, 48] on div "Give feedback" at bounding box center [1314, 52] width 361 height 74
click at [1482, 51] on icon at bounding box center [1488, 52] width 14 height 20
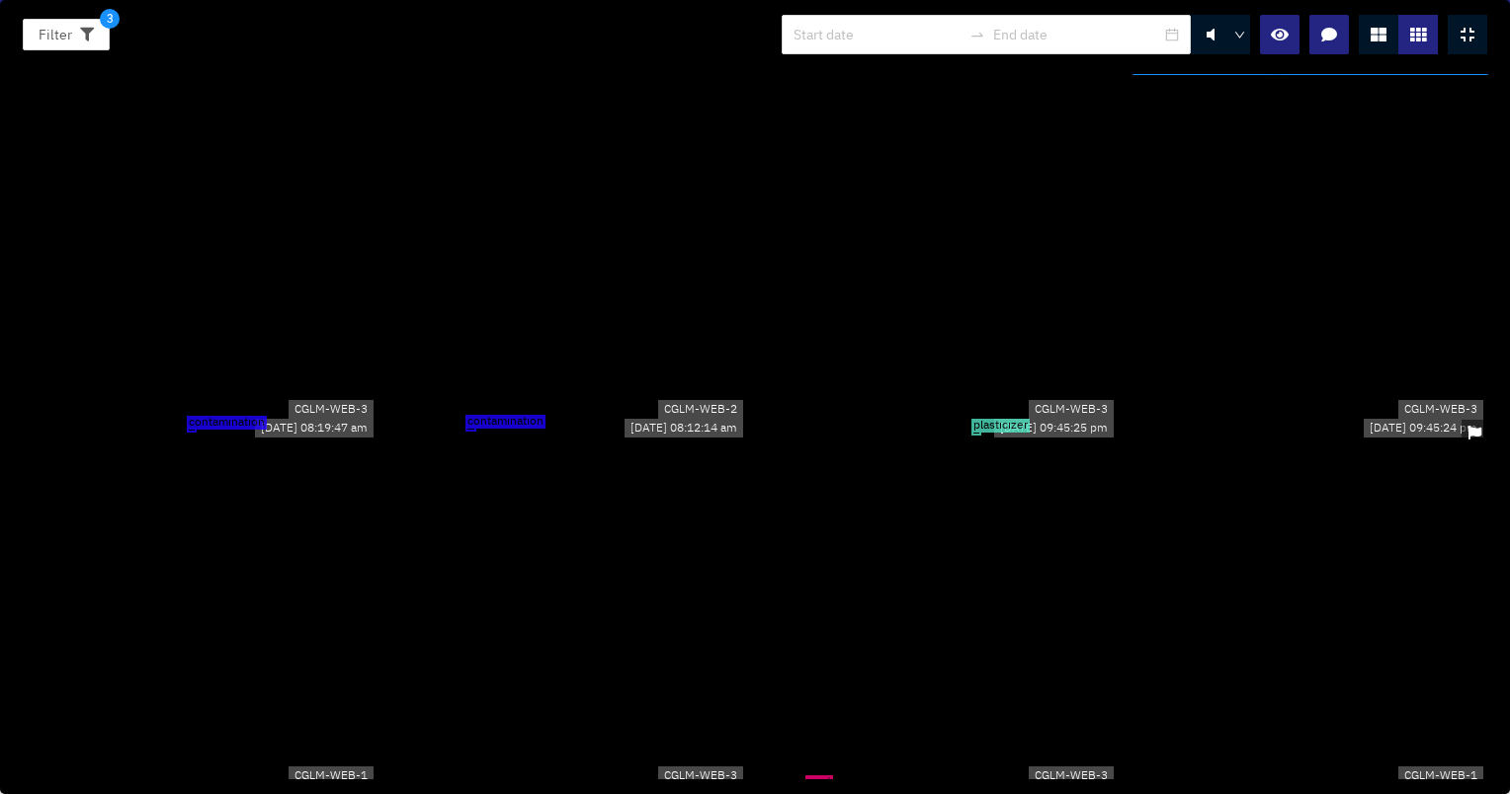
click at [79, 431] on div "contamination" at bounding box center [200, 431] width 355 height 22
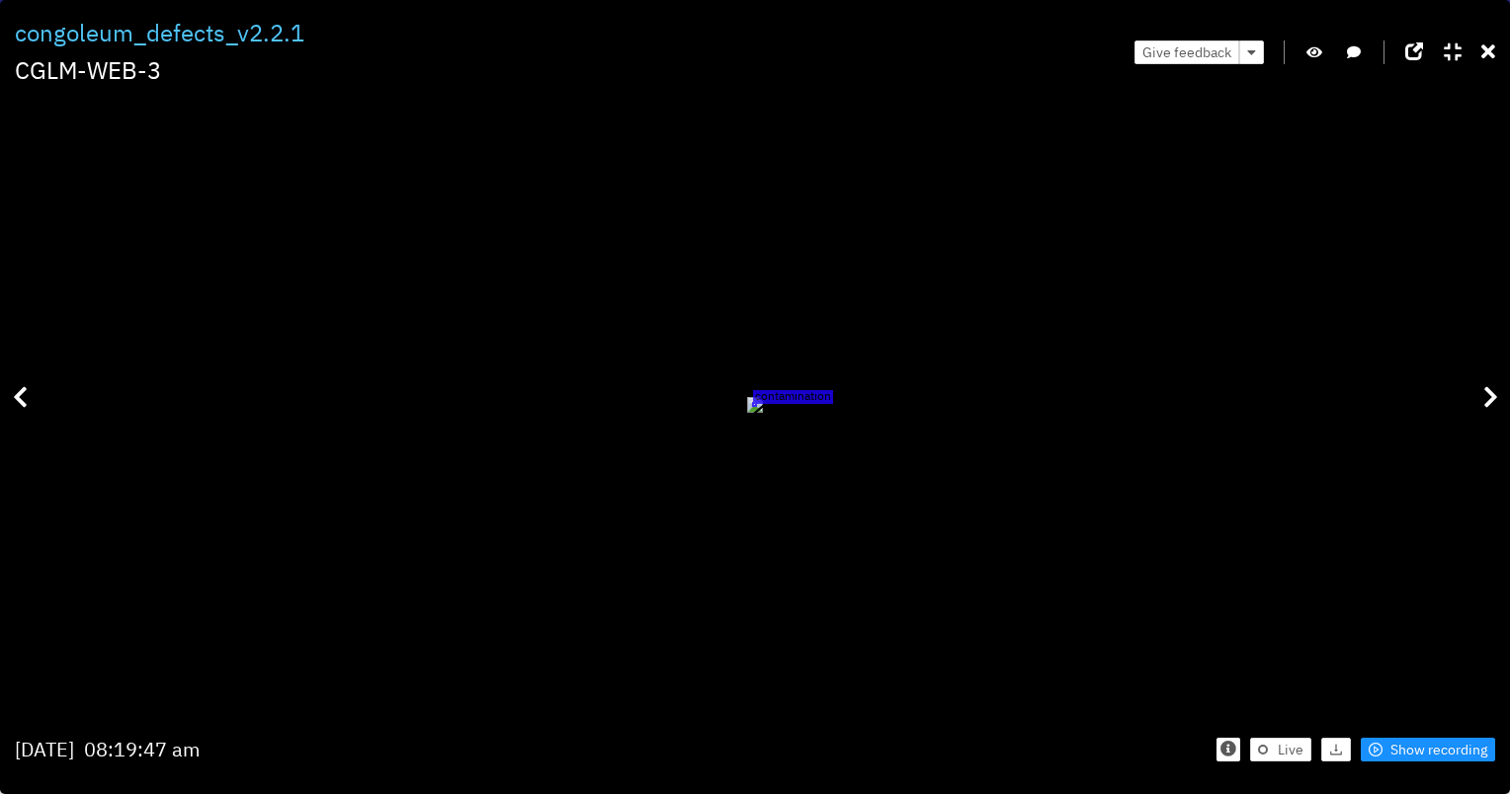
click at [1304, 47] on button "button" at bounding box center [1314, 53] width 20 height 24
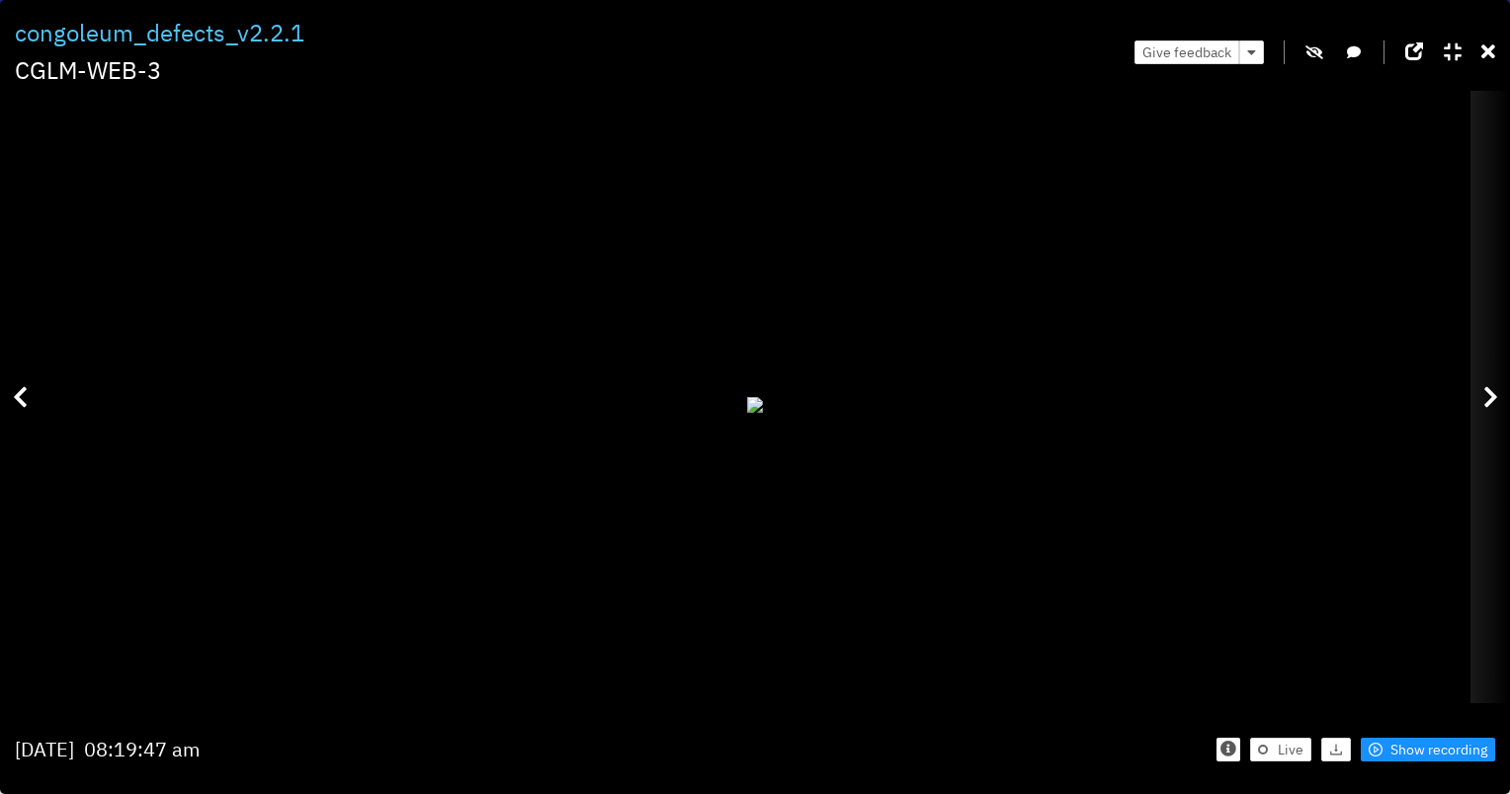
click at [1484, 399] on icon at bounding box center [1490, 397] width 15 height 24
click at [1490, 391] on icon at bounding box center [1490, 397] width 15 height 24
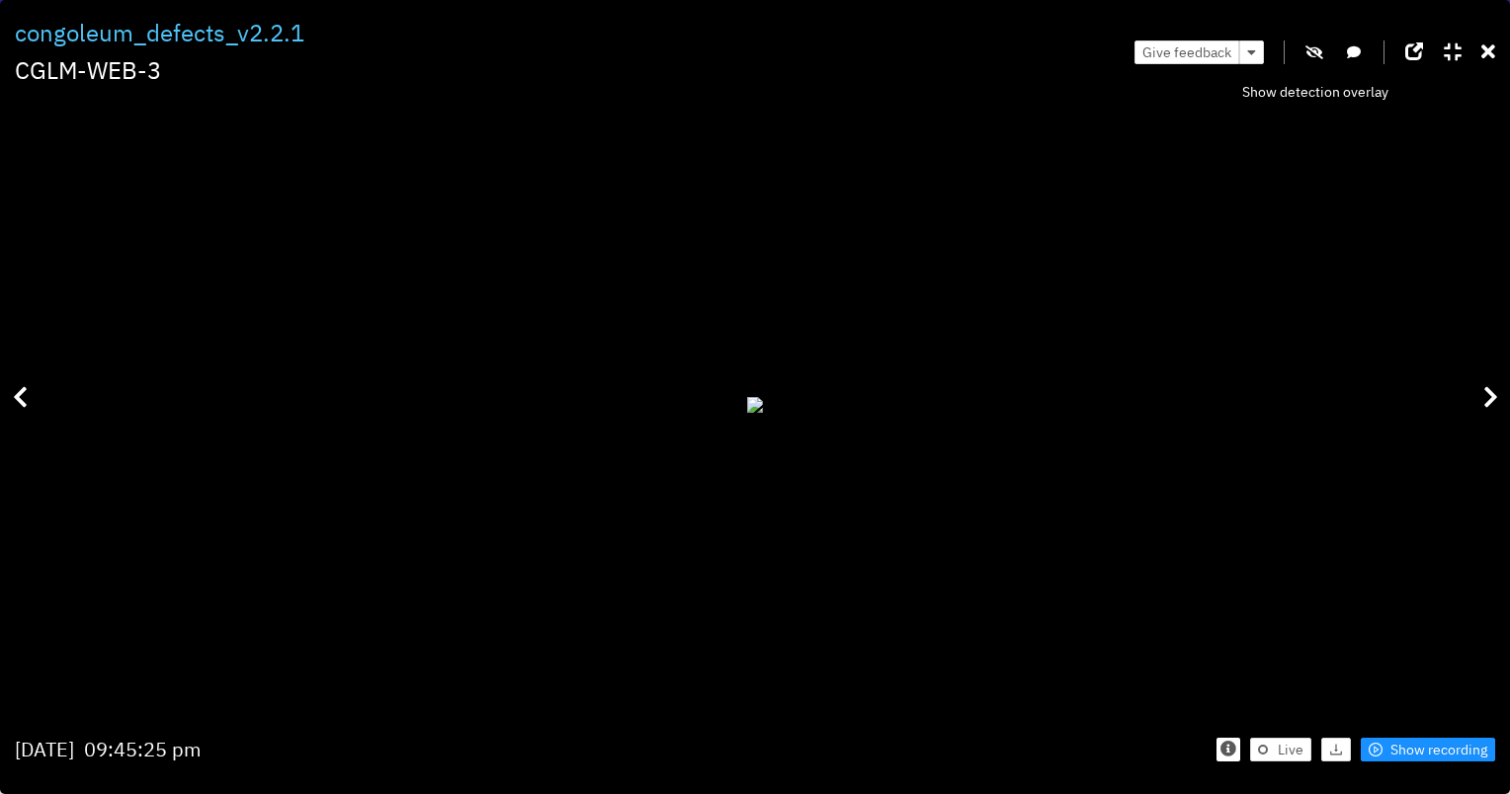
click at [1315, 52] on icon "button" at bounding box center [1314, 52] width 18 height 14
click at [1311, 55] on icon "button" at bounding box center [1314, 52] width 16 height 14
click at [1317, 55] on icon "button" at bounding box center [1314, 52] width 18 height 14
click at [1486, 49] on icon at bounding box center [1488, 52] width 14 height 20
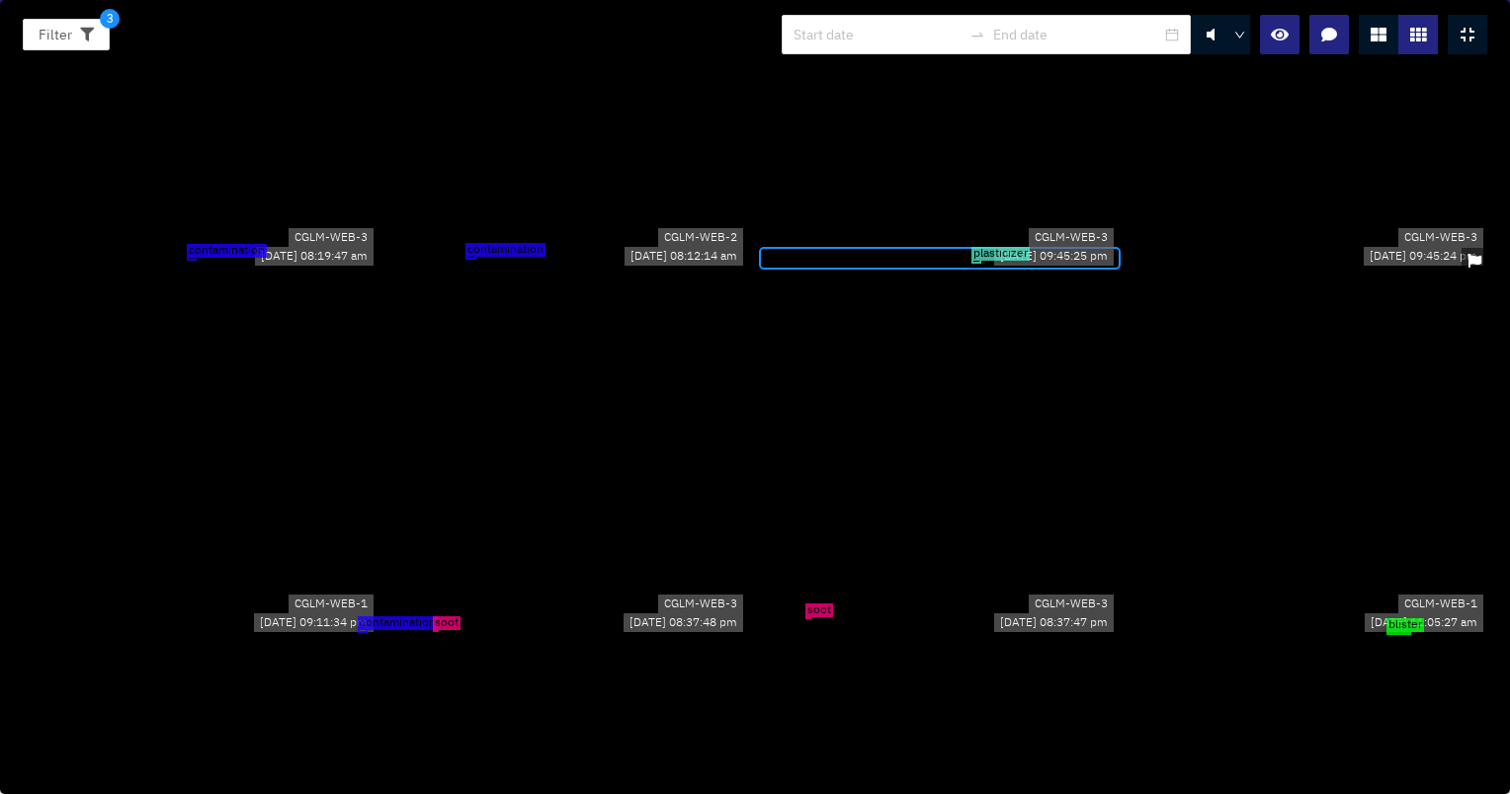
scroll to position [6817, 0]
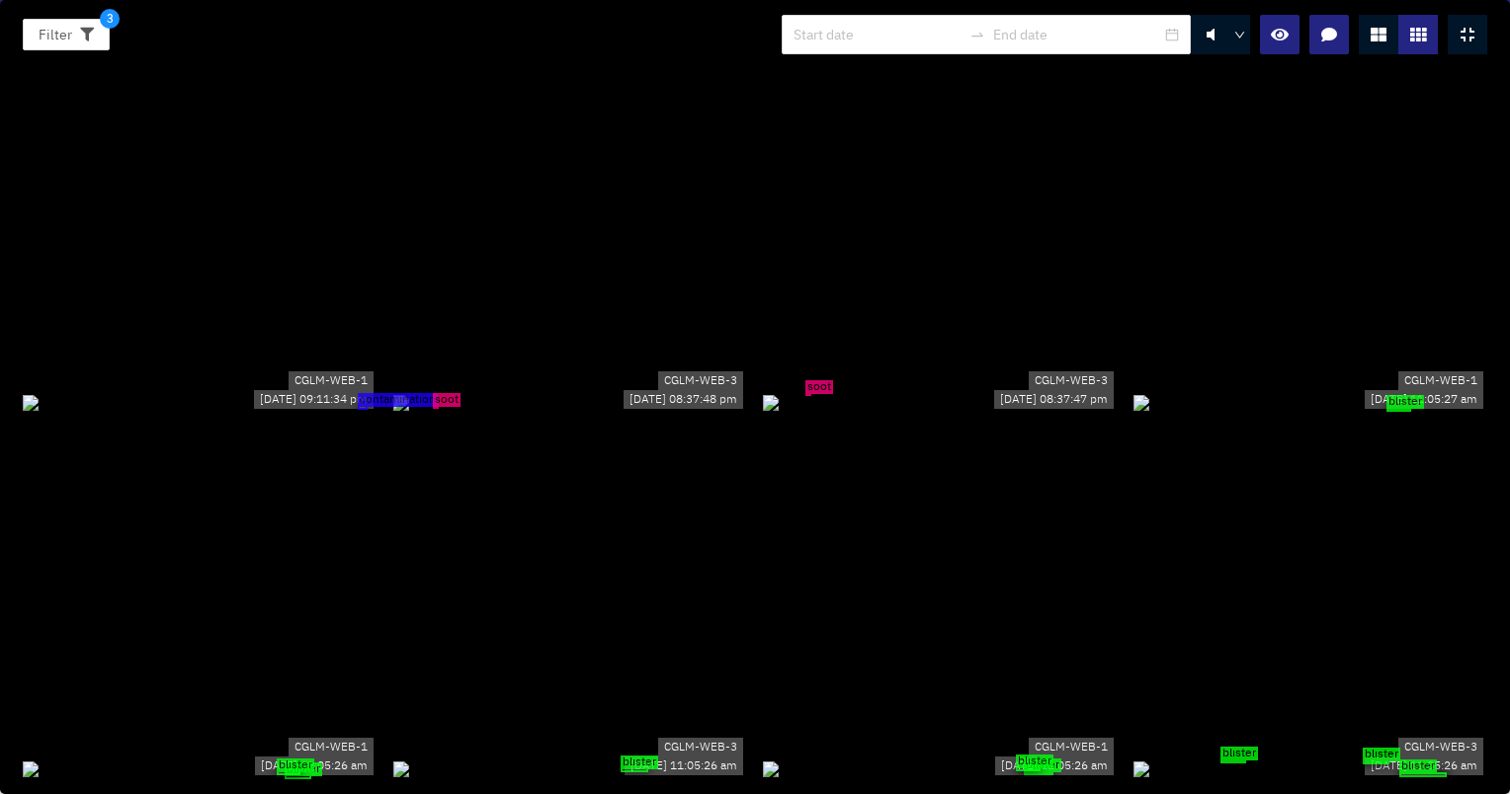
click at [357, 398] on div "contamination" at bounding box center [200, 402] width 355 height 22
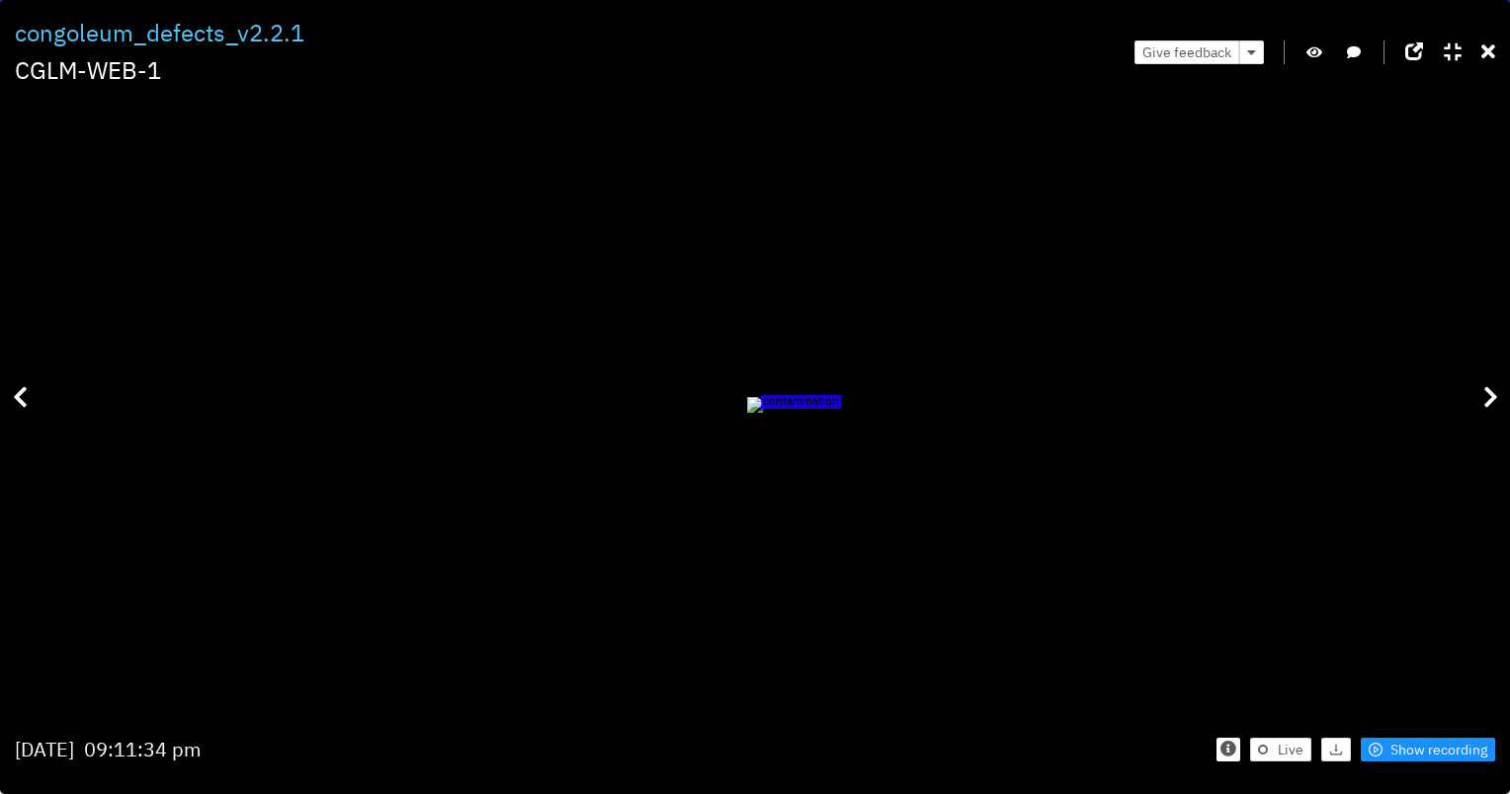
click at [1308, 49] on icon "button" at bounding box center [1314, 52] width 16 height 14
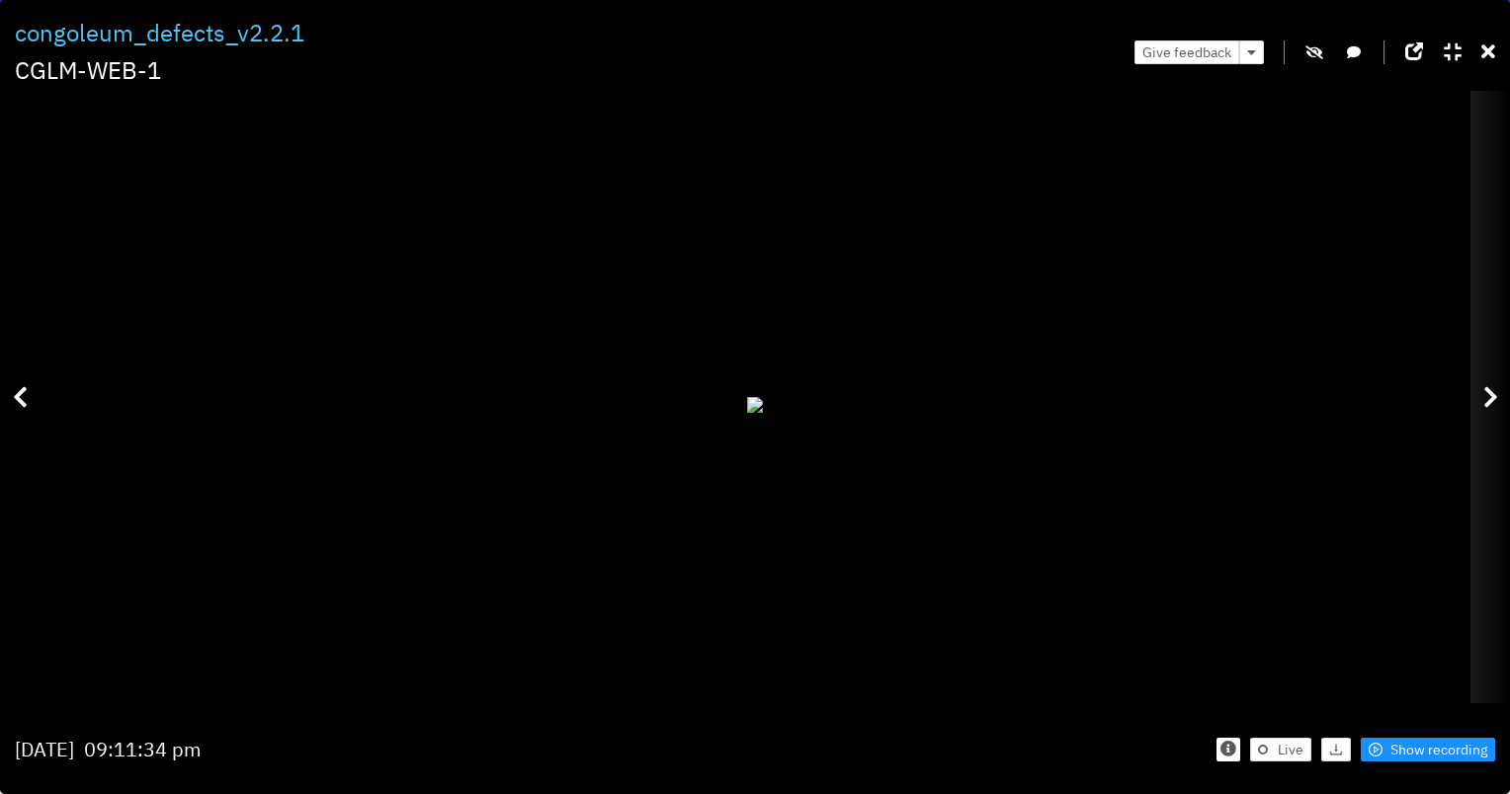
click at [1473, 399] on div at bounding box center [1490, 397] width 40 height 612
click at [1500, 371] on div at bounding box center [1490, 397] width 40 height 612
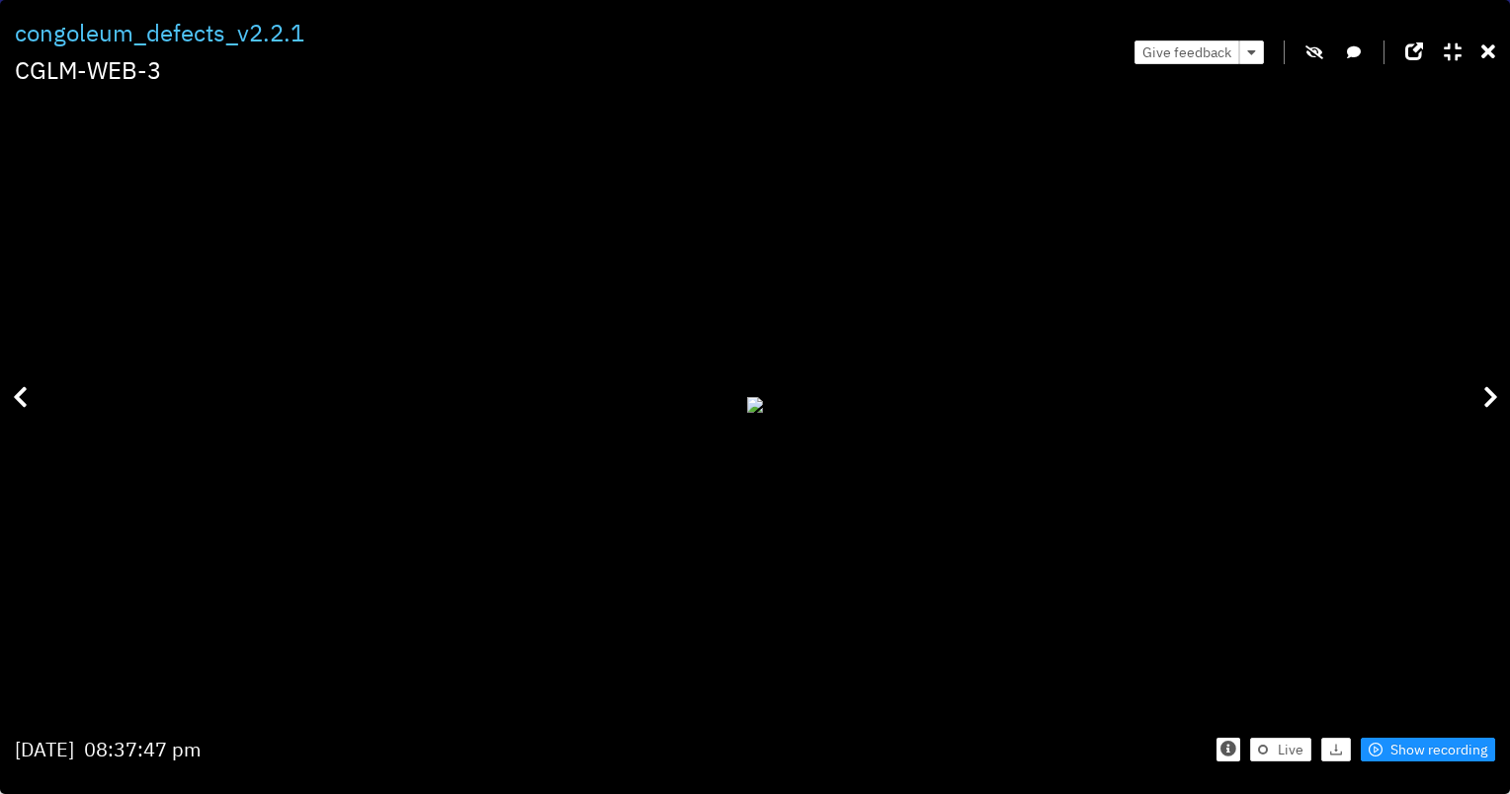
click at [41, 393] on div at bounding box center [755, 405] width 1480 height 612
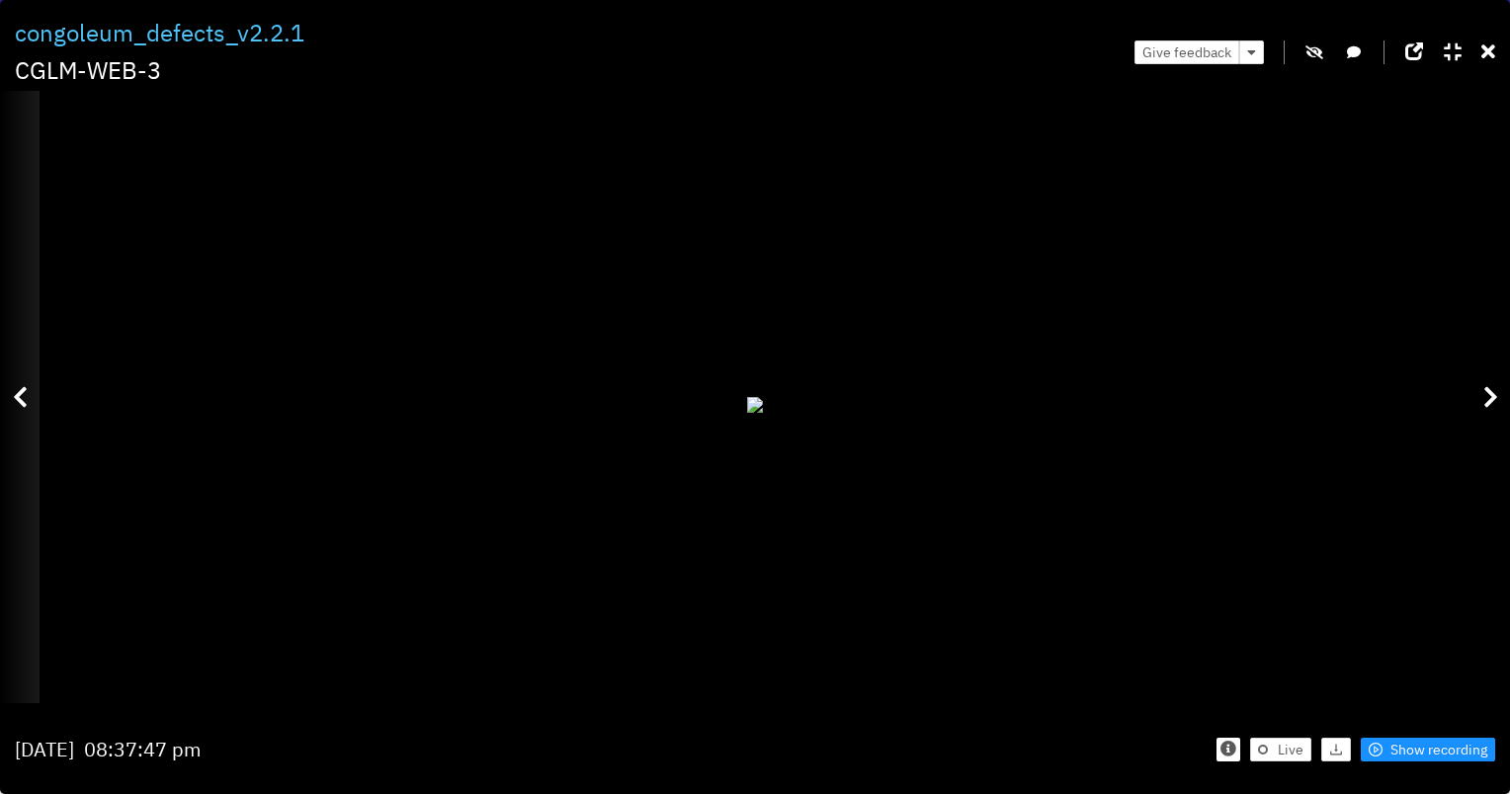
click at [14, 402] on icon at bounding box center [20, 397] width 15 height 24
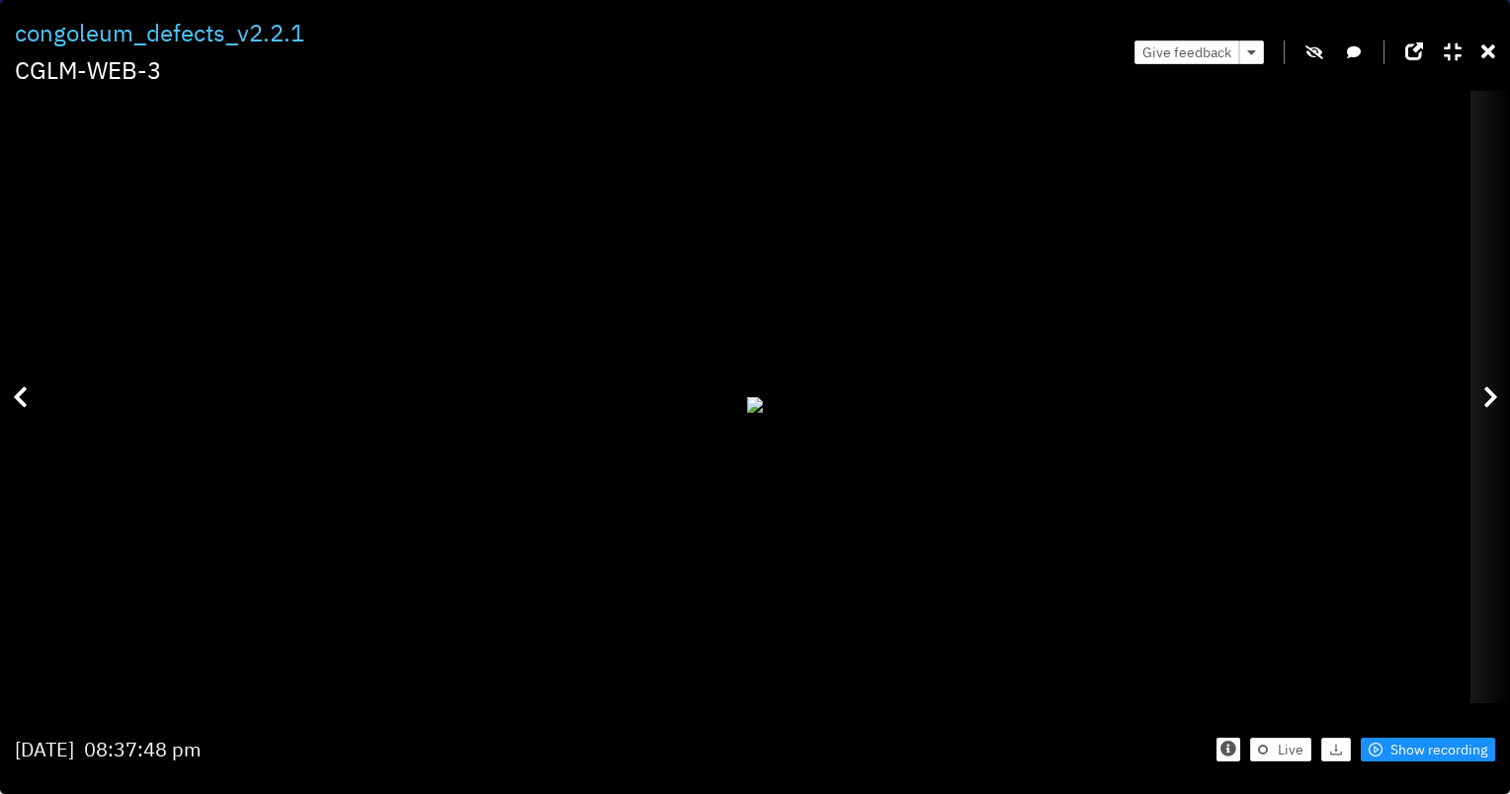
click at [1478, 407] on div at bounding box center [1490, 397] width 40 height 612
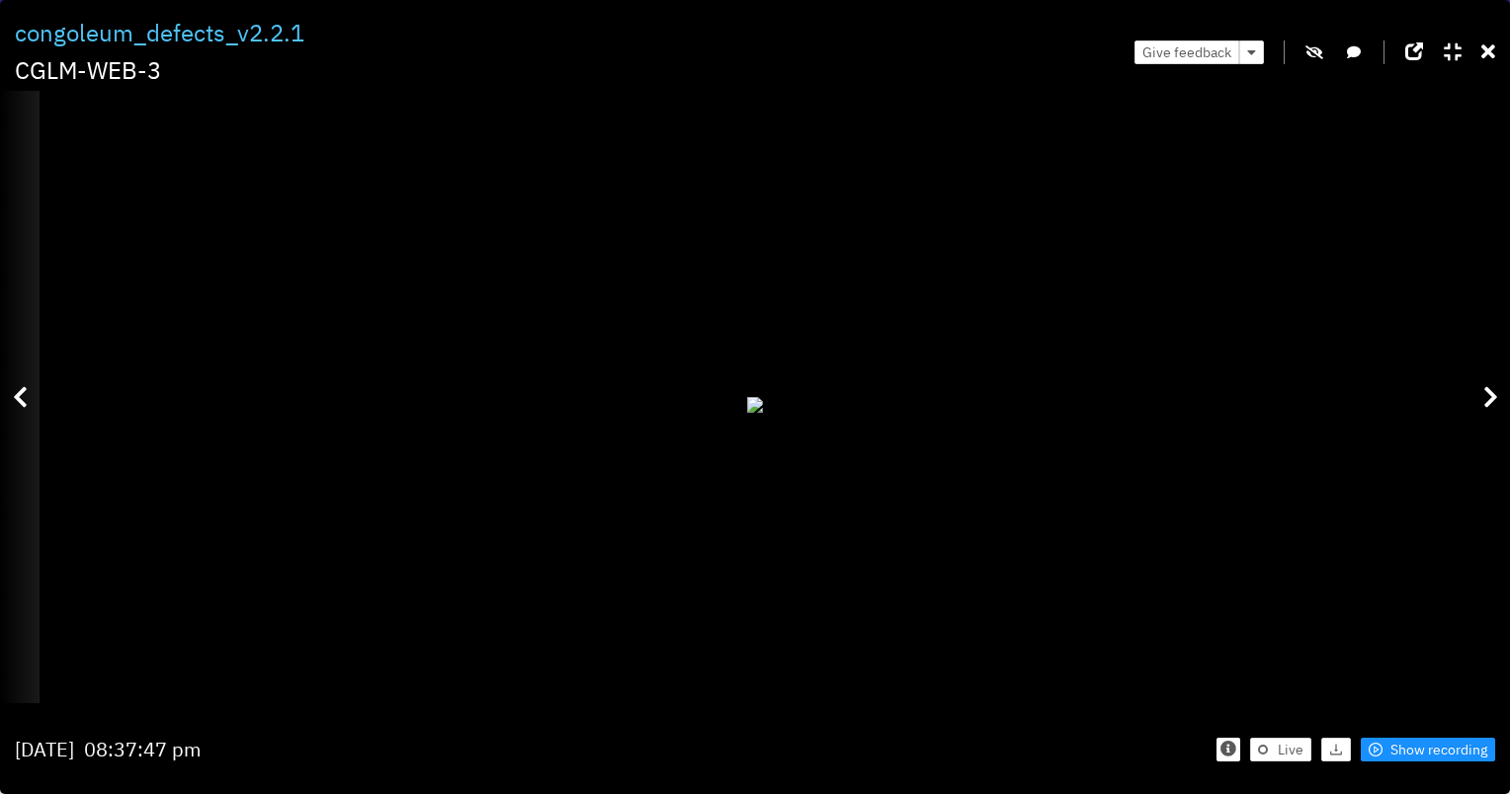
click at [24, 382] on div at bounding box center [20, 397] width 40 height 612
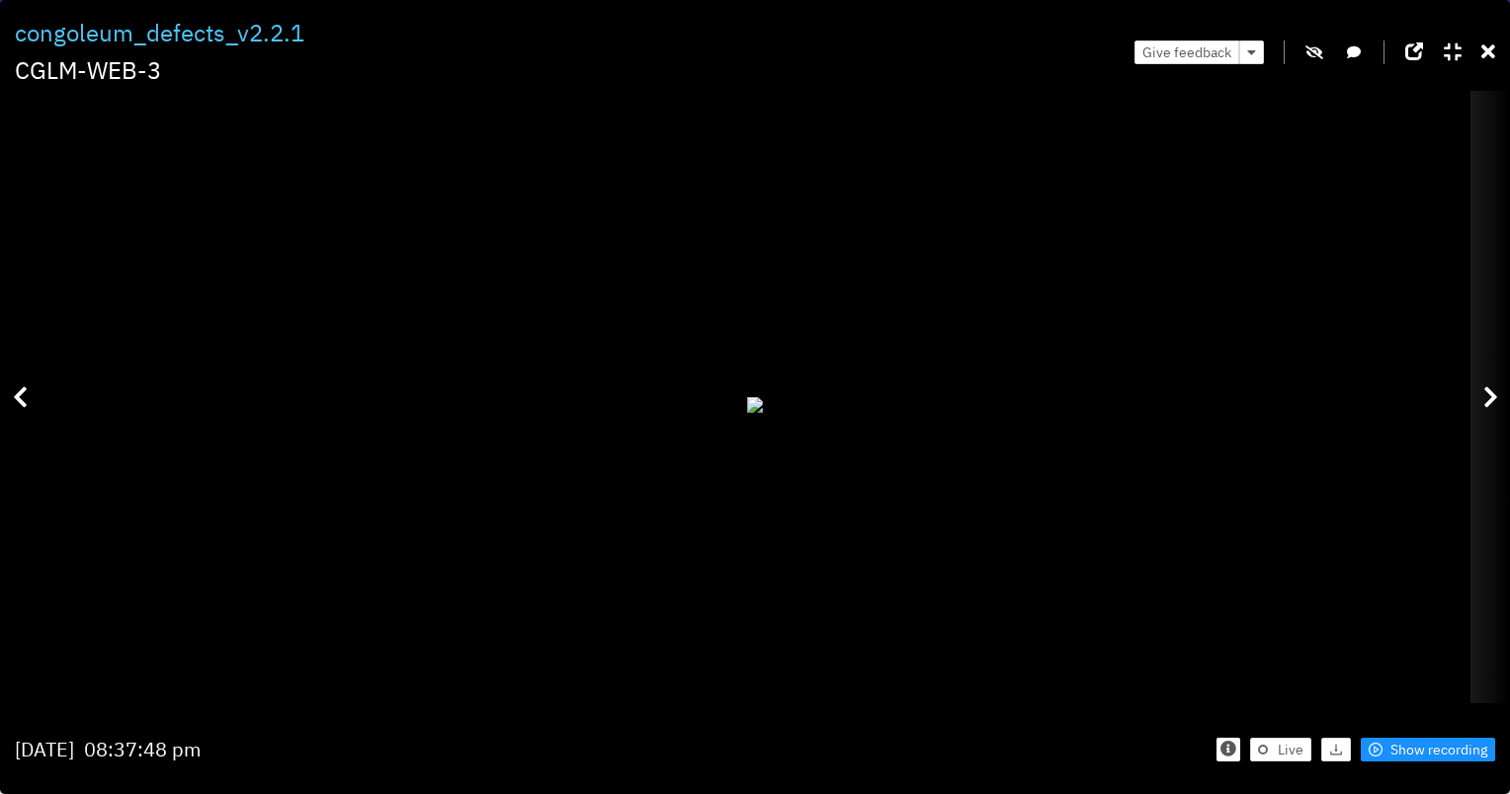
click at [1502, 385] on div at bounding box center [1490, 397] width 40 height 612
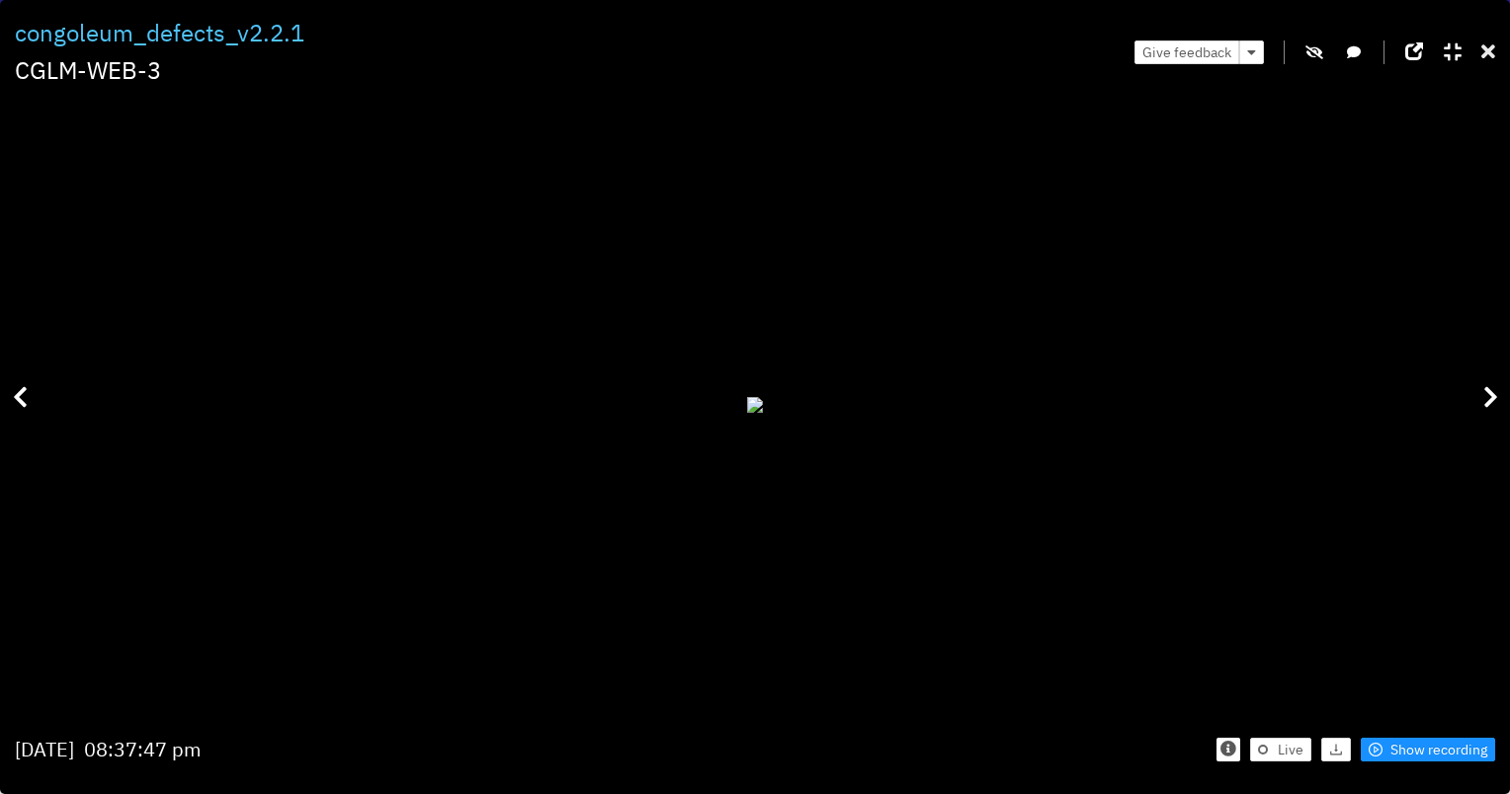
click at [1489, 50] on icon at bounding box center [1488, 52] width 14 height 20
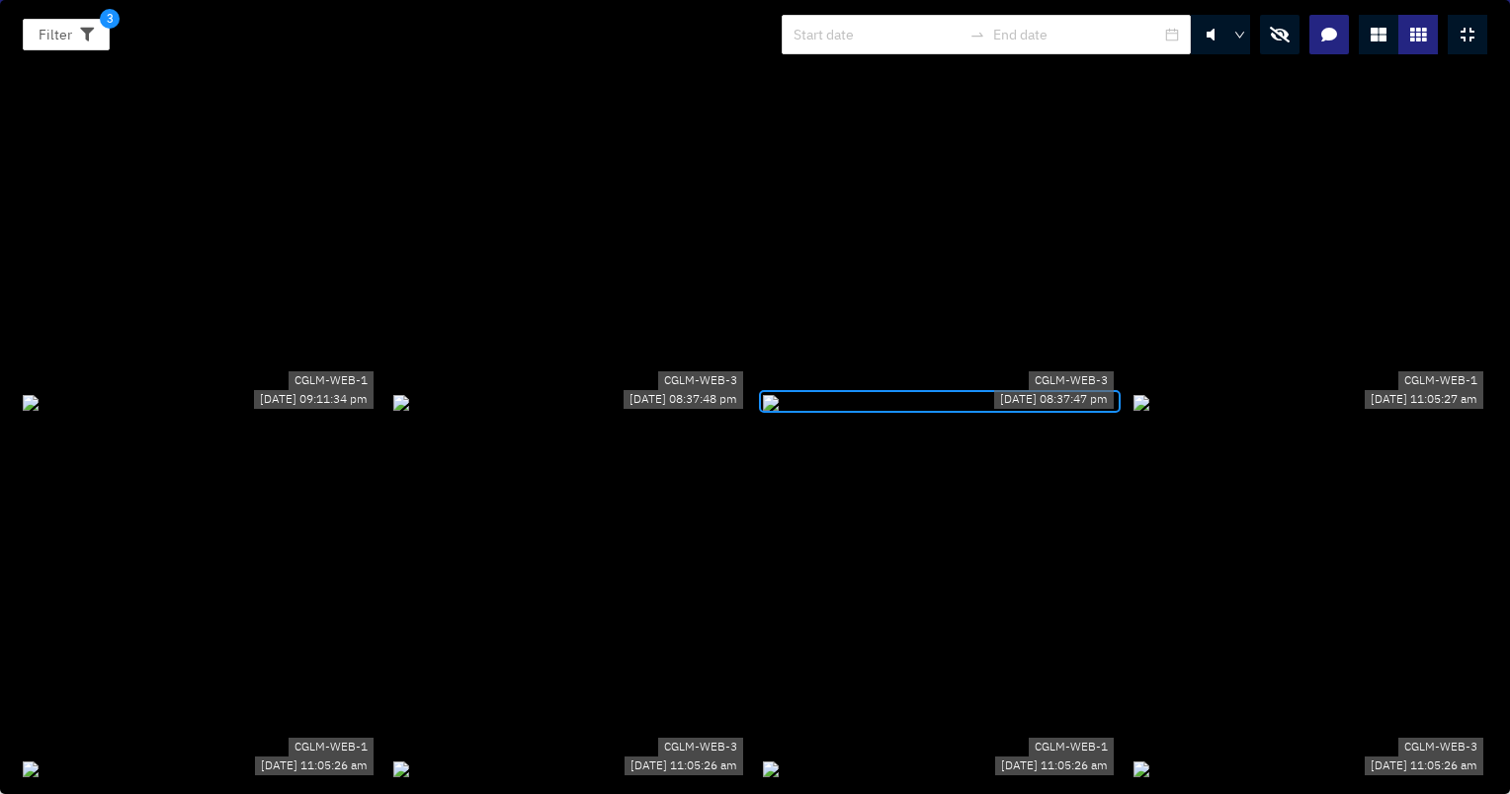
click at [1285, 24] on button "button" at bounding box center [1280, 35] width 40 height 40
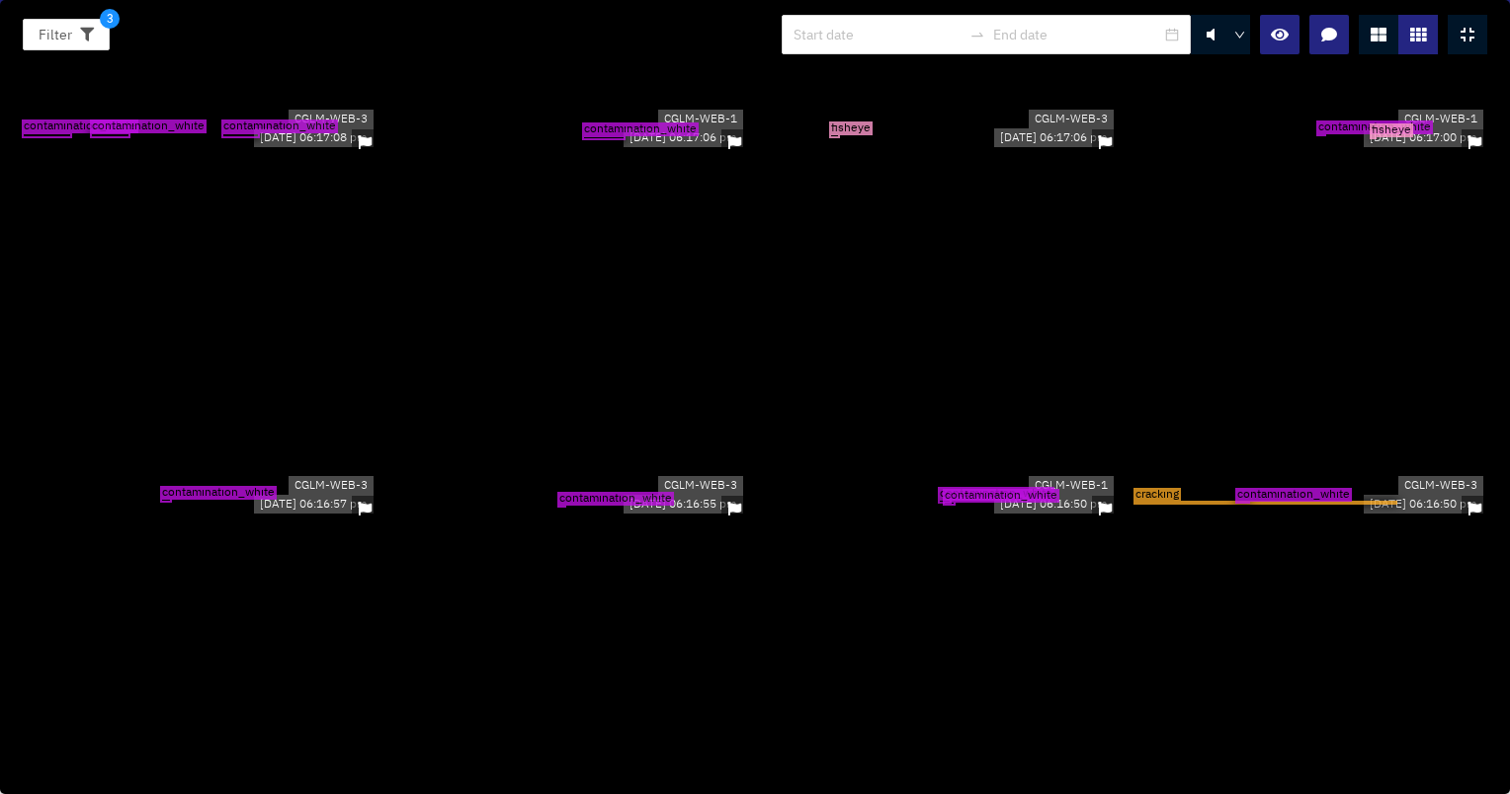
scroll to position [13582, 0]
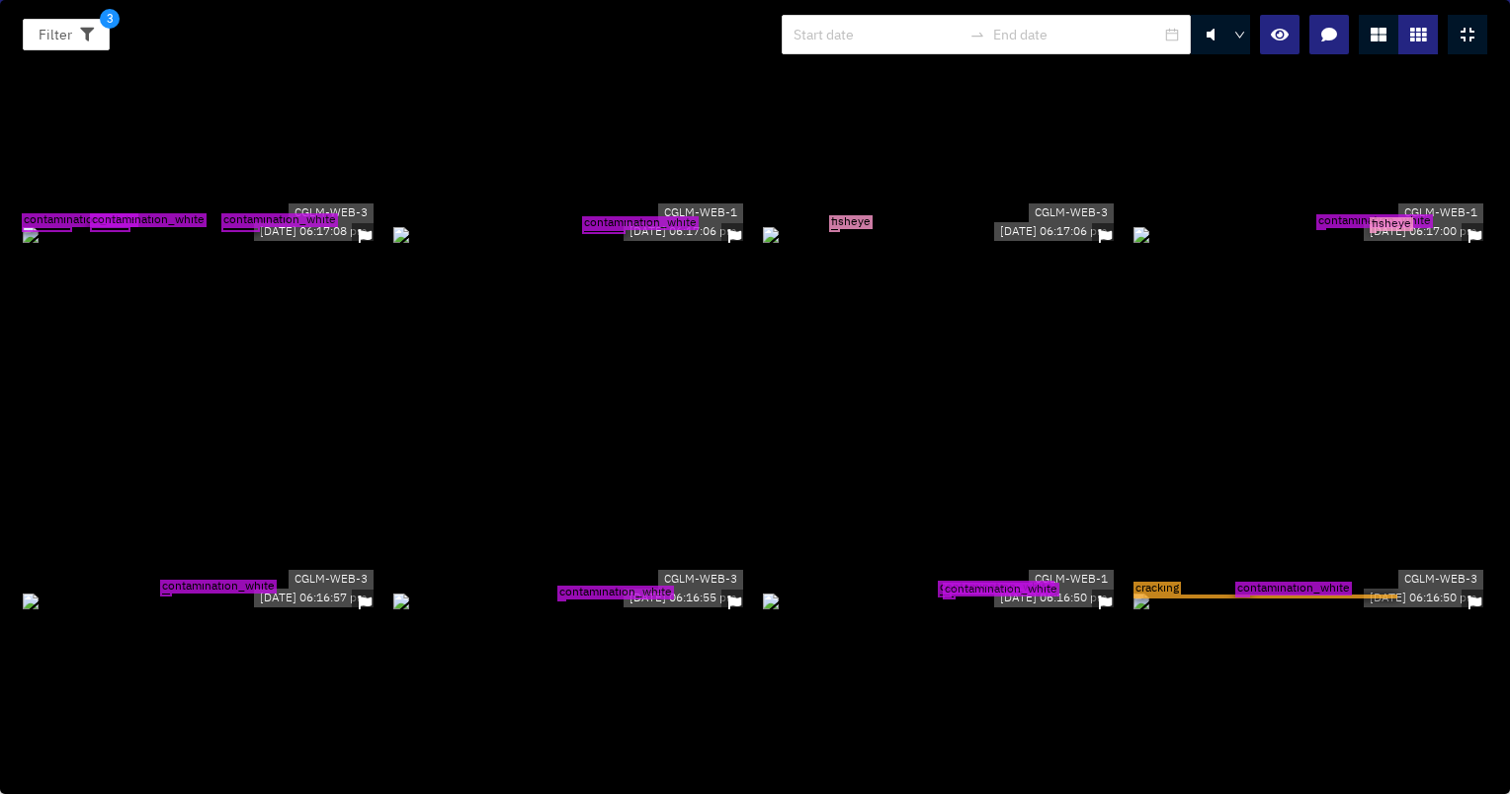
click at [1219, 590] on div "contamination_white cracking" at bounding box center [1310, 601] width 355 height 22
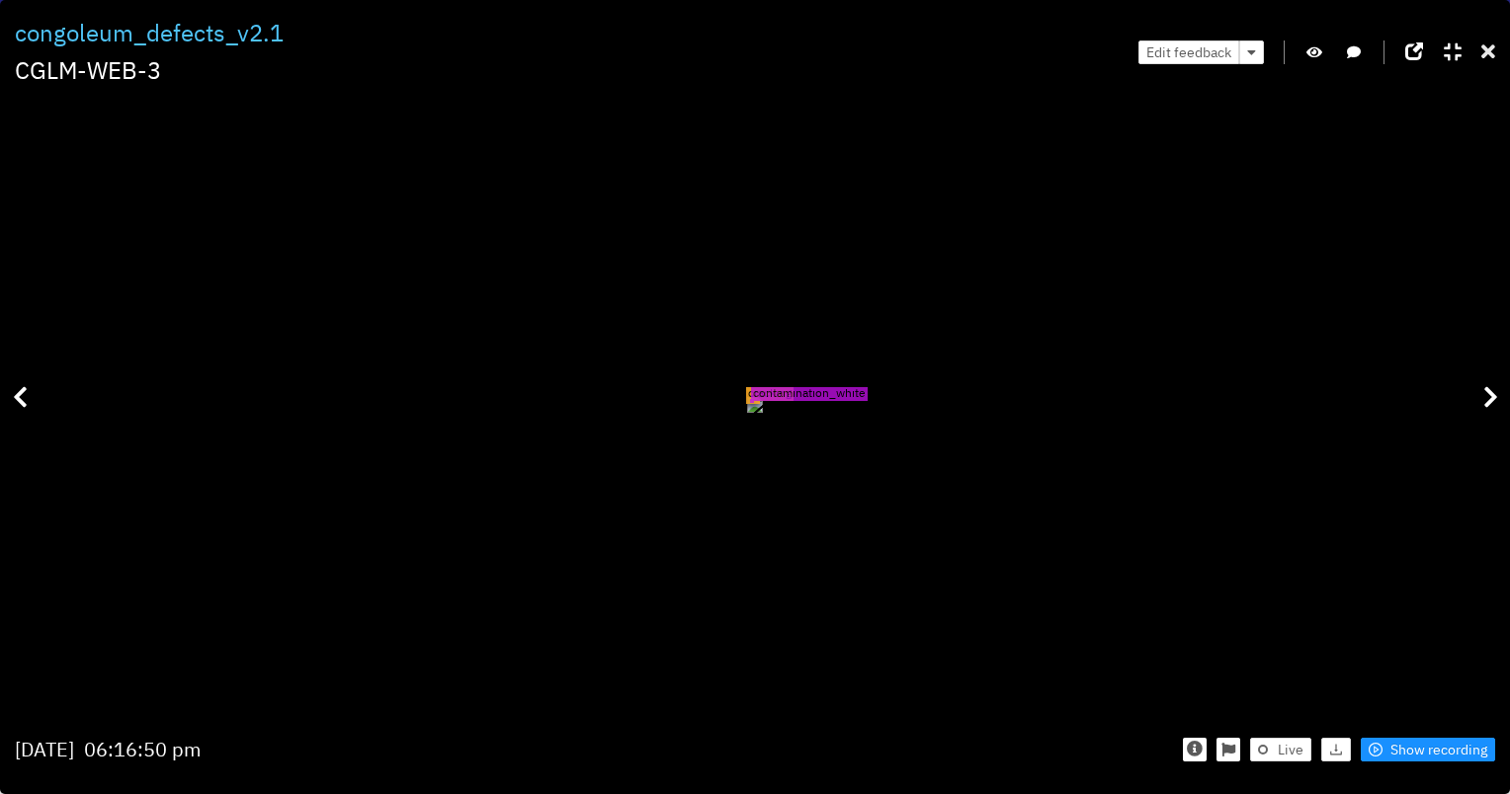
click at [1493, 50] on icon at bounding box center [1488, 52] width 14 height 20
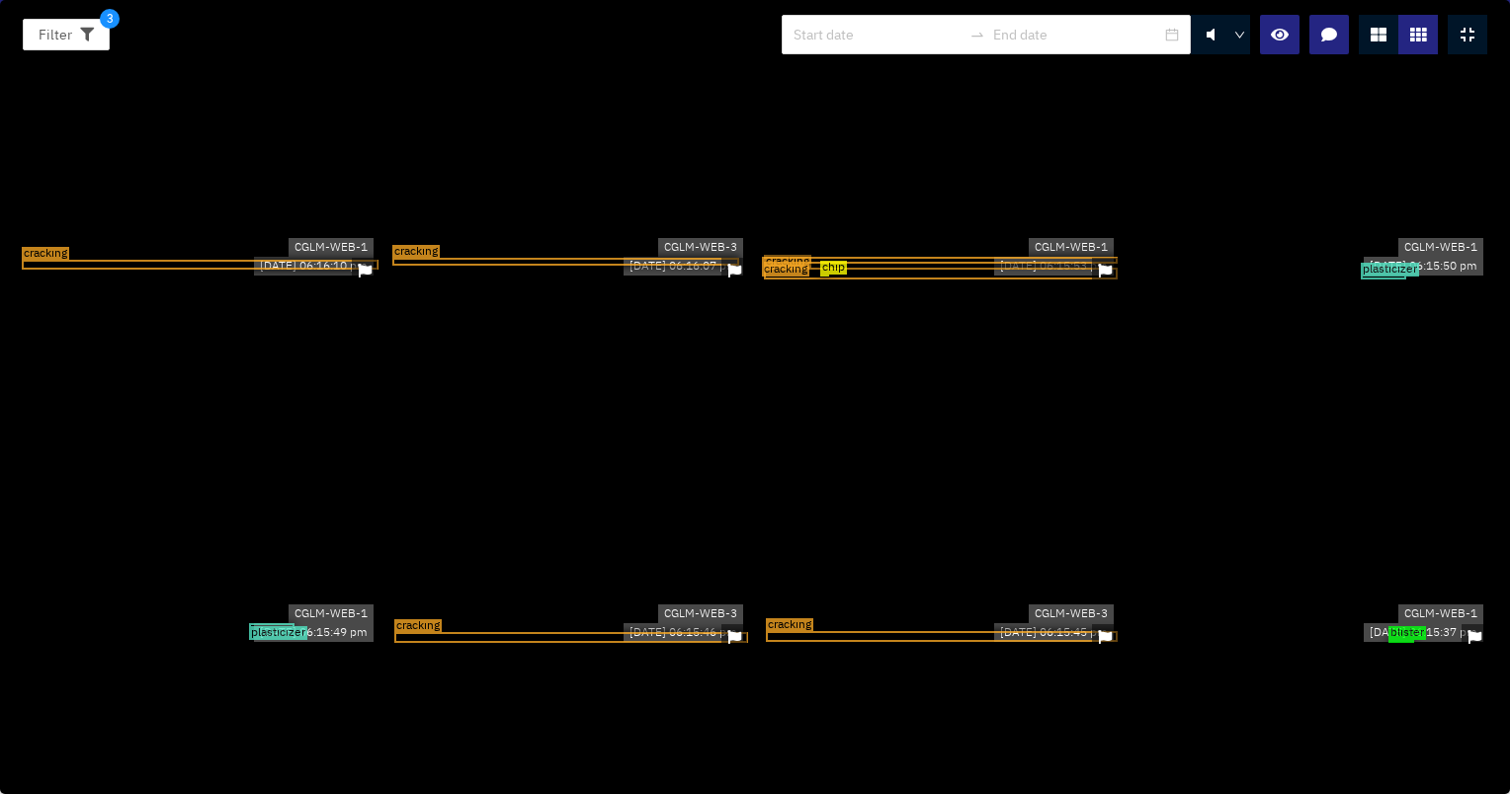
scroll to position [14669, 0]
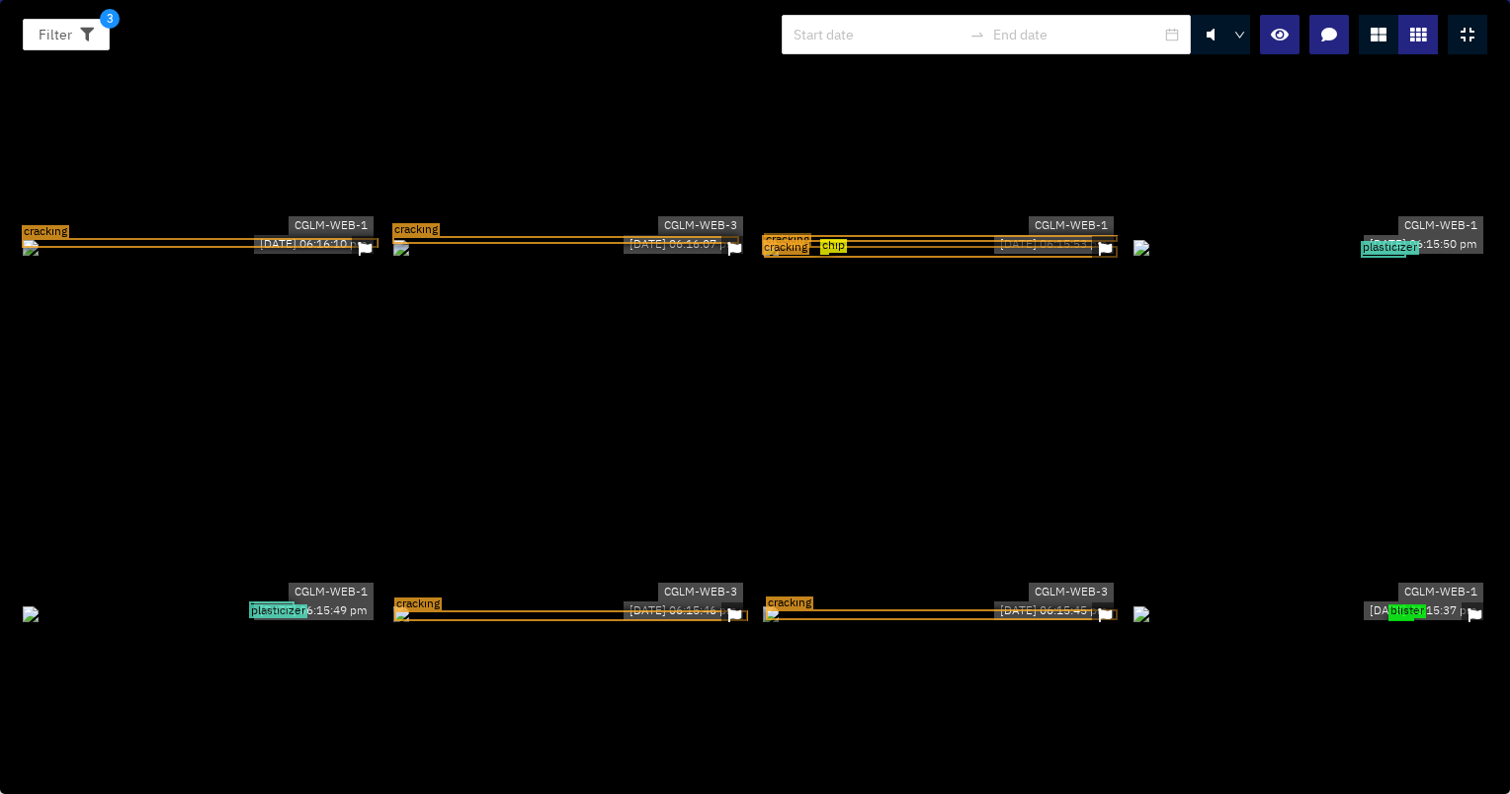
click at [1011, 603] on div "cracking" at bounding box center [940, 614] width 355 height 22
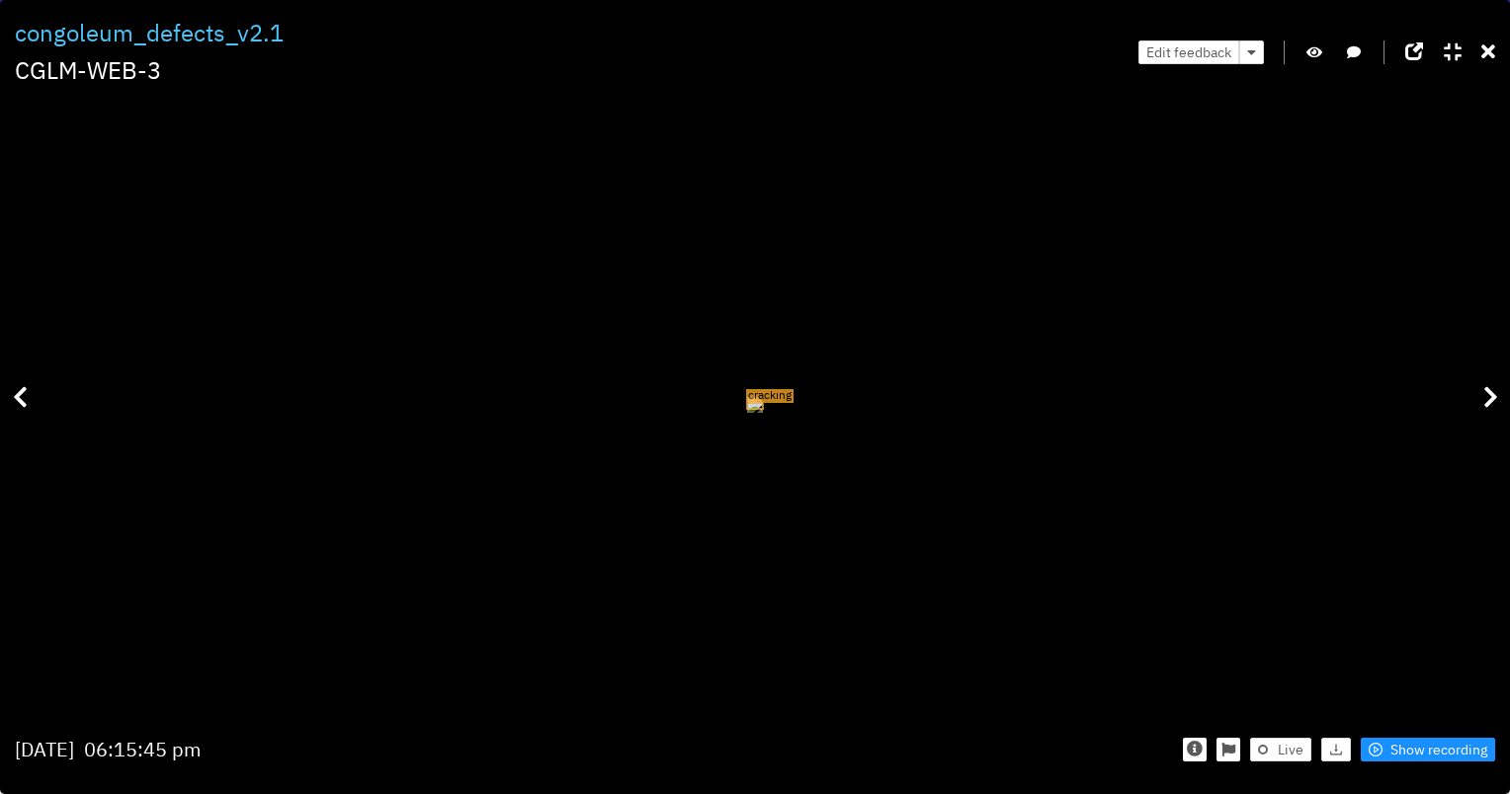
click at [1486, 63] on div at bounding box center [1488, 52] width 14 height 31
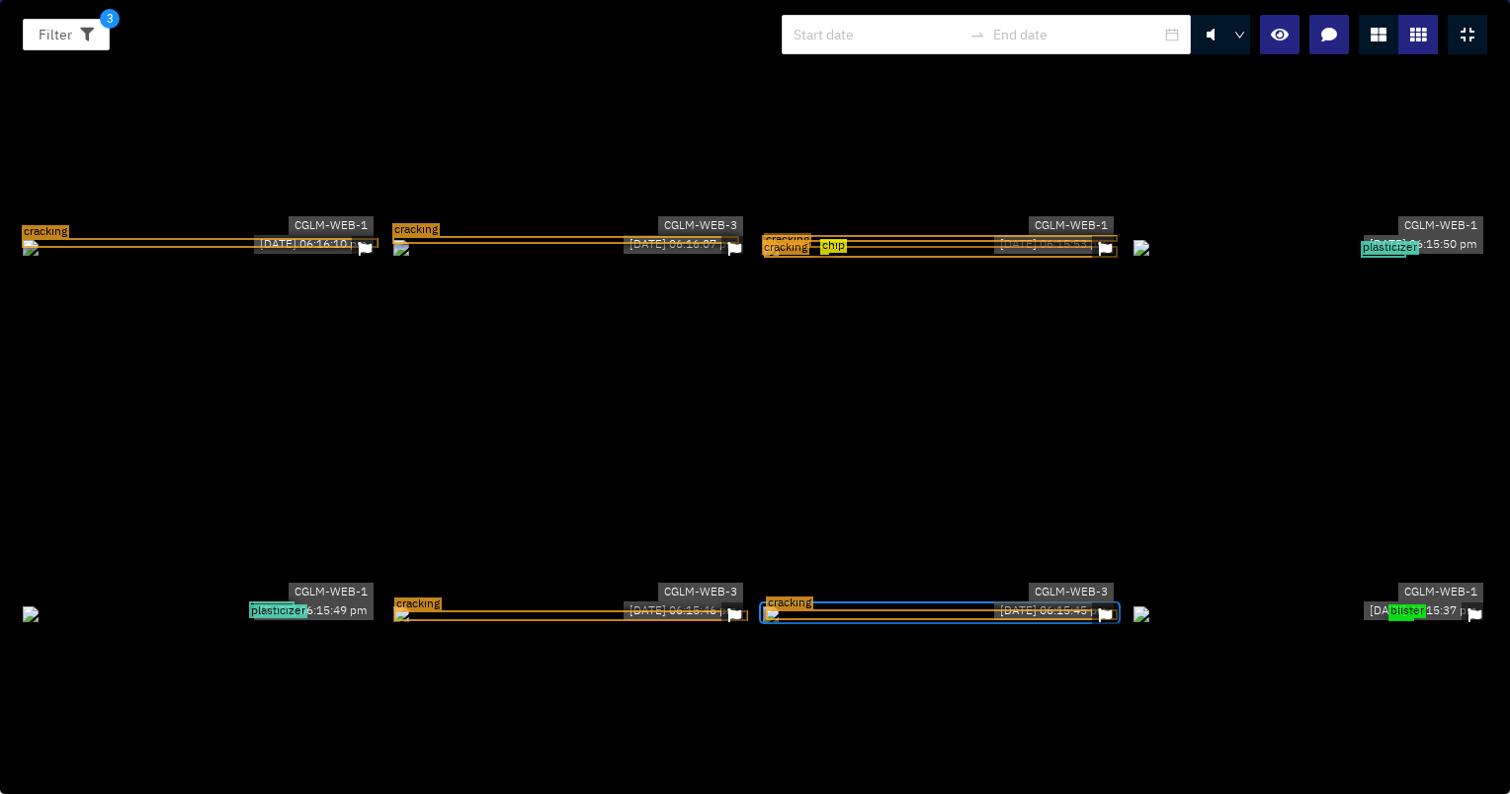
click at [987, 259] on div "cracking" at bounding box center [941, 252] width 355 height 13
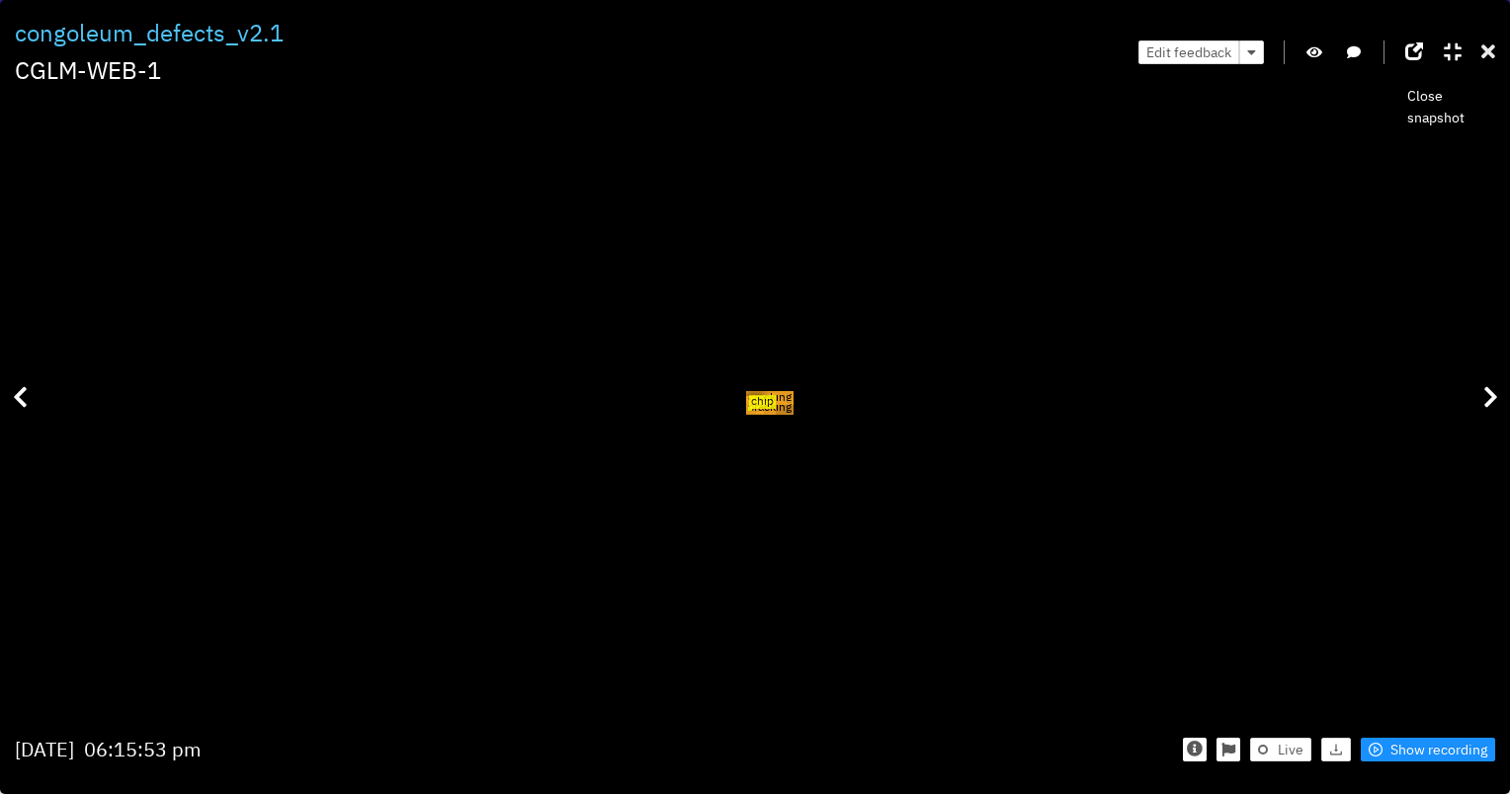
click at [1491, 56] on icon at bounding box center [1488, 52] width 14 height 20
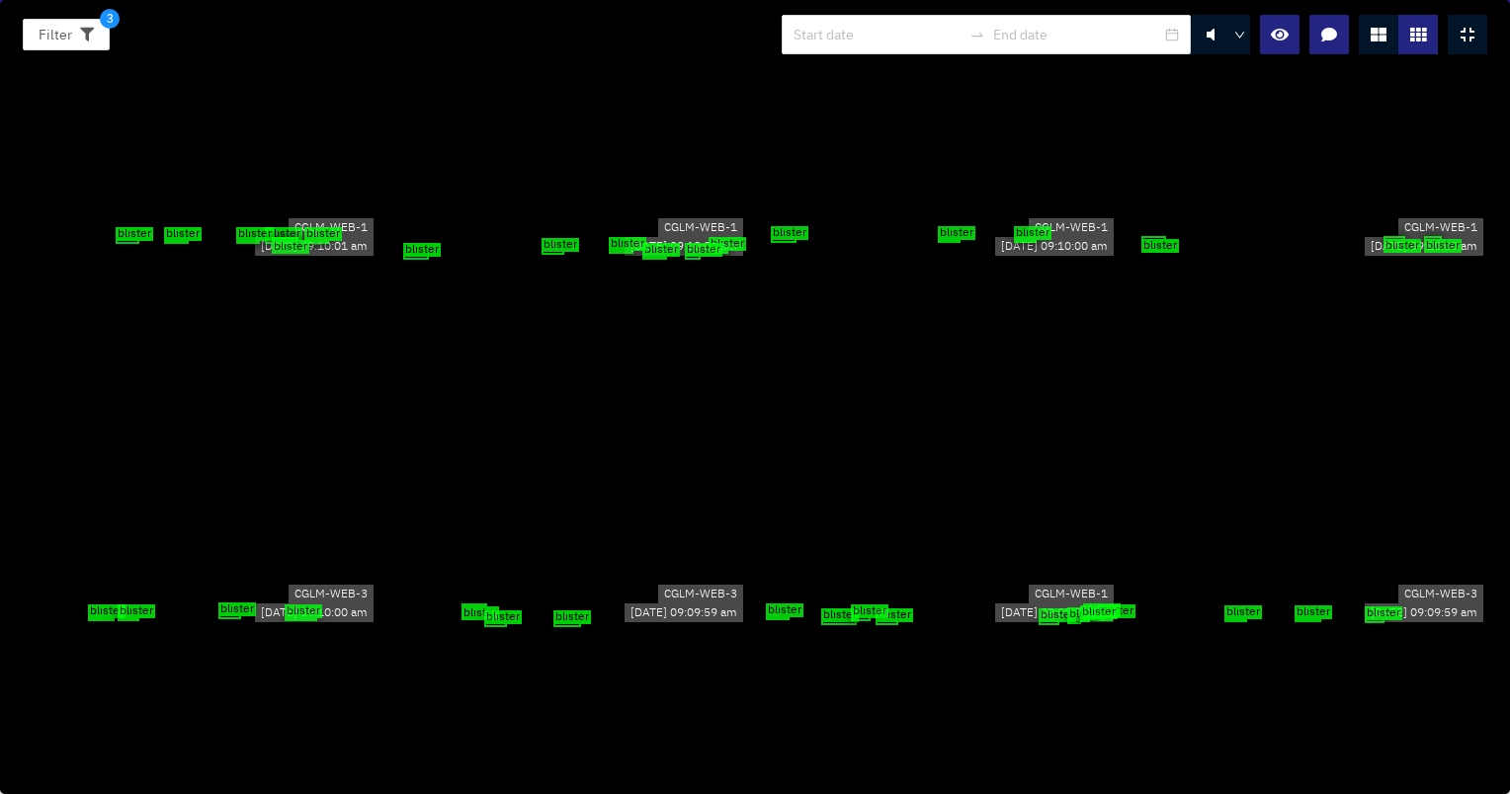
scroll to position [0, 0]
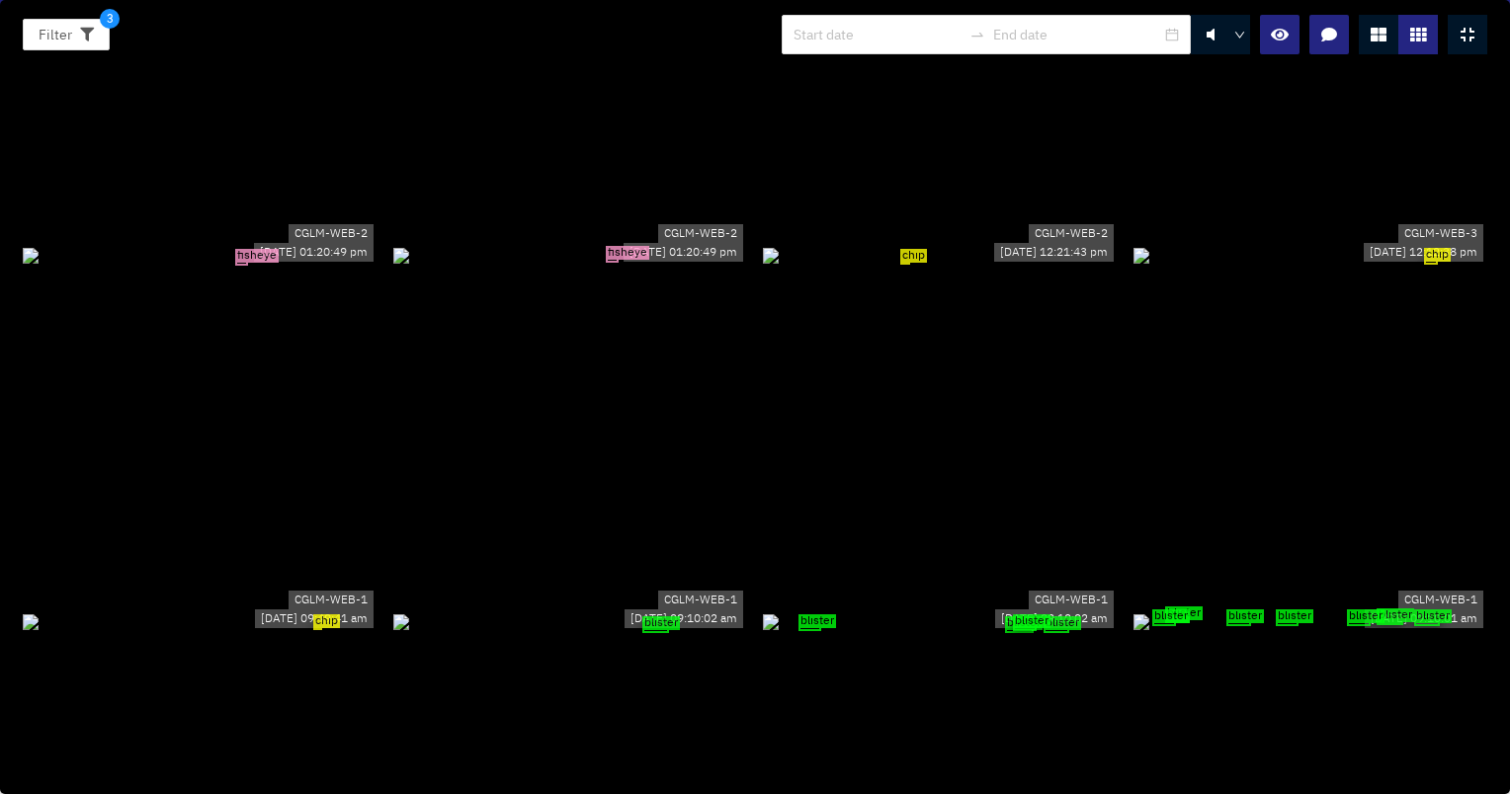
click at [101, 244] on div "fisheye" at bounding box center [200, 255] width 355 height 22
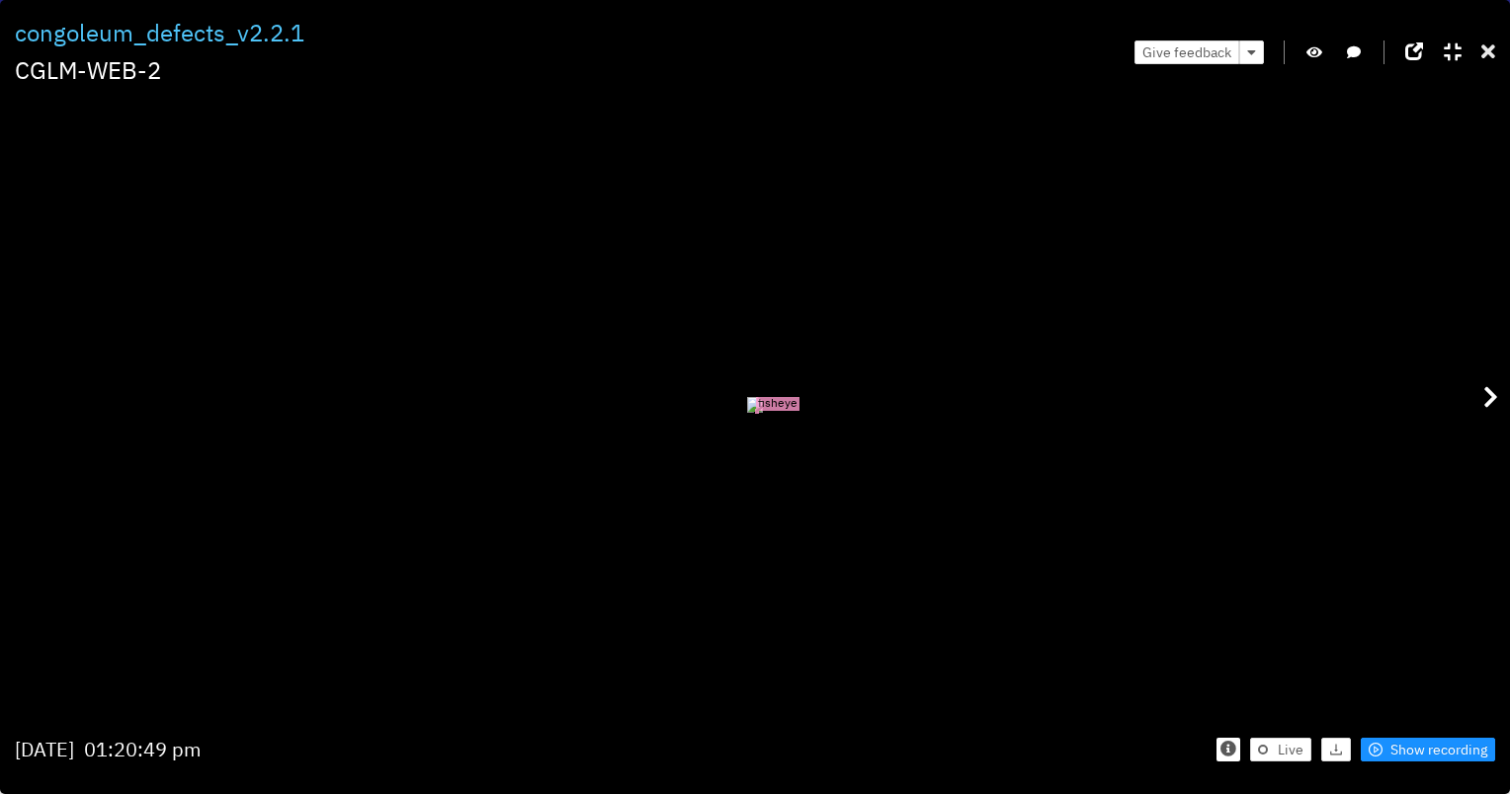
click at [1490, 55] on icon at bounding box center [1488, 52] width 14 height 20
